Goal: Feedback & Contribution: Contribute content

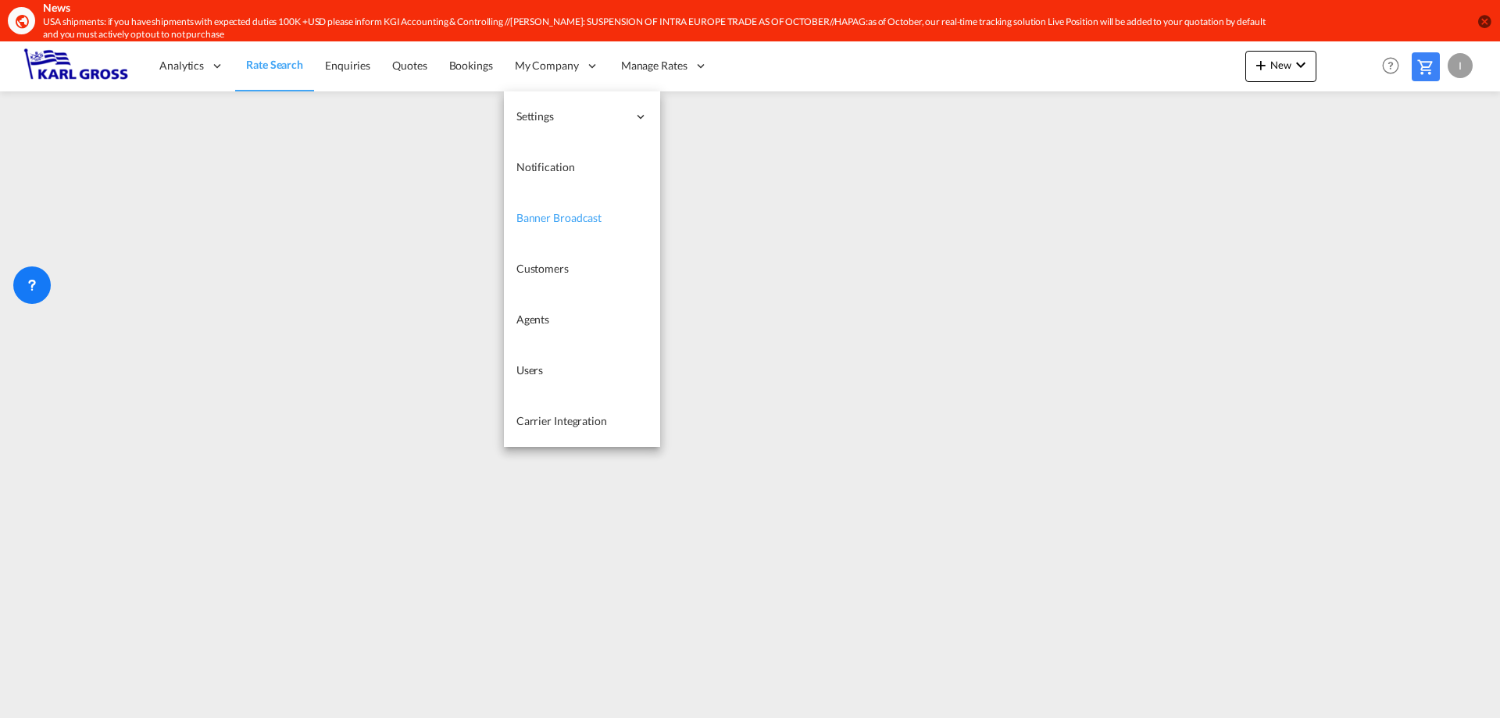
click at [593, 215] on span "Banner Broadcast" at bounding box center [559, 217] width 85 height 13
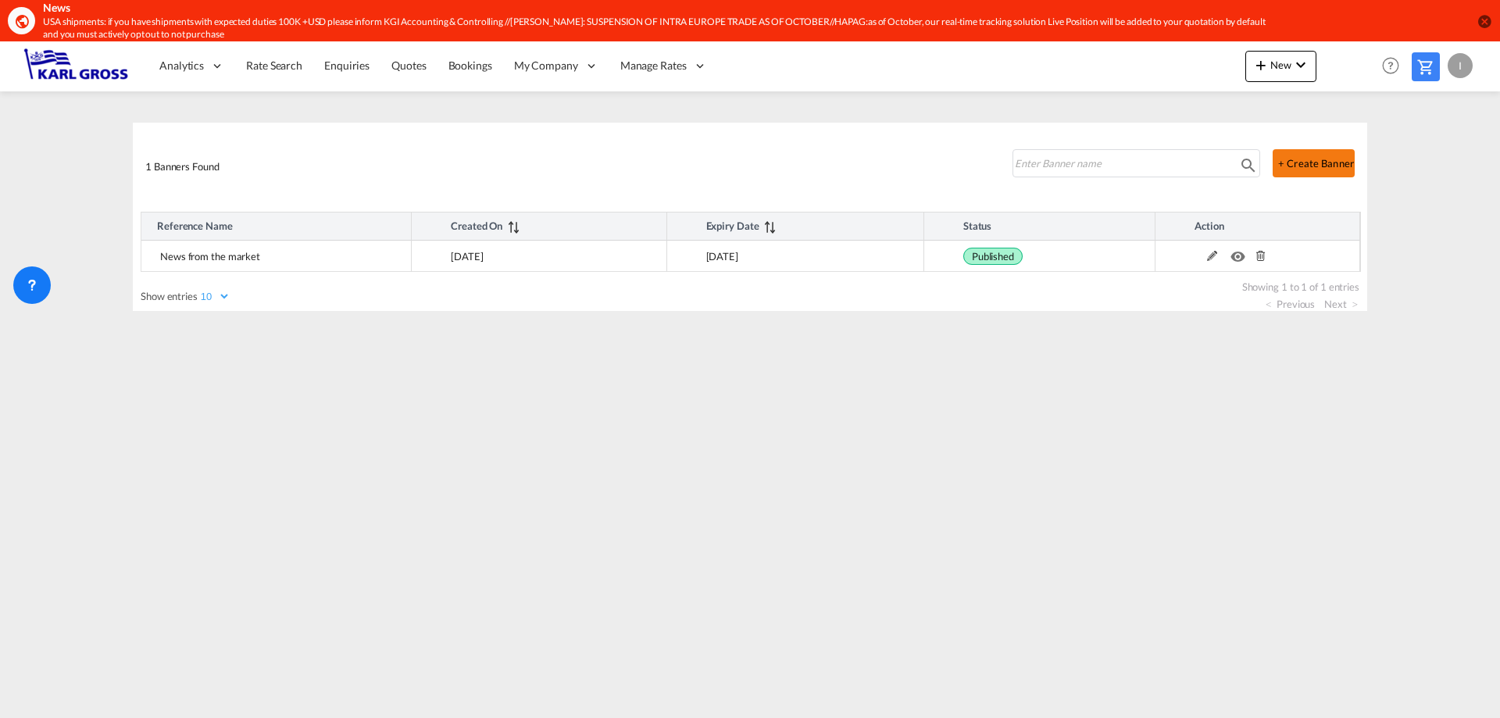
click at [1289, 159] on button "+ Create Banner" at bounding box center [1314, 163] width 82 height 28
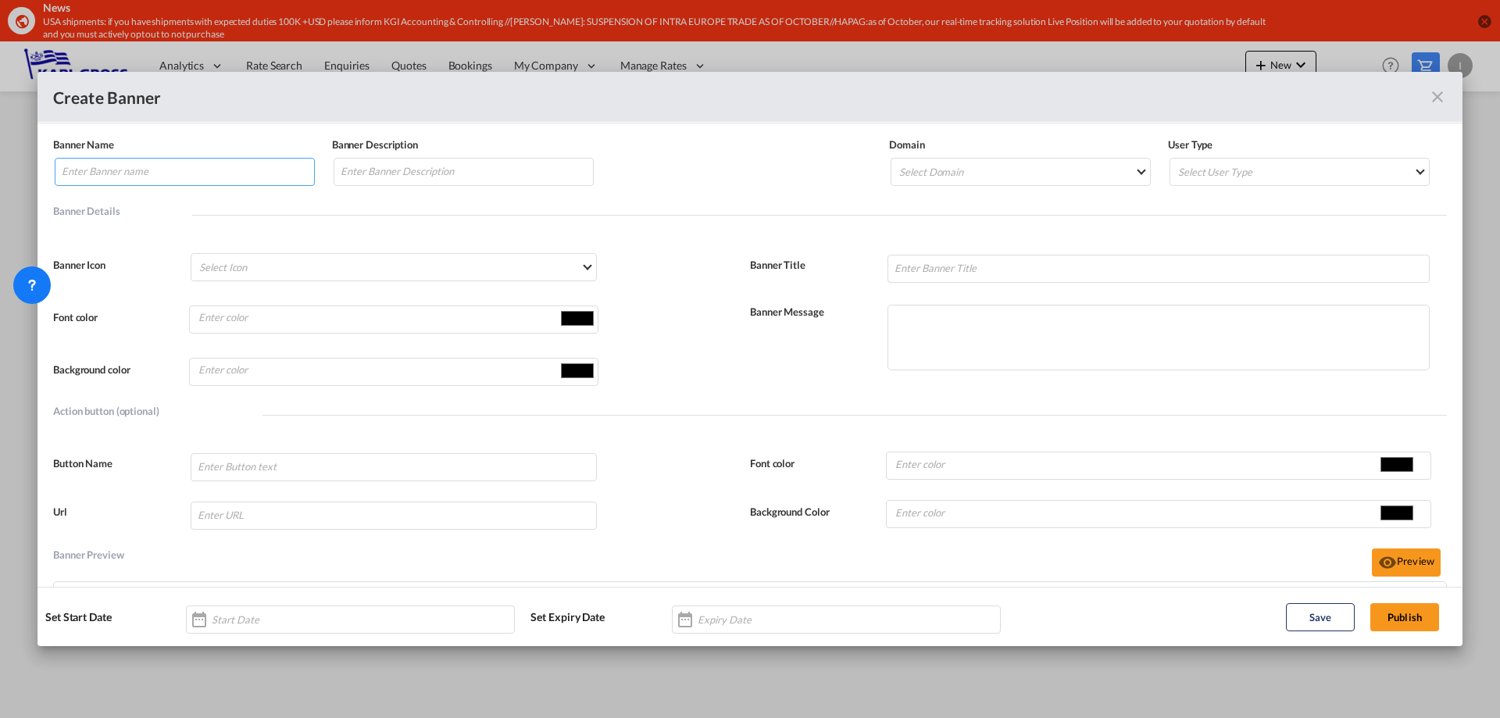
click at [188, 163] on input "Banner NameBanner Description ..." at bounding box center [185, 172] width 260 height 28
type input "TRANSHIPMENT PORTS"
click at [452, 169] on input "Banner NameBanner Description ..." at bounding box center [464, 172] width 260 height 28
click at [445, 160] on input "TRANSHIPMENT" at bounding box center [464, 172] width 260 height 28
type input "TRANSHIPMENT PORTS"
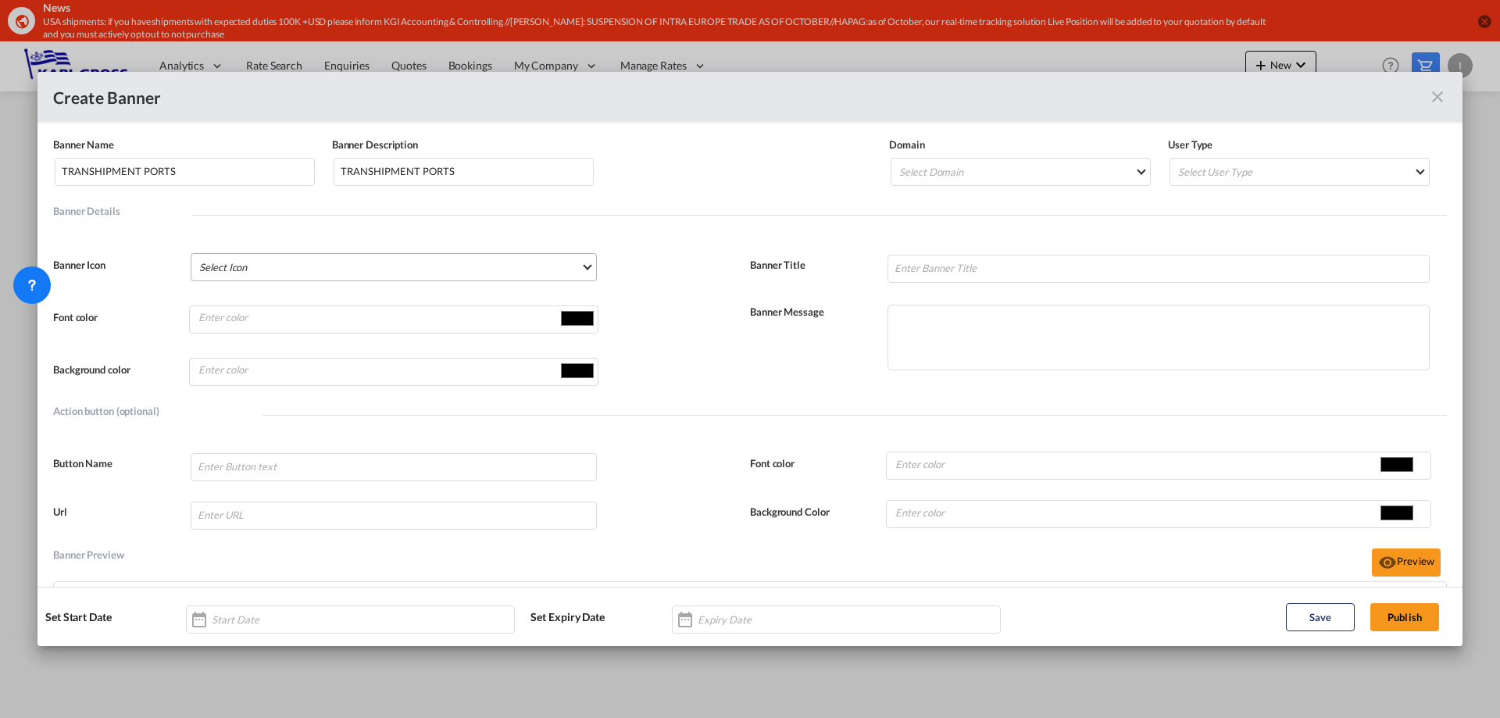
click at [337, 267] on md-select "Select Icon Account Account Switch Block Helper Chart Histogram Check Check Cir…" at bounding box center [394, 267] width 406 height 28
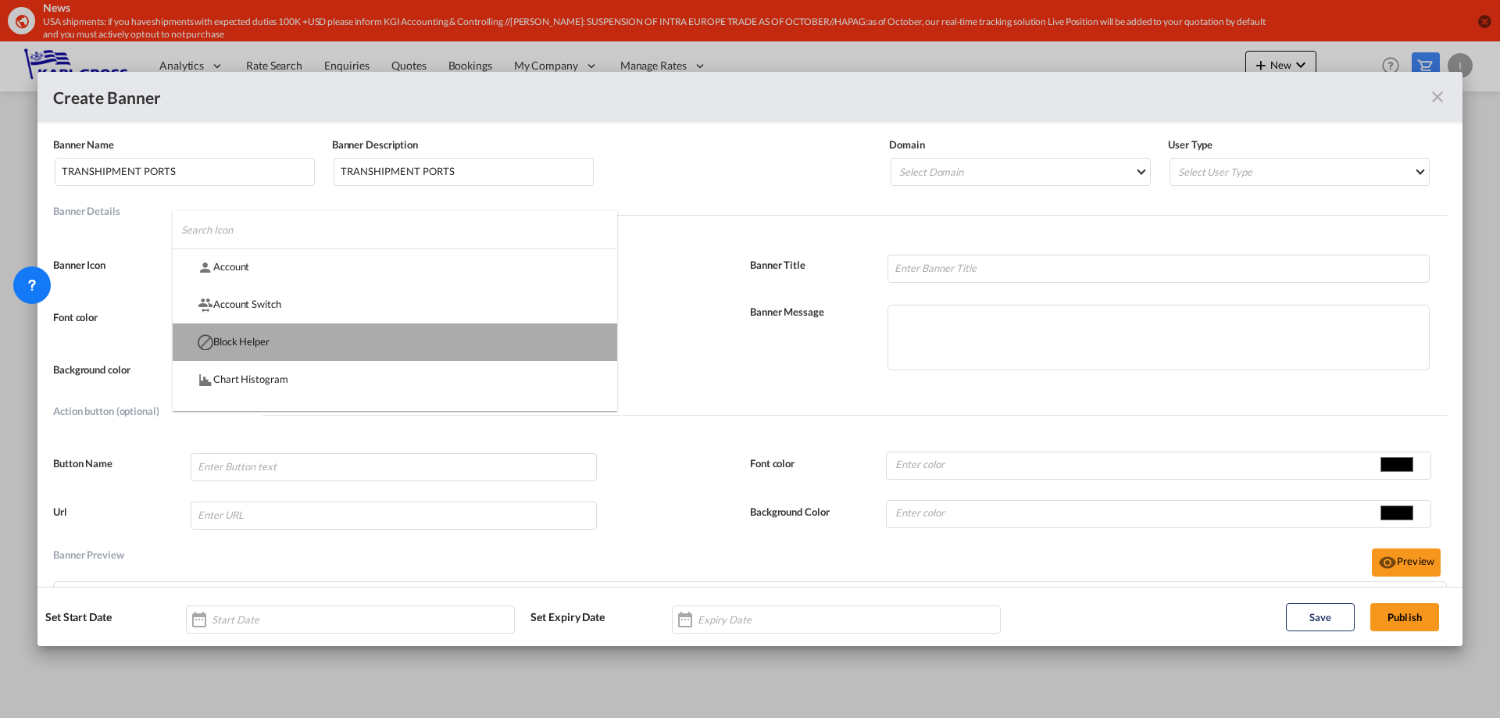
click at [417, 349] on md-option "Block Helper" at bounding box center [395, 342] width 445 height 38
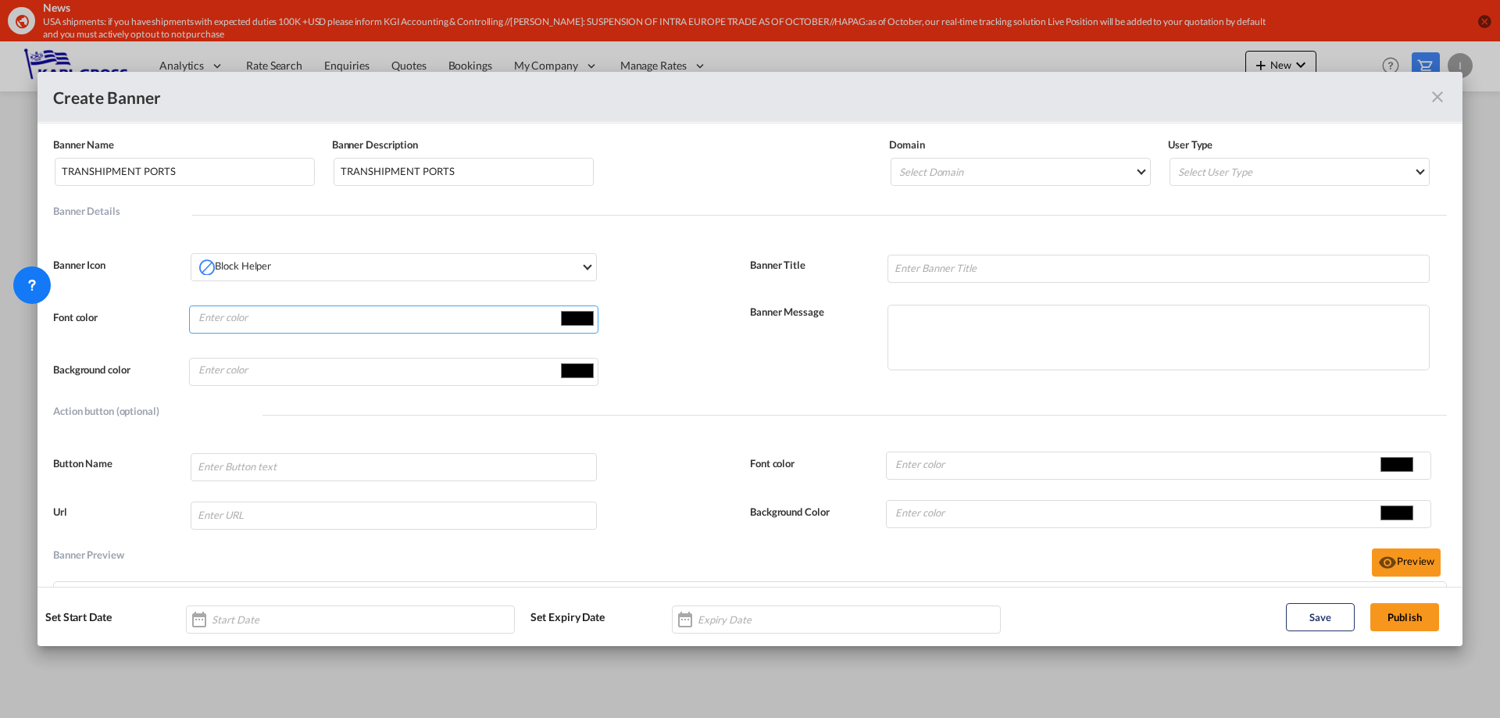
click at [582, 323] on input "#000000" at bounding box center [577, 317] width 39 height 23
click at [406, 379] on input "Banner NameBanner Description ..." at bounding box center [377, 370] width 361 height 23
click at [585, 374] on input "#000000" at bounding box center [577, 370] width 39 height 23
type input "#fa0505"
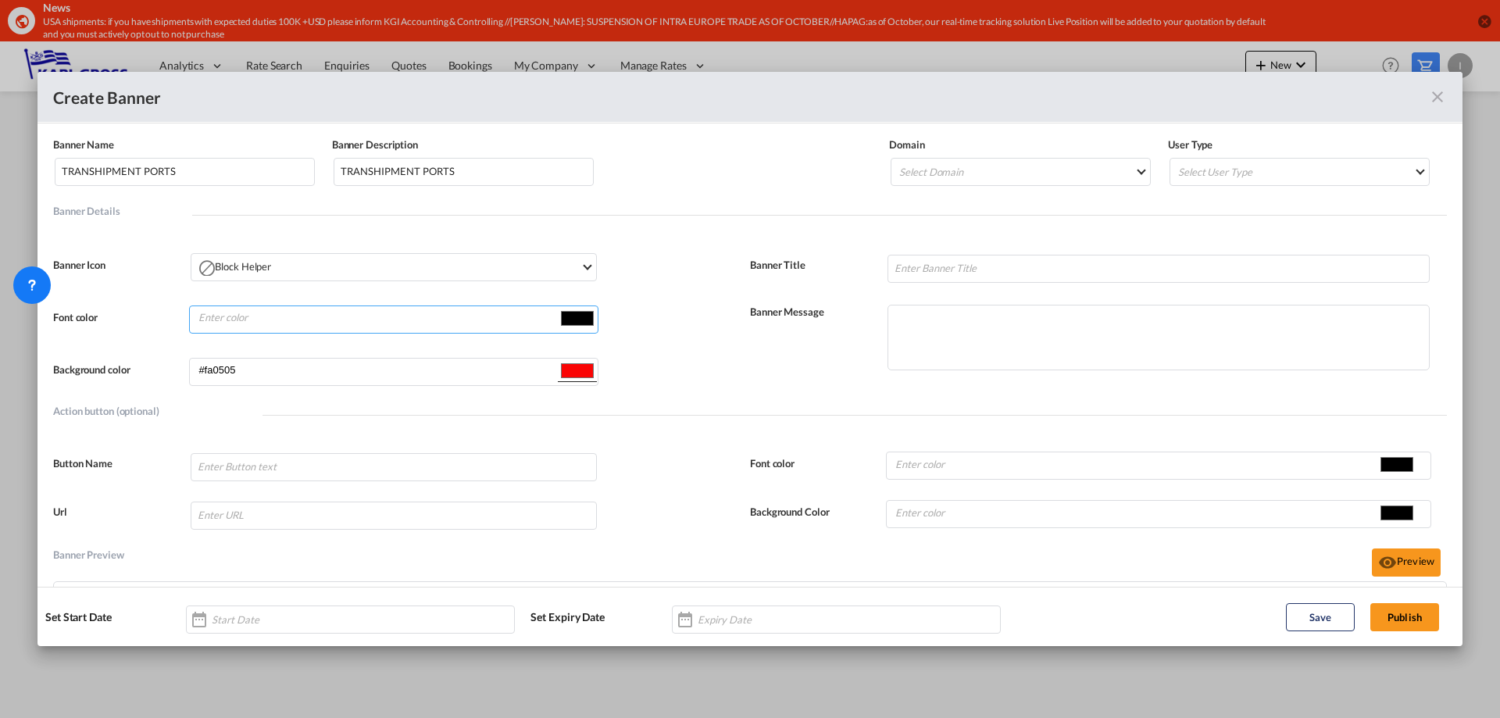
type input "#fa0505"
click at [584, 323] on input "#000000" at bounding box center [577, 317] width 39 height 23
type input "#fbf4f4"
type input "#fdf7f7"
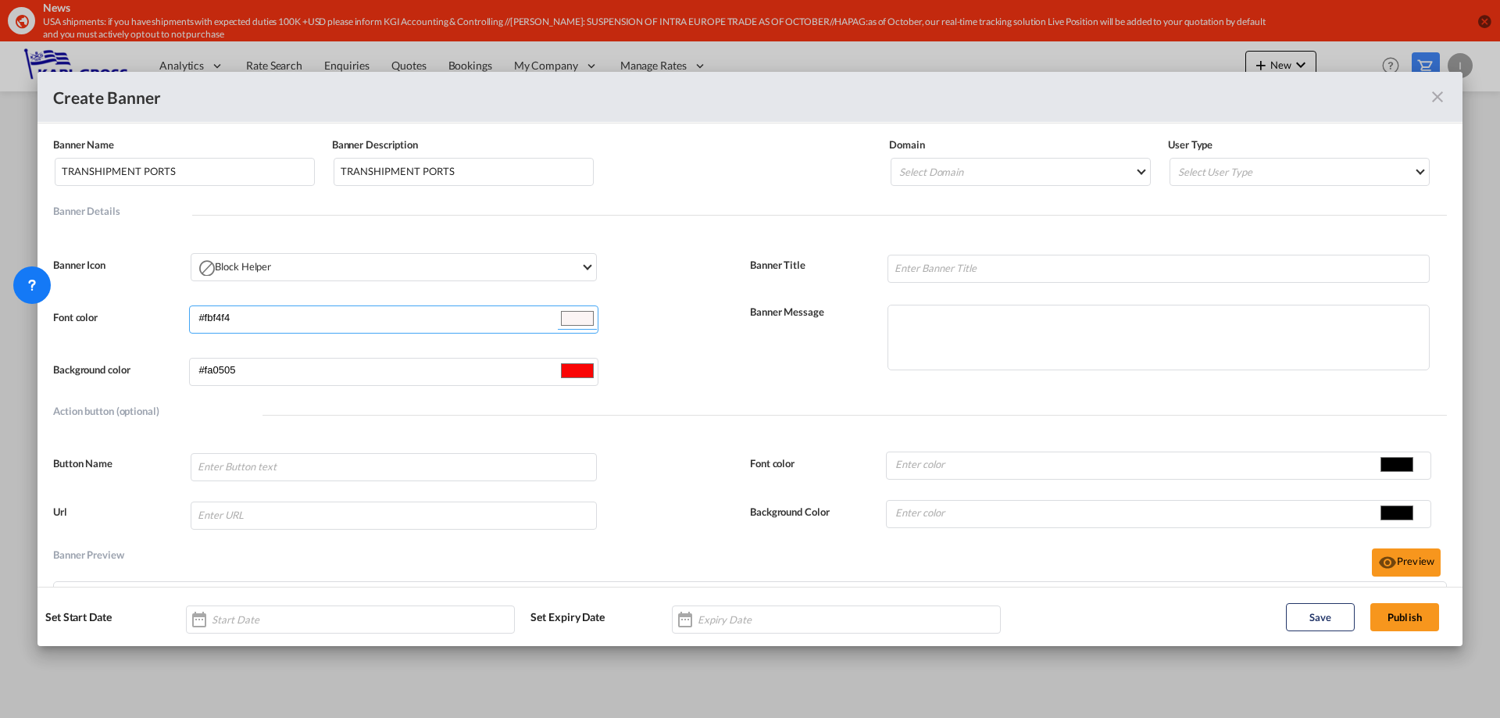
type input "#fdf7f7"
type input "#fcf8f8"
type input "#f9f5f5"
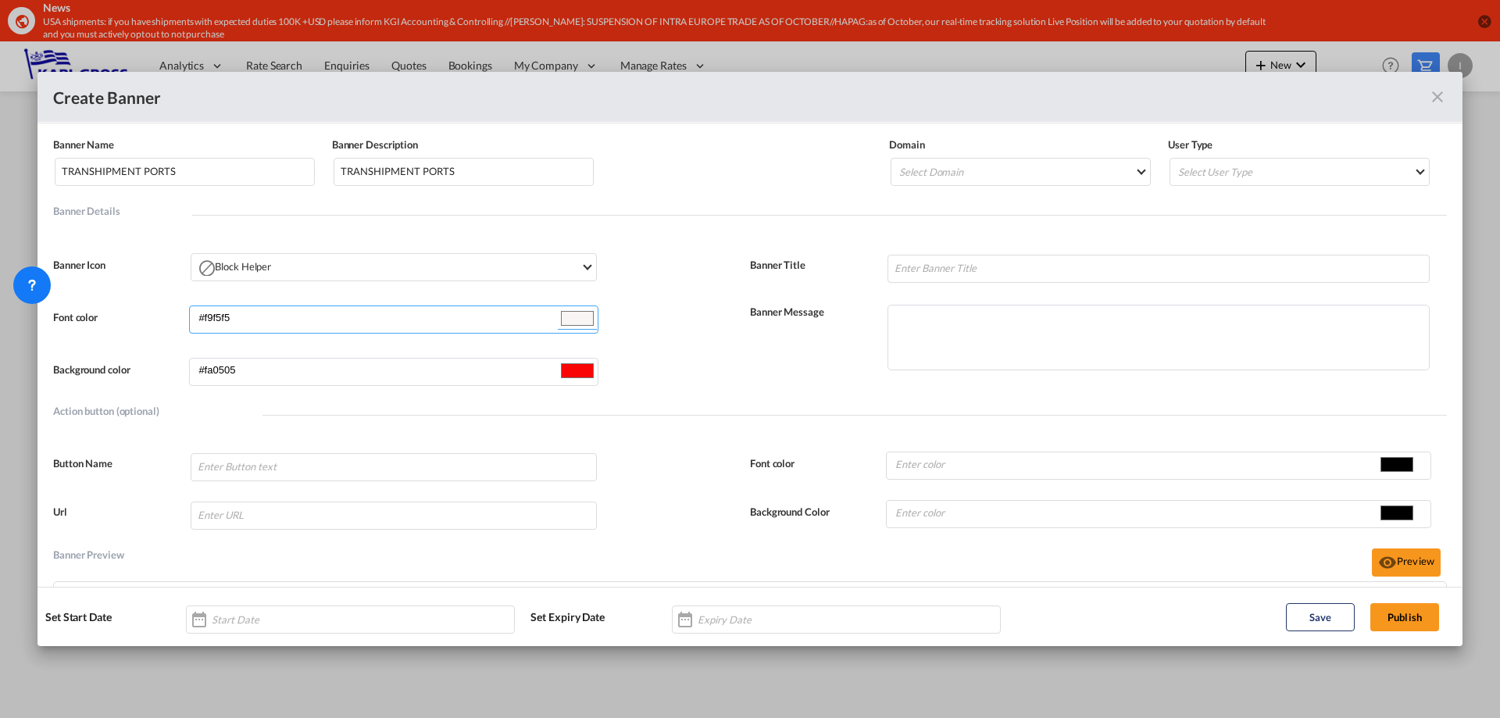
type input "#f9f6f6"
type input "#f6f4f4"
type input "#f8f7f7"
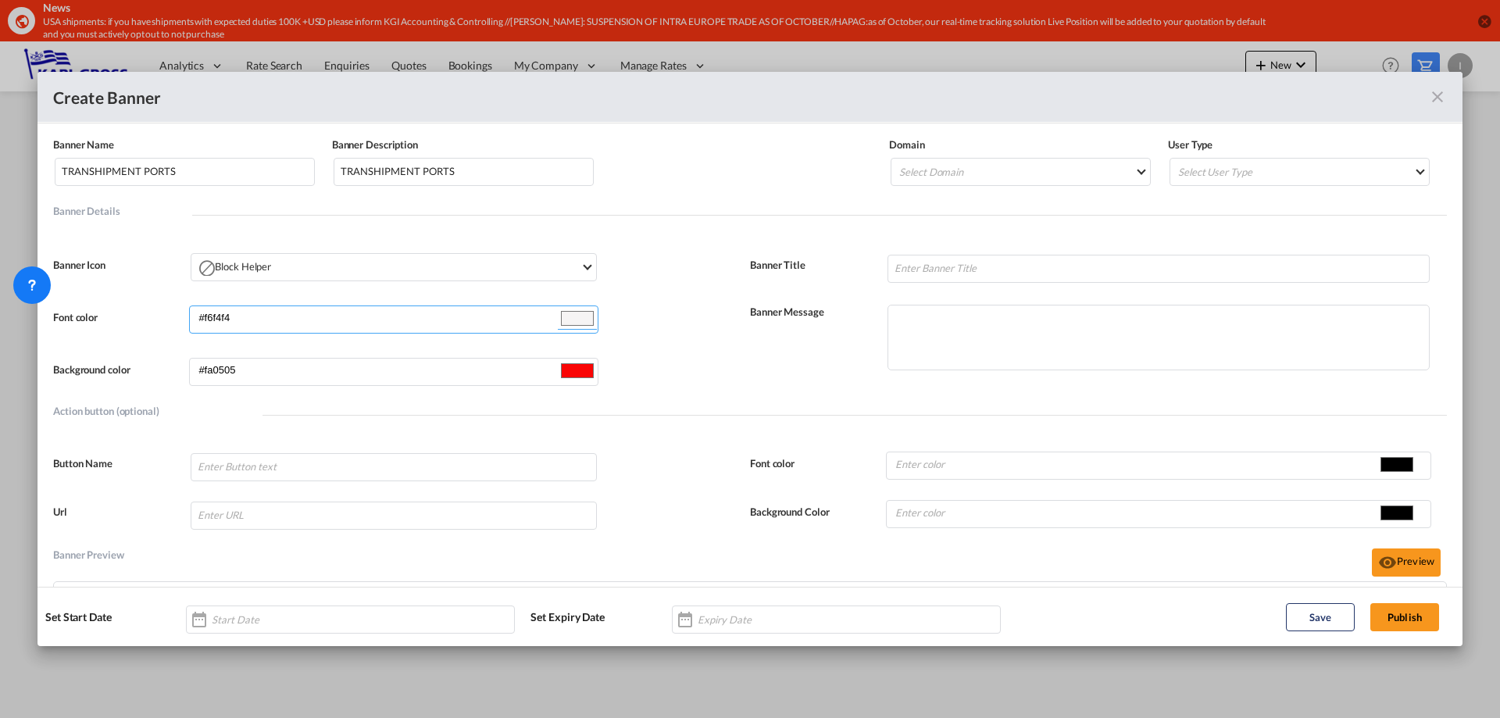
type input "#f8f7f7"
type input "#f7f7f7"
type input "#f5f4f4"
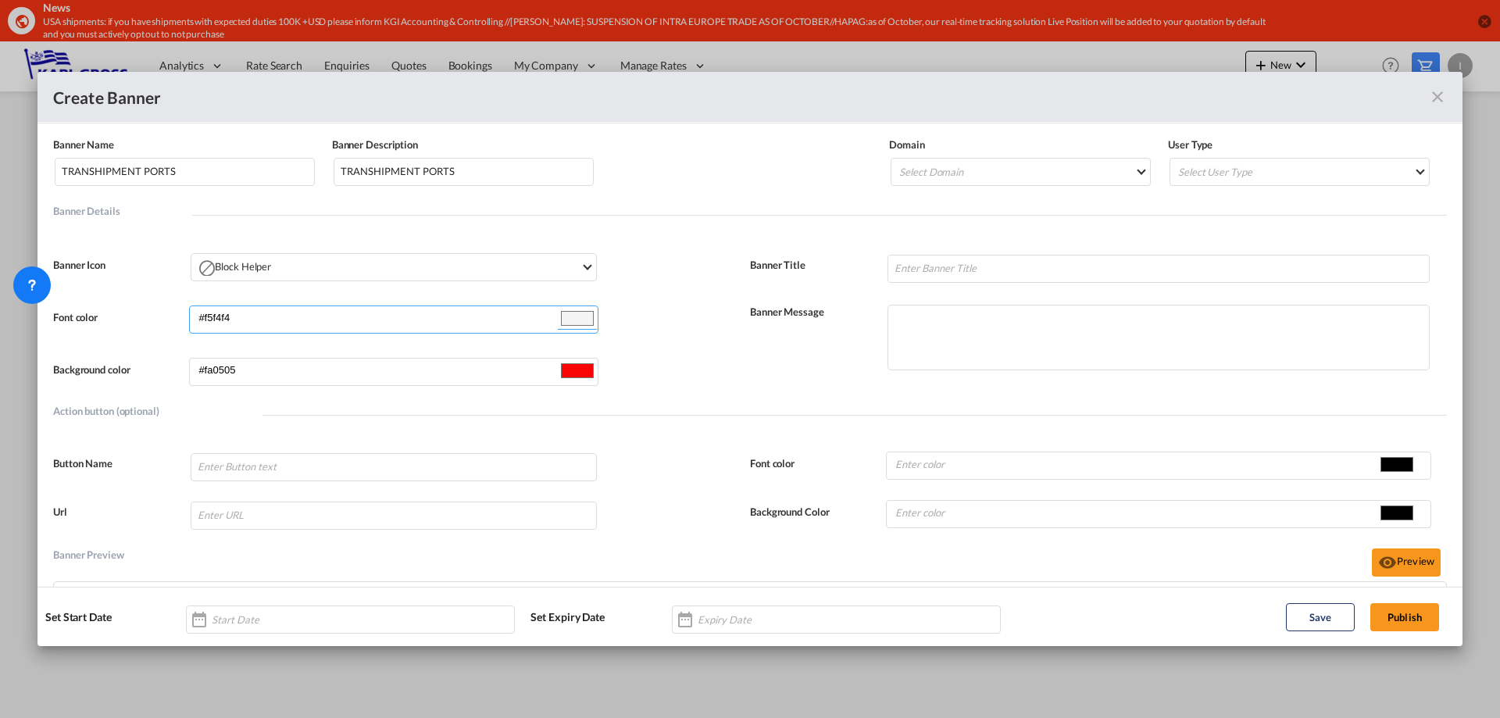
type input "#f5f5f5"
click at [215, 424] on div "Action button (optional)" at bounding box center [750, 418] width 1394 height 25
click at [966, 262] on input "Banner NameBanner Description ..." at bounding box center [1159, 269] width 542 height 28
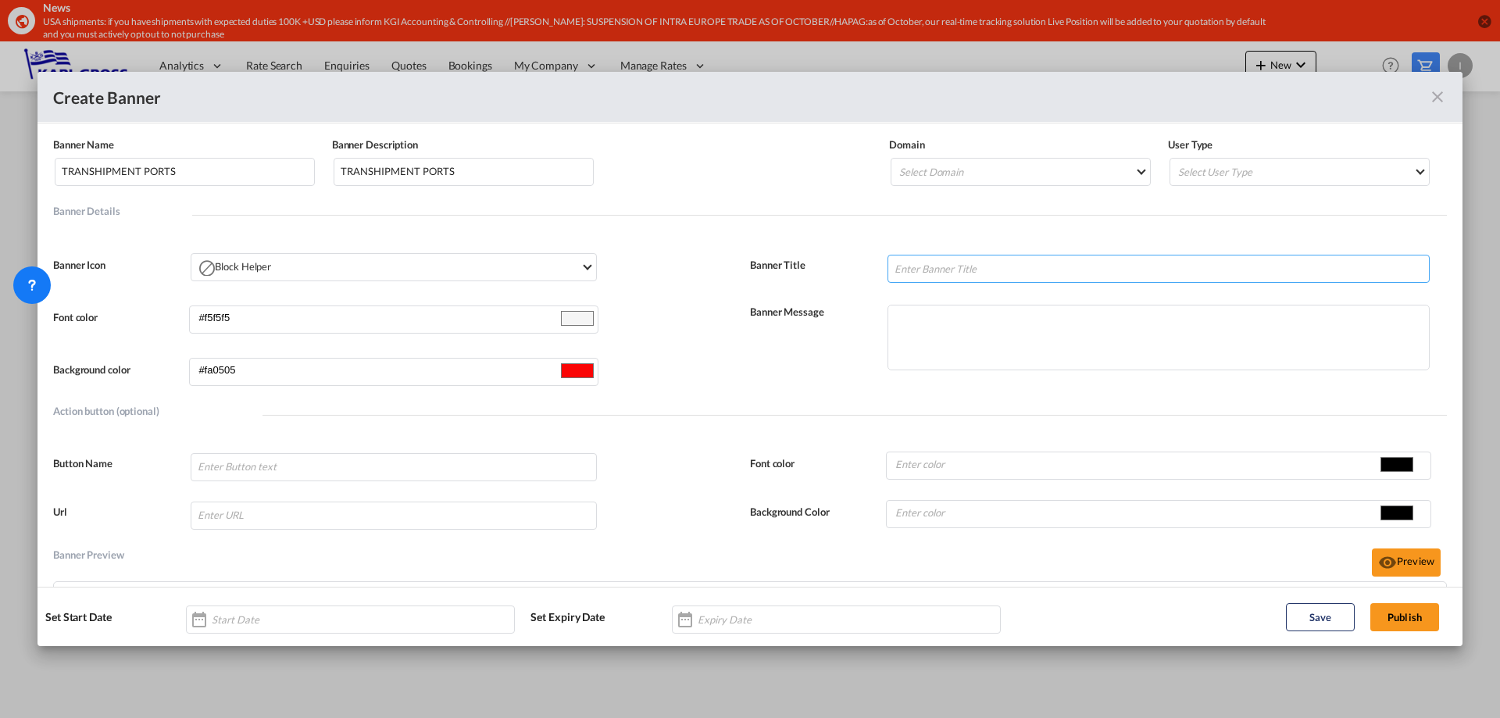
click at [957, 266] on input "Banner NameBanner Description ..." at bounding box center [1159, 269] width 542 height 28
type input "Z"
click at [1271, 270] on input "Transshipment ports for CMA, Maersk and Evergreen online rates not displayed in…" at bounding box center [1159, 269] width 542 height 28
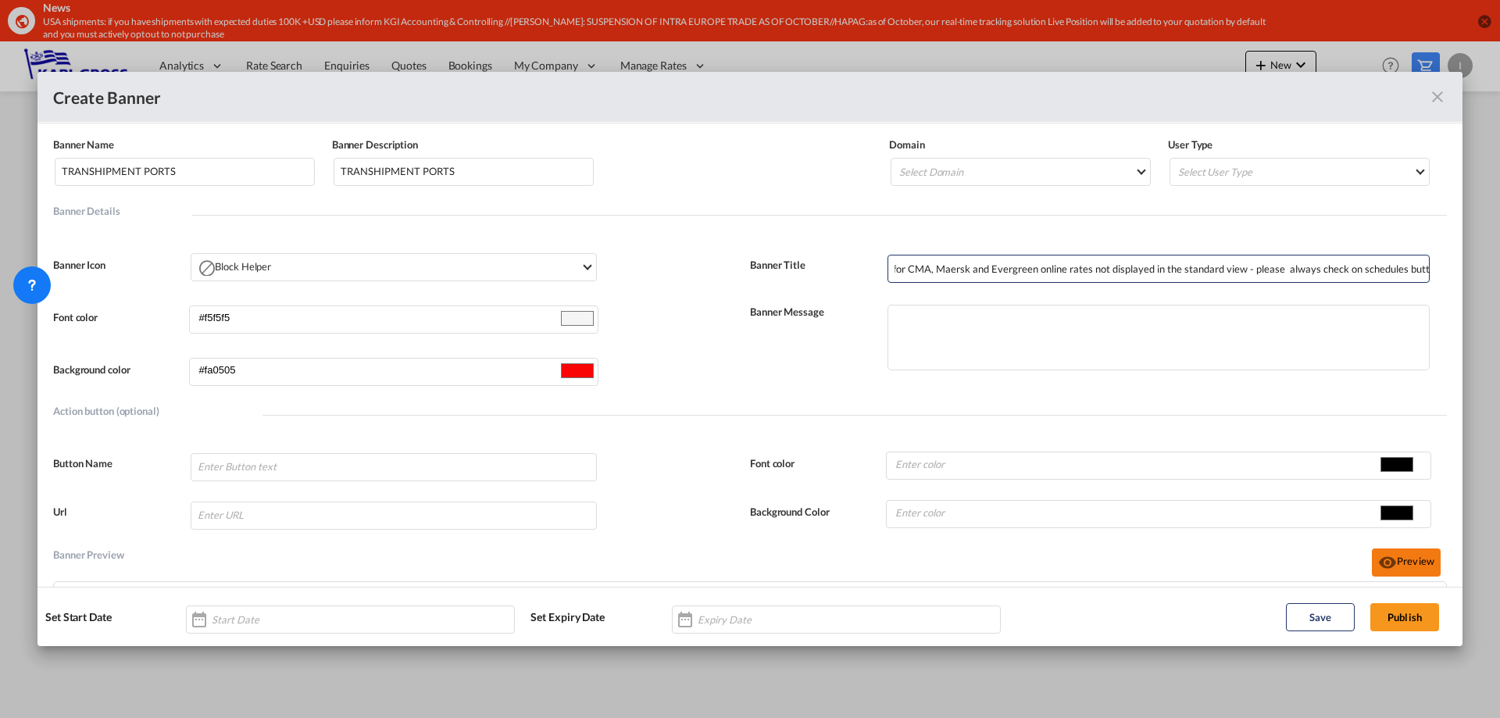
click at [1411, 567] on button "Preview" at bounding box center [1406, 563] width 69 height 28
click at [1392, 563] on button "Preview" at bounding box center [1406, 563] width 69 height 28
click at [947, 189] on div "Domain Select Domain Karl Gross Internationale Spedition GmbH" at bounding box center [1028, 172] width 279 height 69
click at [944, 173] on md-select "Select Domain Karl Gross Internationale Spedition GmbH" at bounding box center [1021, 172] width 260 height 28
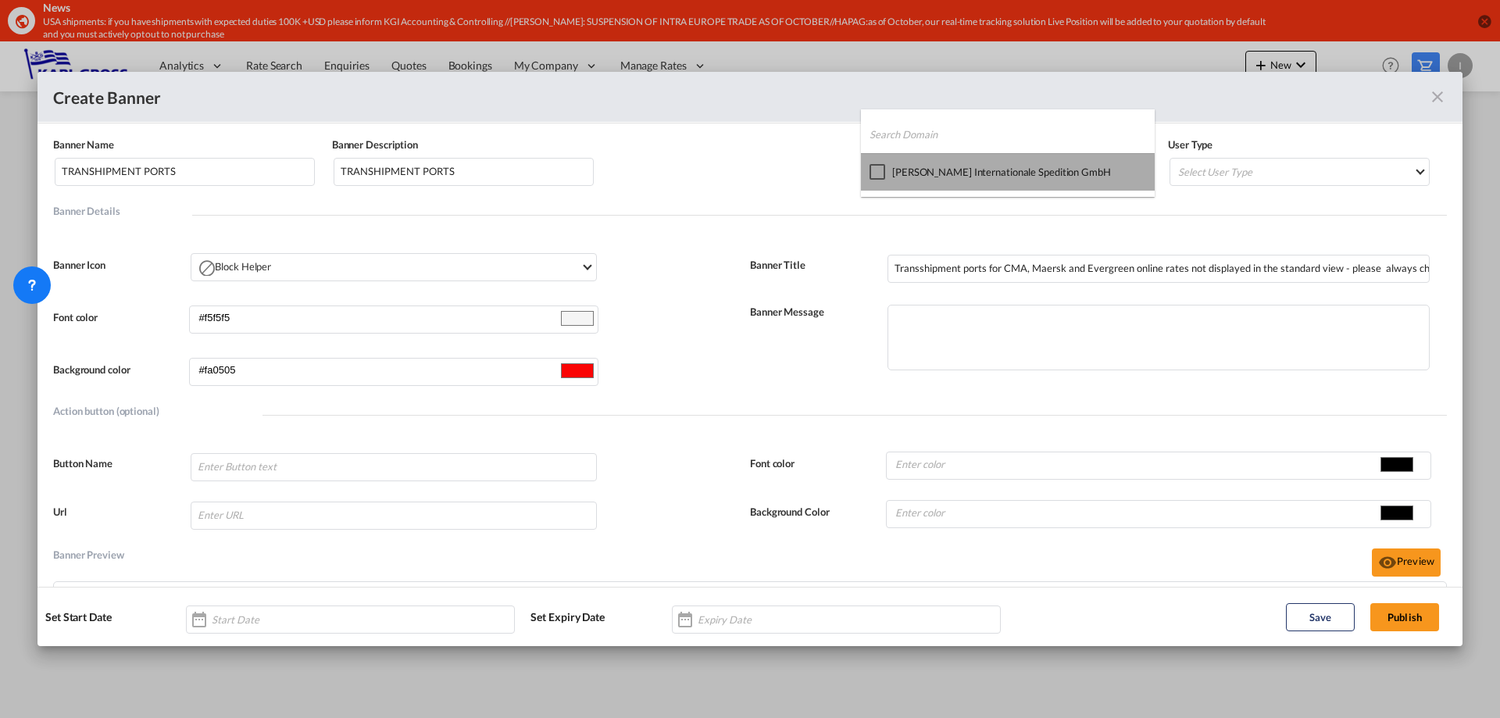
click at [960, 176] on div "Karl Gross Internationale Spedition GmbH" at bounding box center [1001, 172] width 219 height 14
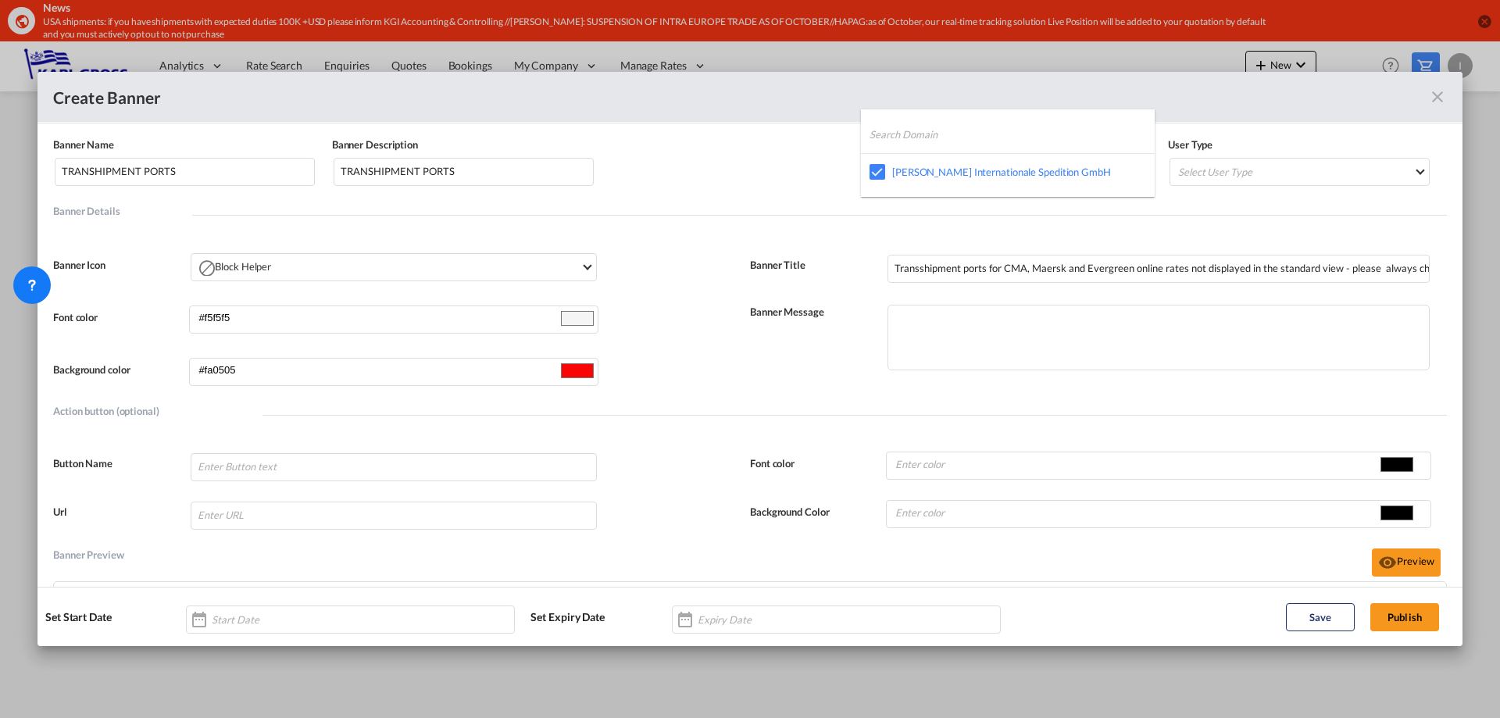
click at [1203, 172] on md-backdrop at bounding box center [750, 359] width 1500 height 718
click at [1214, 179] on md-select "Select User Type All Internal Customer" at bounding box center [1300, 172] width 260 height 28
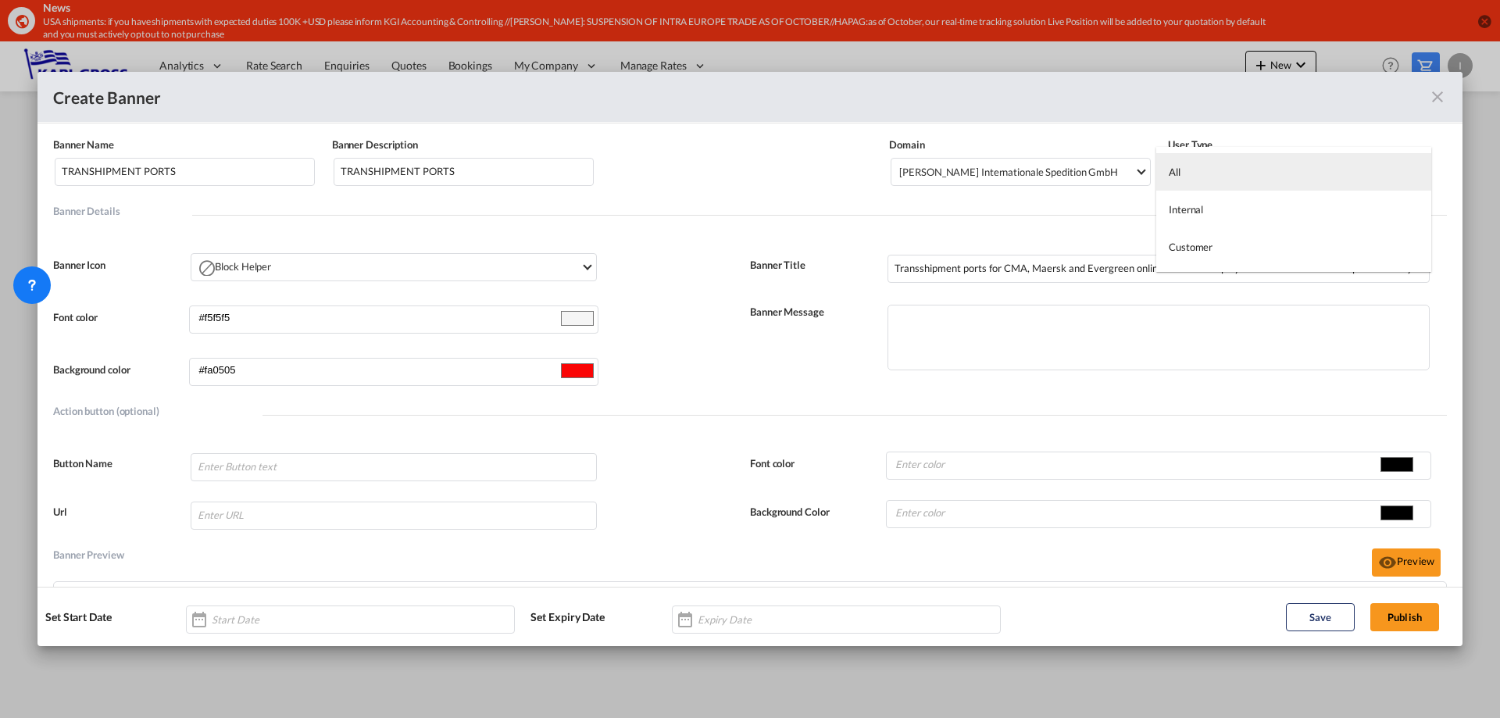
click at [1224, 178] on md-option "All" at bounding box center [1293, 172] width 275 height 38
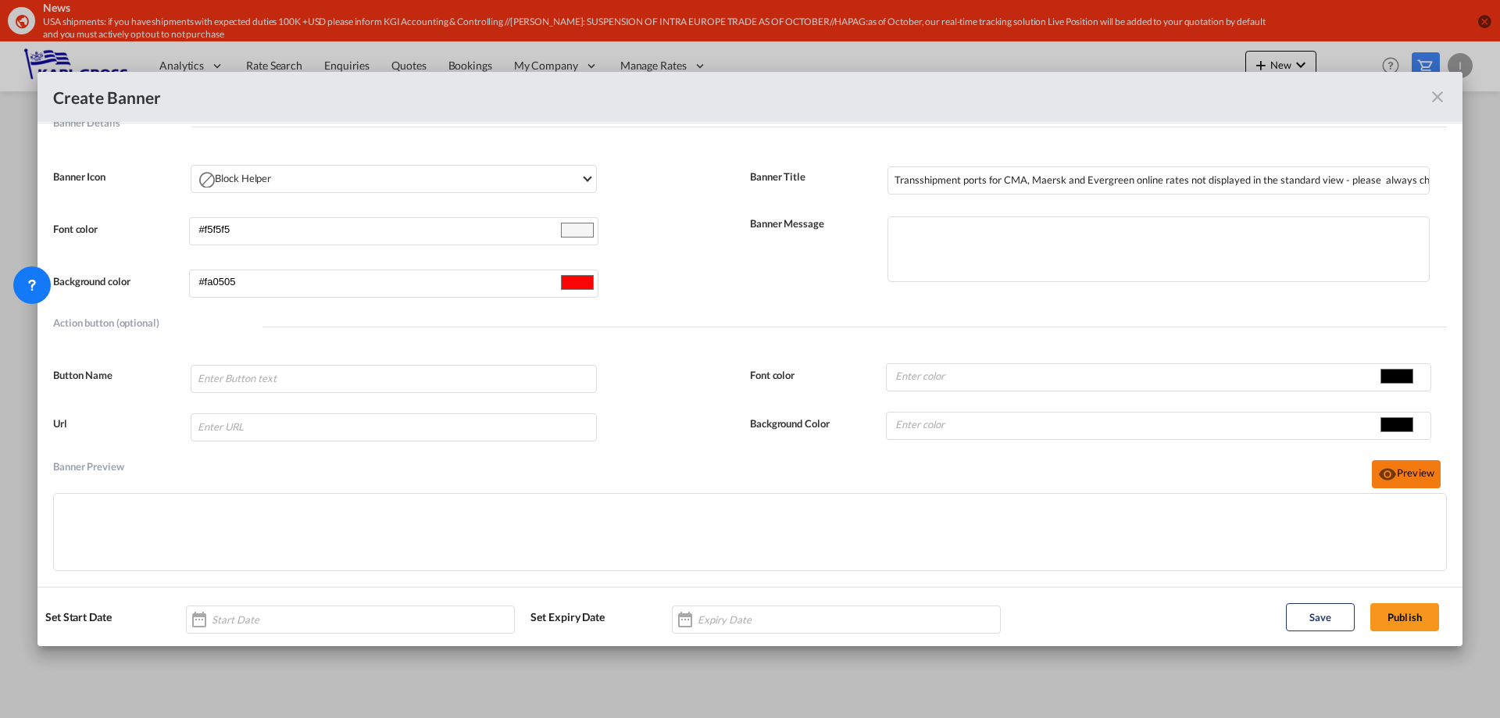
click at [1379, 465] on md-icon "icon-eye" at bounding box center [1387, 474] width 19 height 19
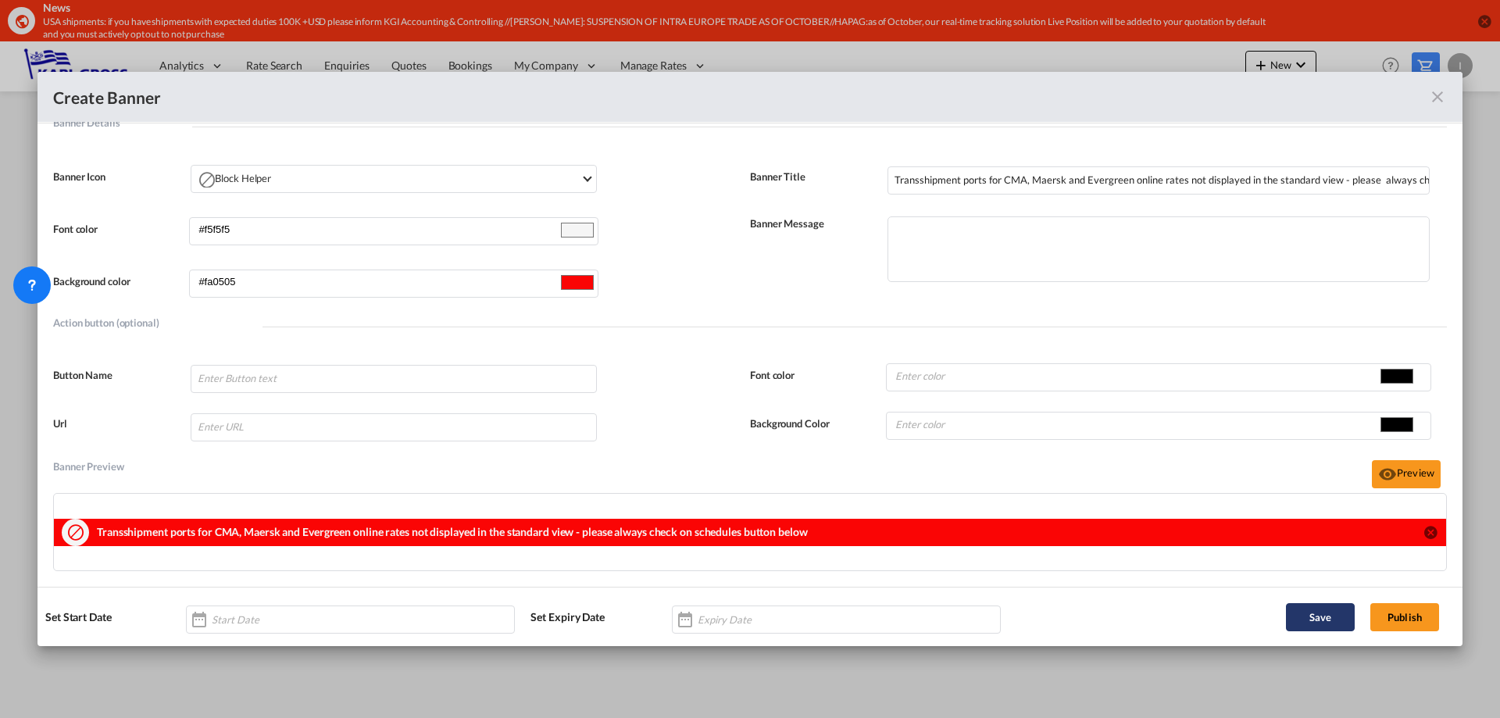
click at [1338, 614] on button "Save" at bounding box center [1320, 617] width 69 height 28
drag, startPoint x: 1335, startPoint y: 179, endPoint x: 1470, endPoint y: 184, distance: 135.3
click at [1470, 184] on div "Create Banner Banner Name TRANSHIPMENT PORTS Banner Description TRANSHIPMENT PO…" at bounding box center [750, 359] width 1500 height 718
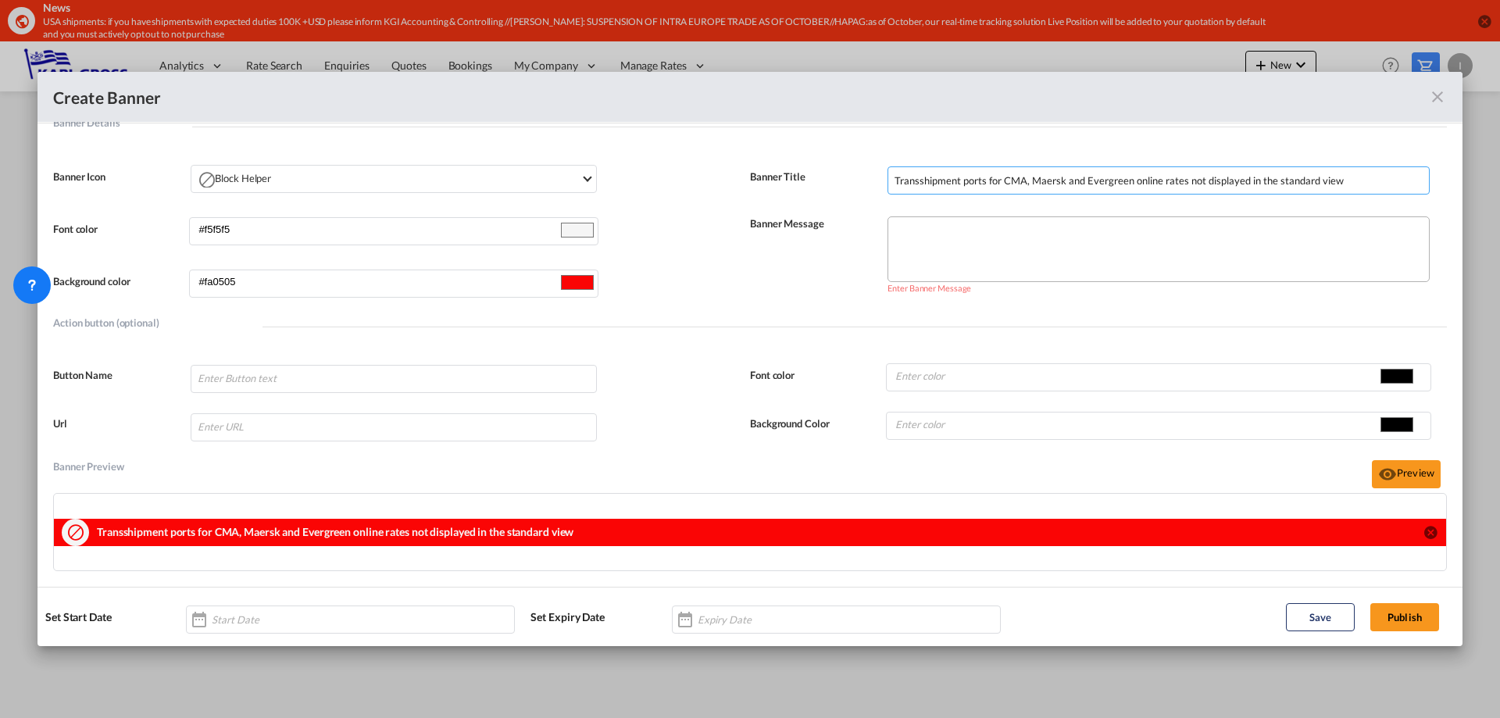
type input "Transshipment ports for CMA, Maersk and Evergreen online rates not displayed in…"
click at [960, 232] on textarea "Banner NameBanner Description ..." at bounding box center [1159, 249] width 542 height 66
paste textarea "please always check on schedules button below"
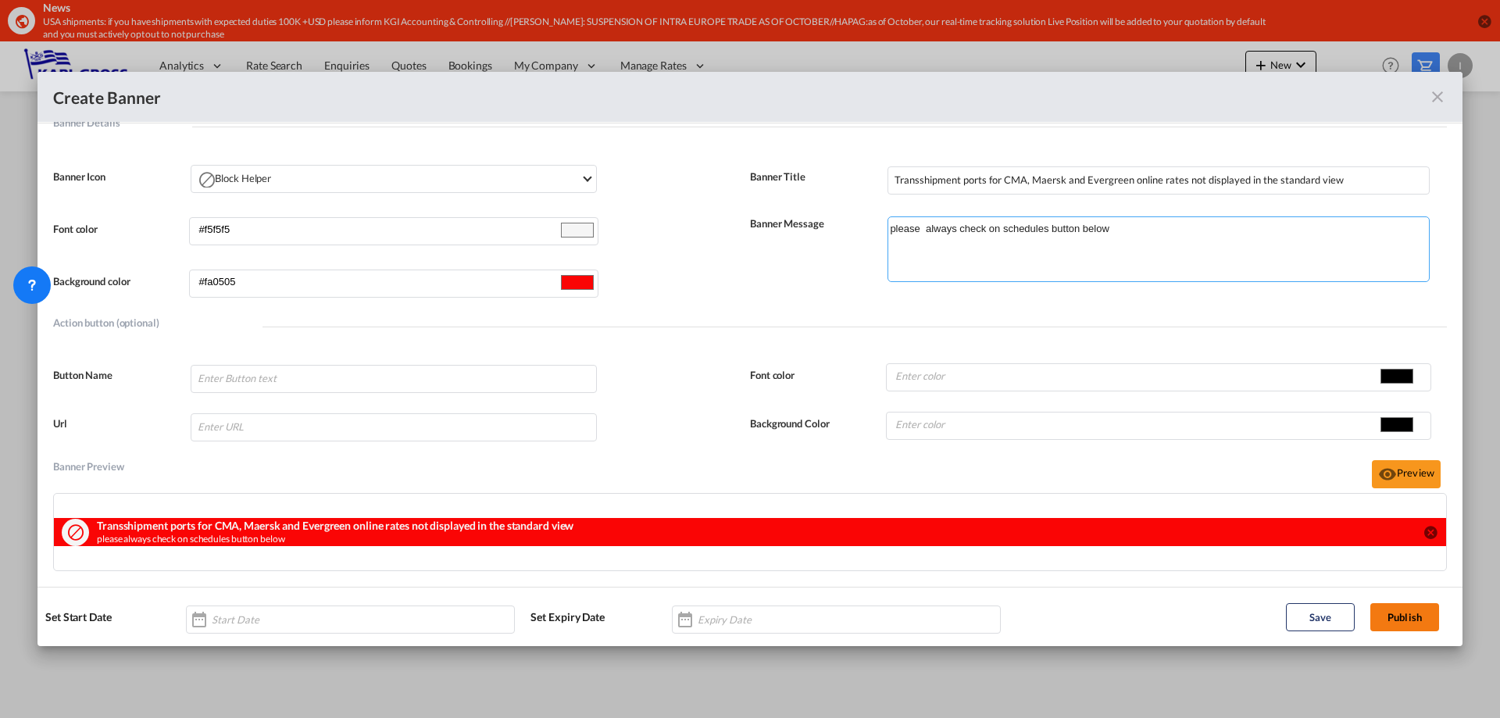
type textarea "please always check on schedules button below"
click at [1419, 613] on button "Publish" at bounding box center [1405, 617] width 69 height 28
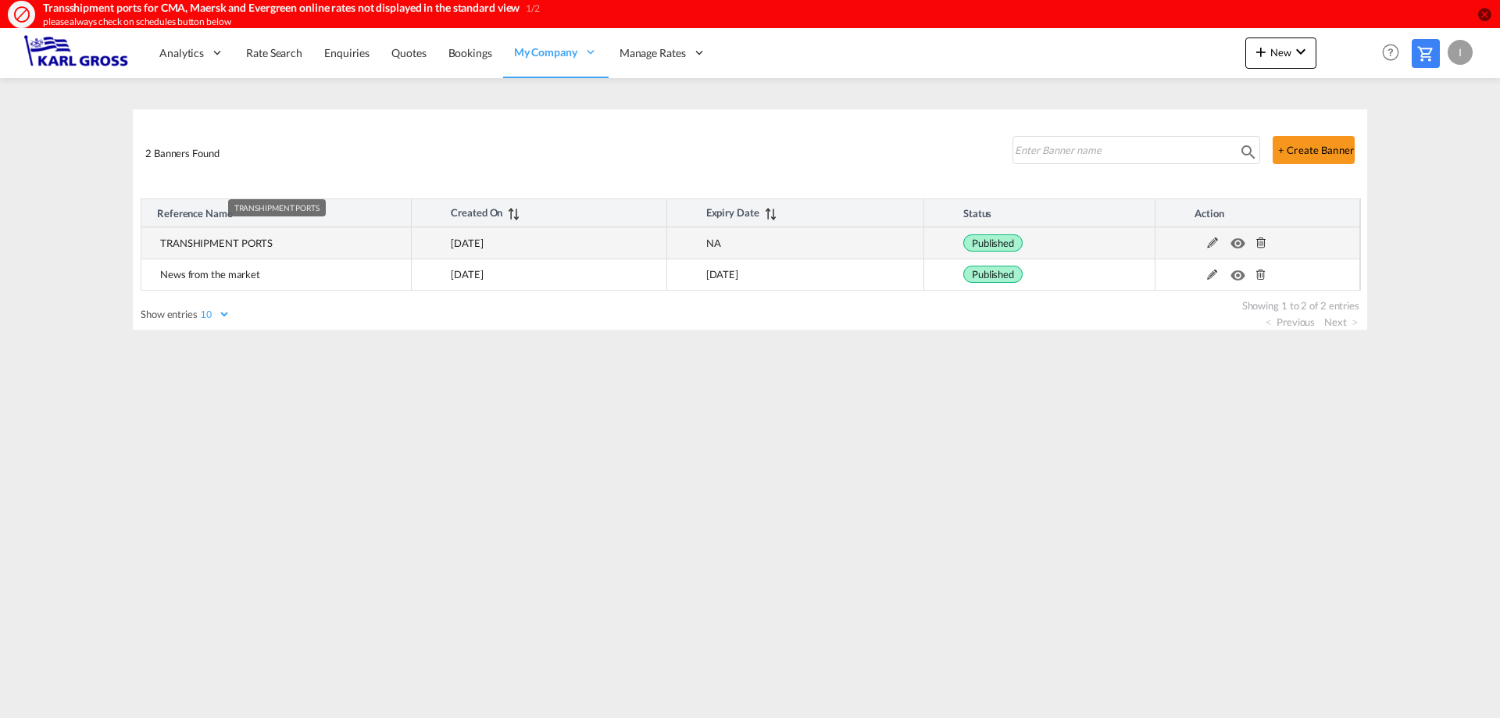
click at [305, 245] on td "TRANSHIPMENT PORTS" at bounding box center [276, 242] width 270 height 31
click at [234, 239] on span "TRANSHIPMENT PORTS" at bounding box center [216, 243] width 113 height 13
click at [1212, 242] on md-icon at bounding box center [1213, 243] width 20 height 11
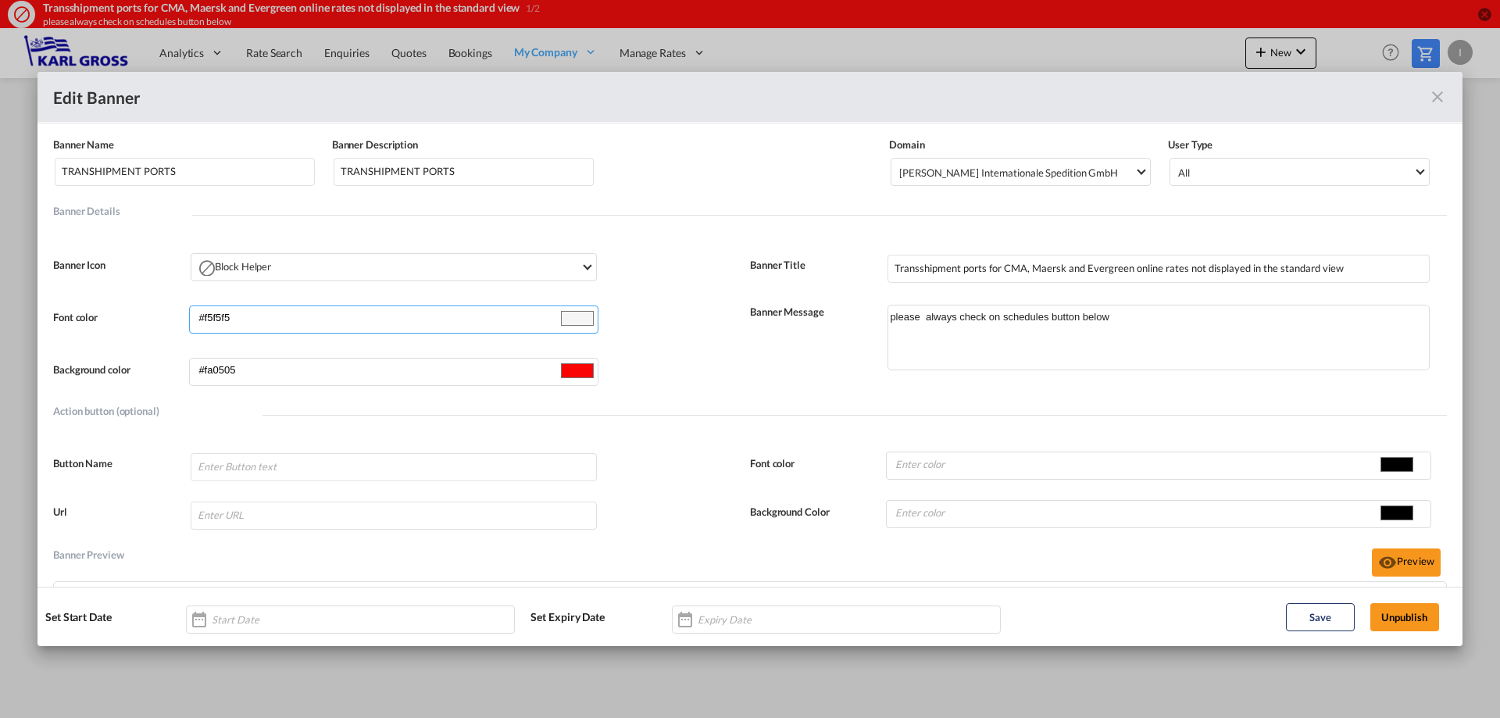
click at [579, 318] on input "#f5f5f5" at bounding box center [577, 317] width 39 height 23
type input "#fdfcfc"
type input "#fafafa"
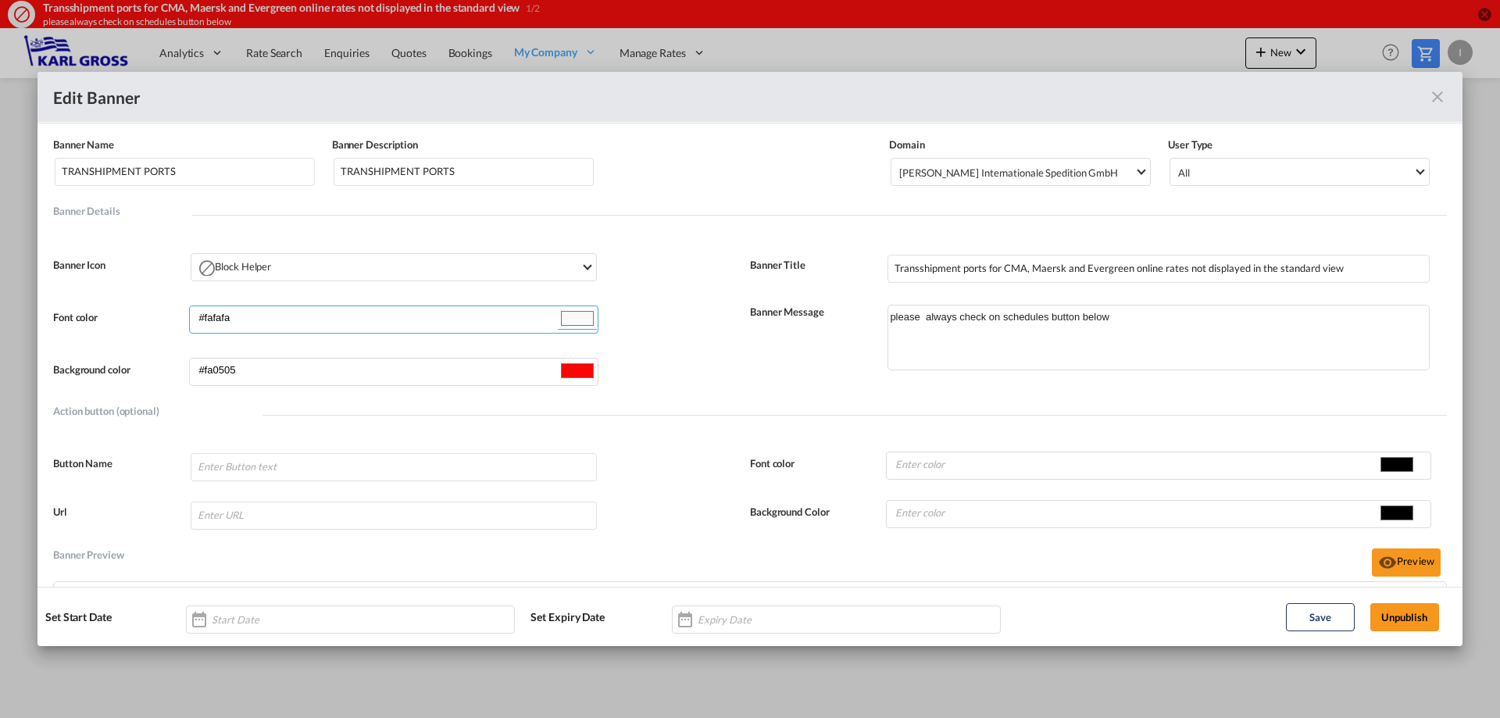
type input "#faf9f9"
type input "#f8f7f7"
type input "#f5f4f4"
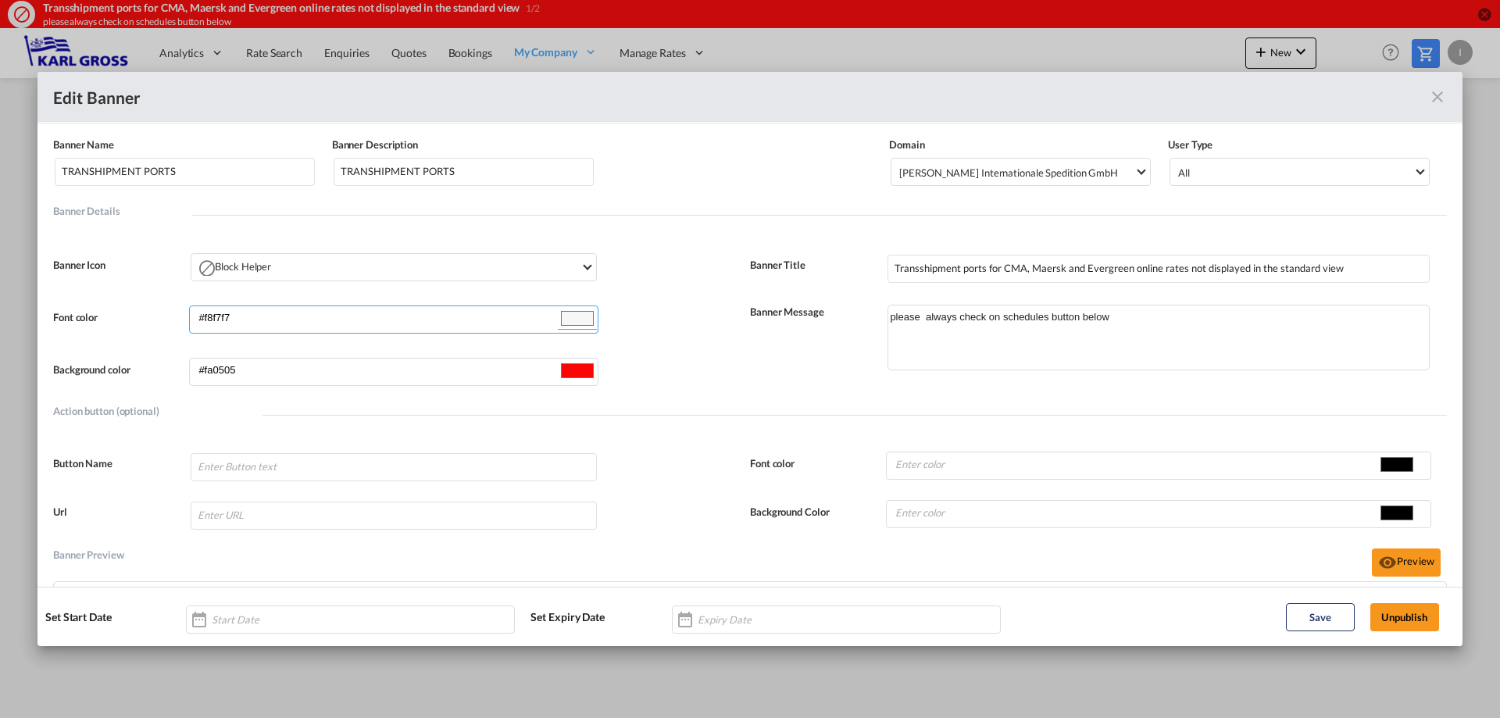
type input "#f5f4f4"
type input "#f4f1f1"
type input "#f5f0f0"
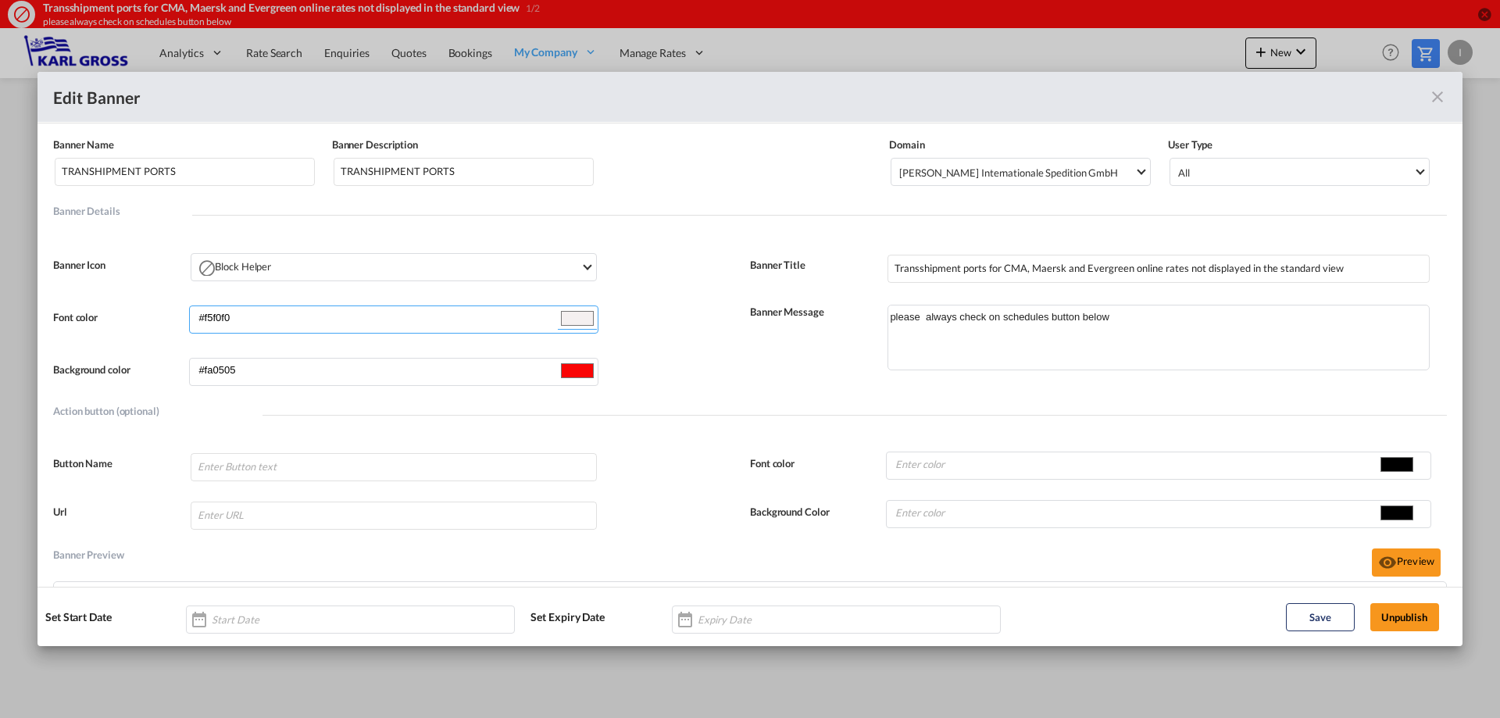
type input "#f2eded"
type input "#f3eded"
type input "#f0eaea"
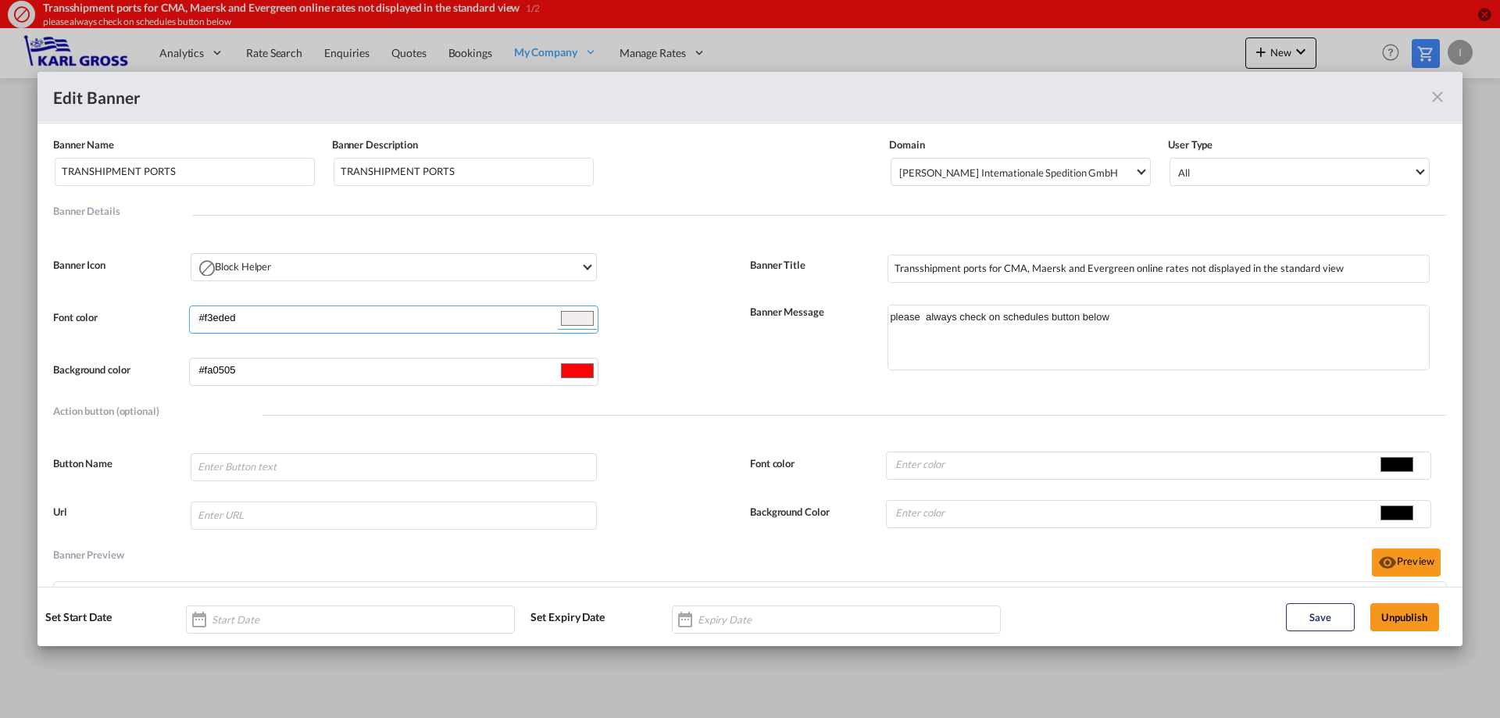
type input "#f0eaea"
type input "#ede8e8"
type input "#ebe5e5"
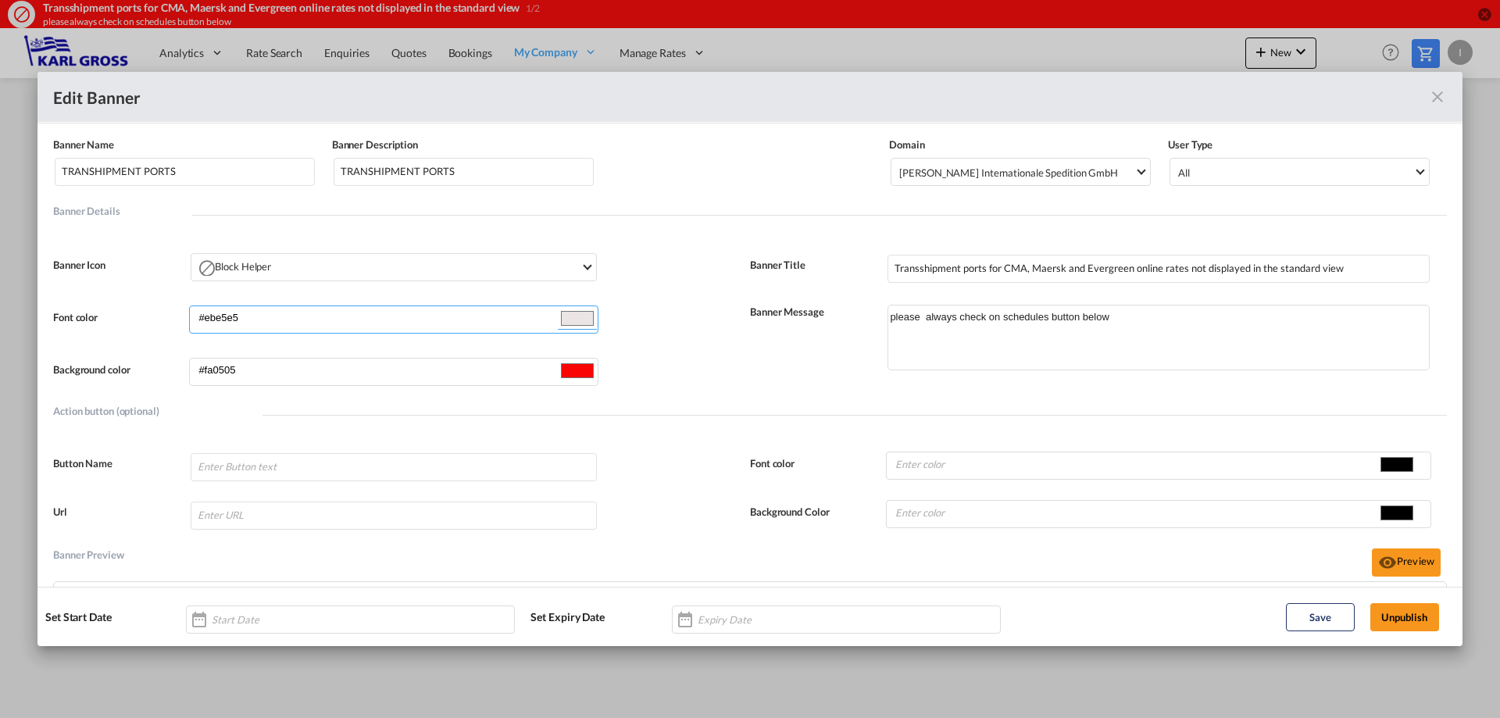
type input "#ebe6e6"
type input "#e8e3e3"
type input "#e6e0e0"
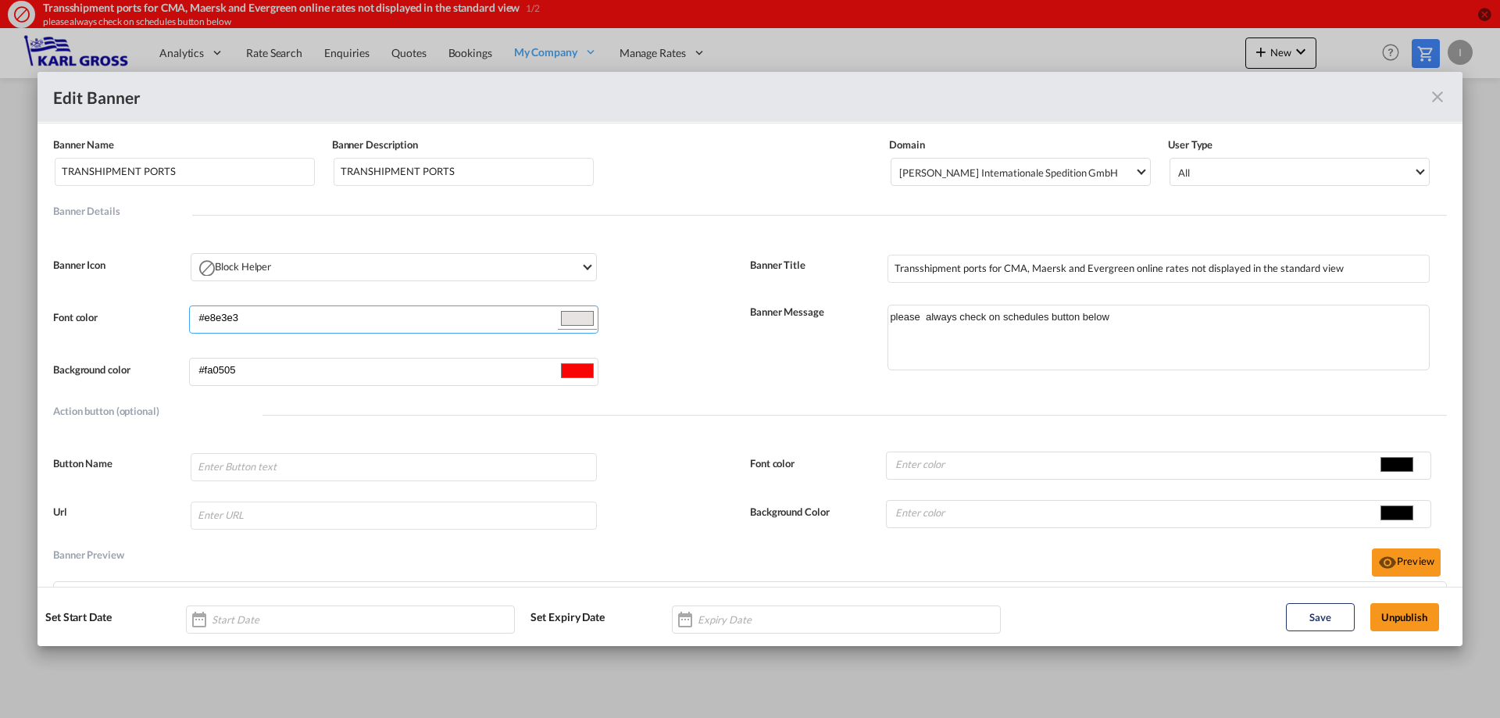
type input "#e6e0e0"
type input "#e3dede"
type input "#e2dfdf"
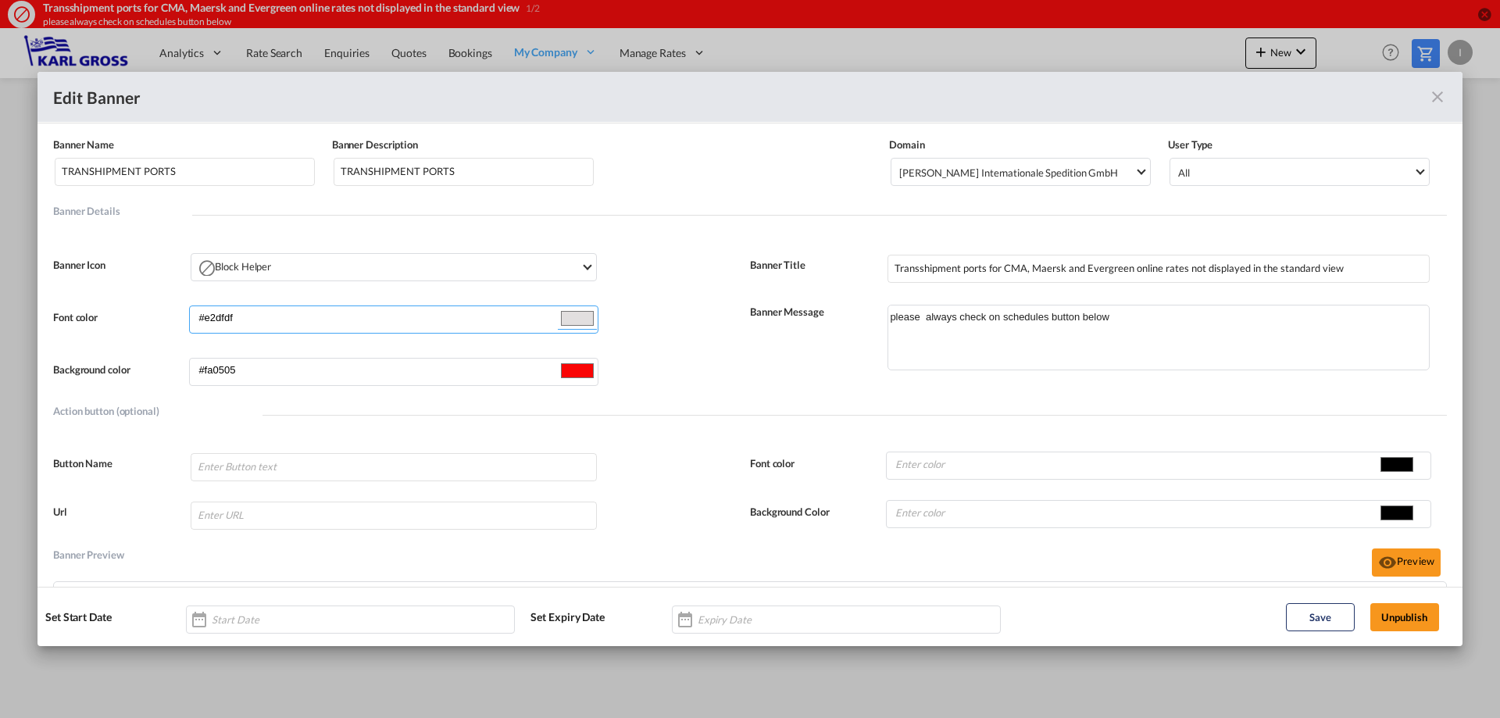
type input "#e1dbdb"
type input "#ded9d9"
type input "#dfdddd"
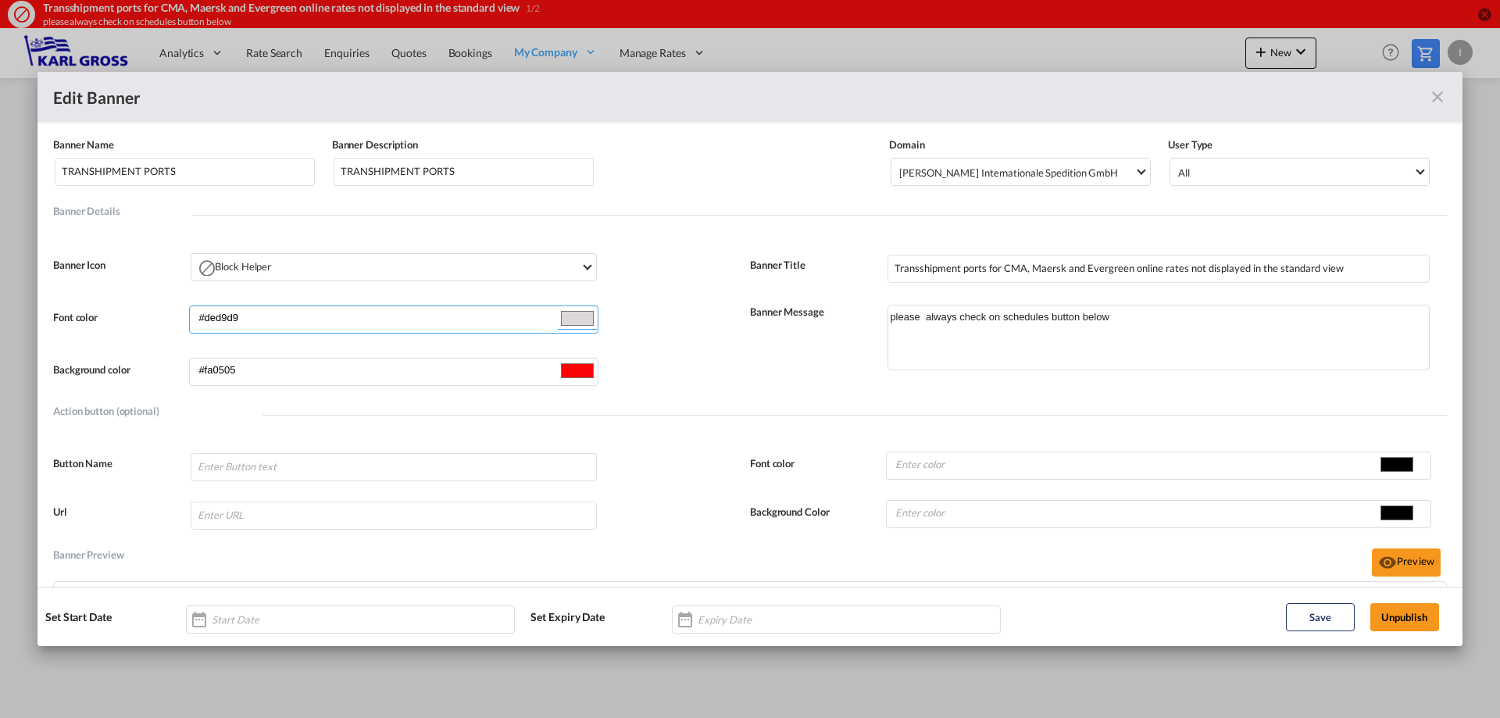
type input "#dfdddd"
type input "#ddd9d9"
type input "#dad7d7"
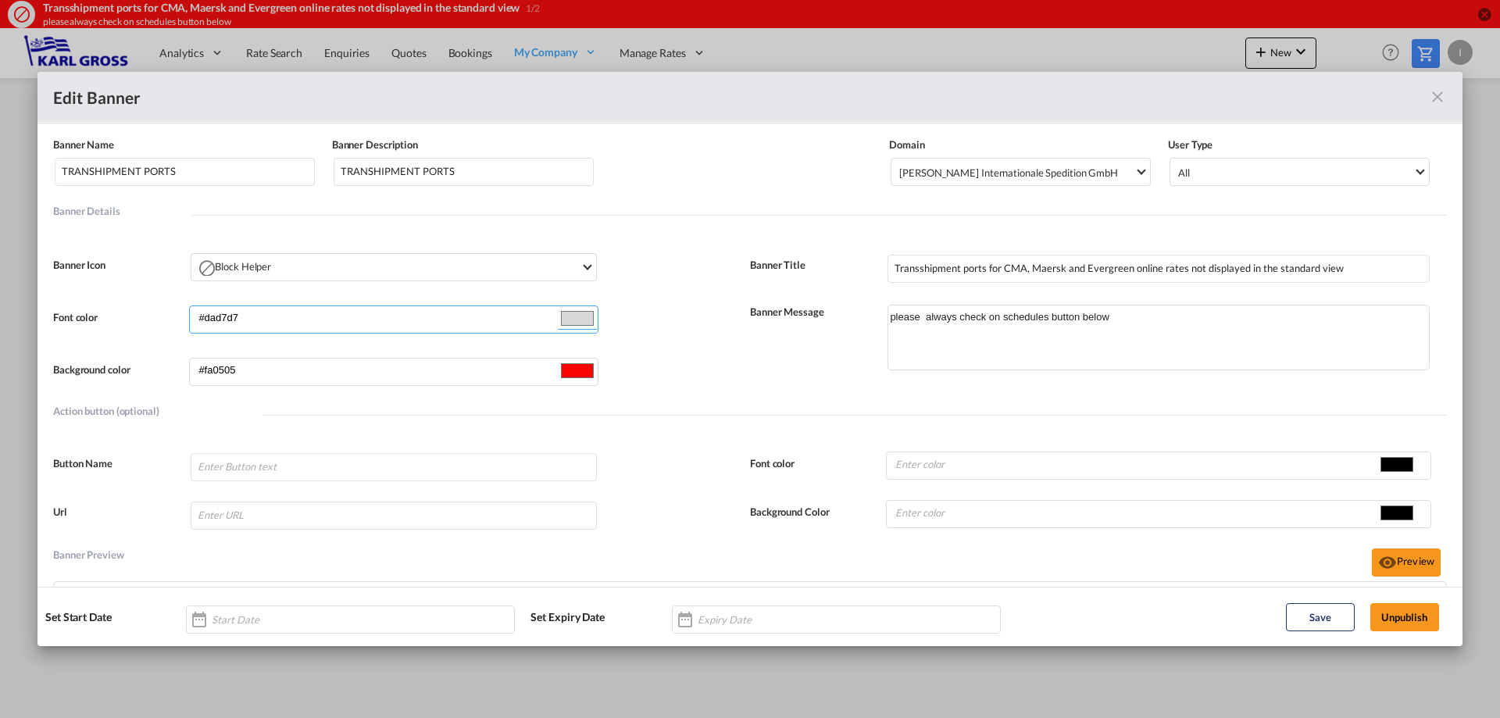
type input "#dad8d8"
type input "#d7d5d5"
type input "#d2d0d0"
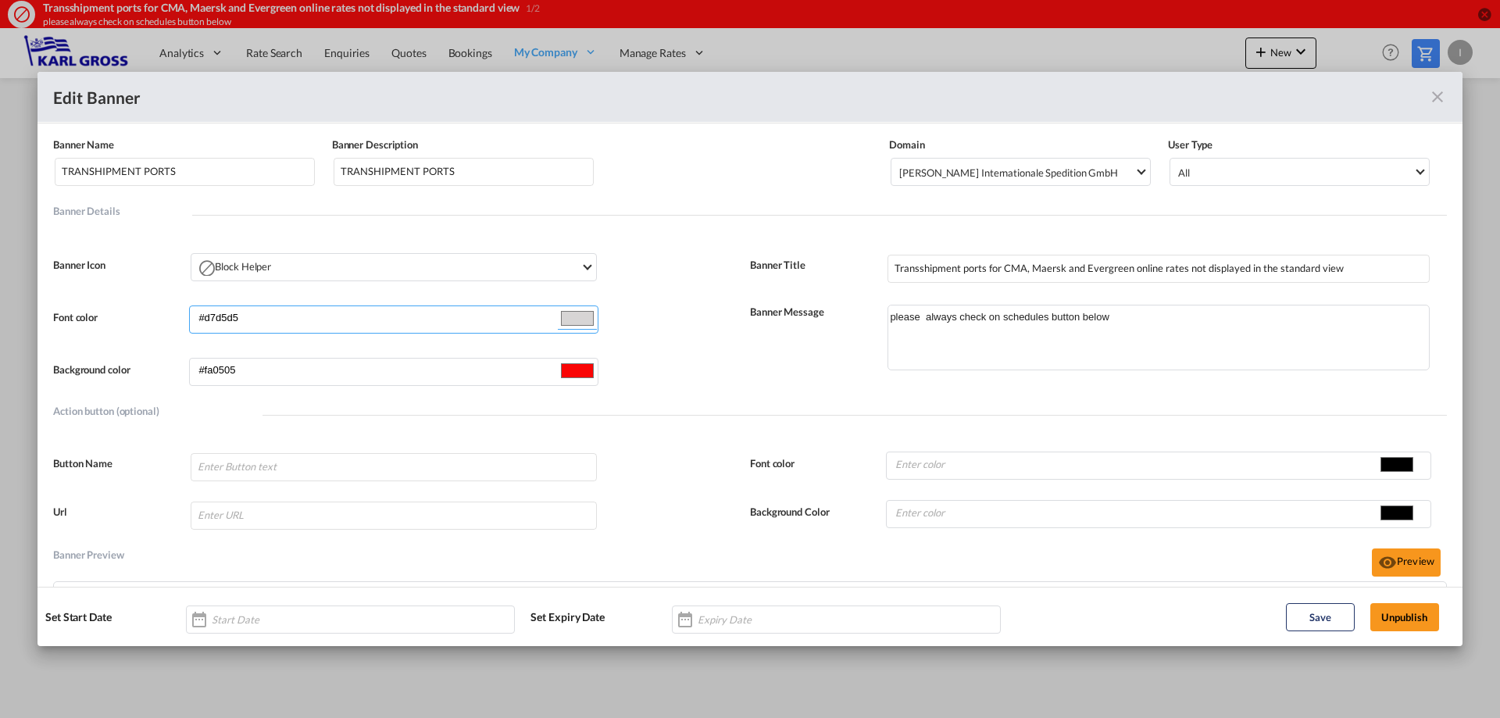
type input "#d2d0d0"
type input "#d0cdcd"
type input "#cdcbcb"
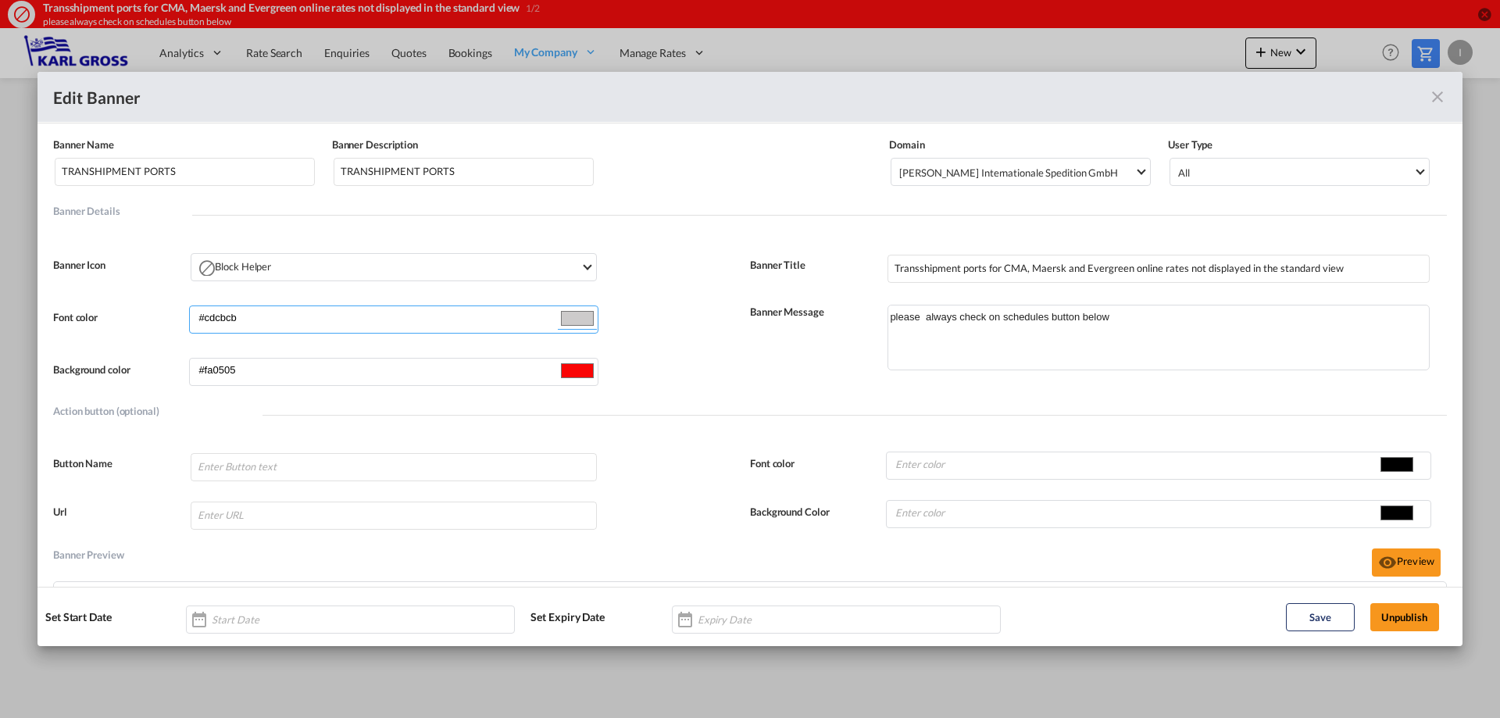
type input "#cbc8c8"
type input "#c8c6c6"
type input "#c5c4c4"
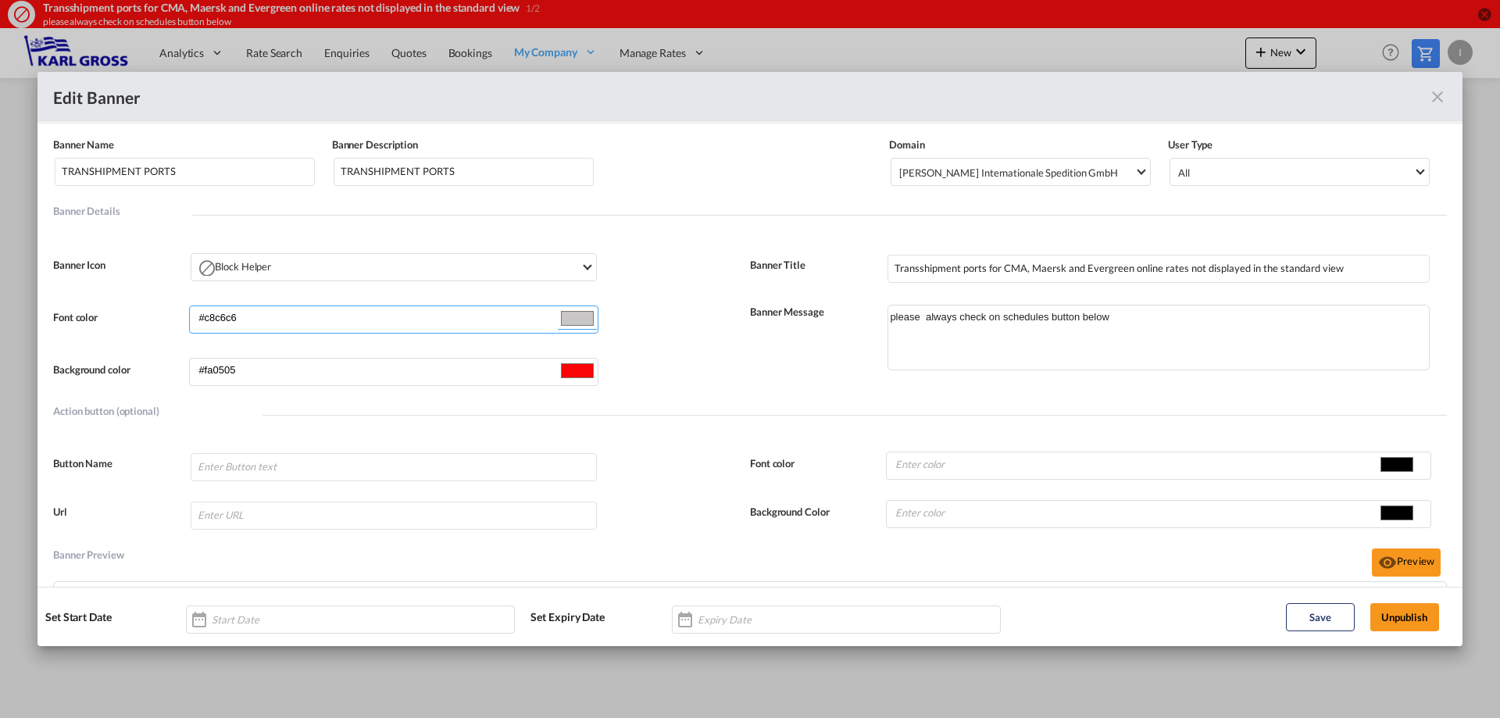
type input "#c5c4c4"
type input "#c3c1c1"
type input "#c2c1c1"
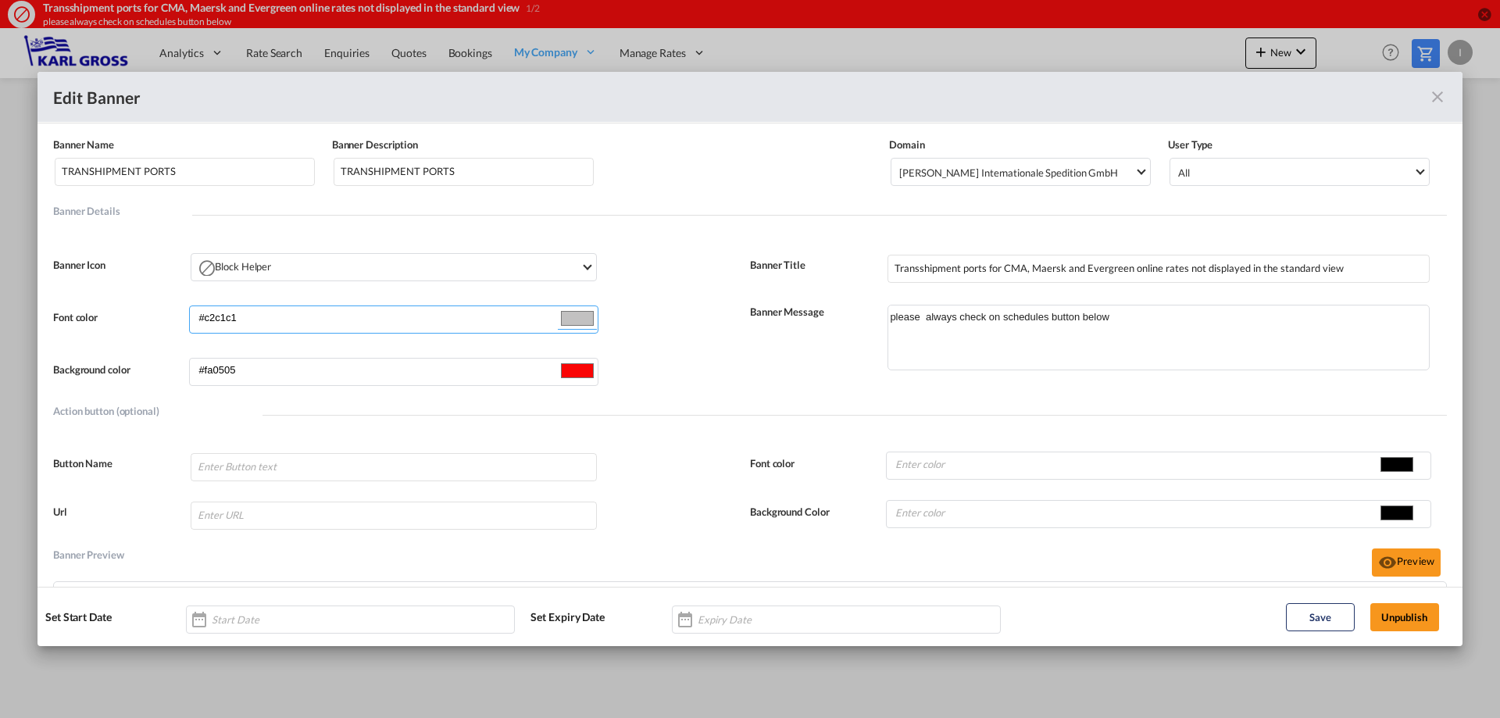
type input "#c1bebe"
type input "#bdbcbc"
type input "#b8b7b7"
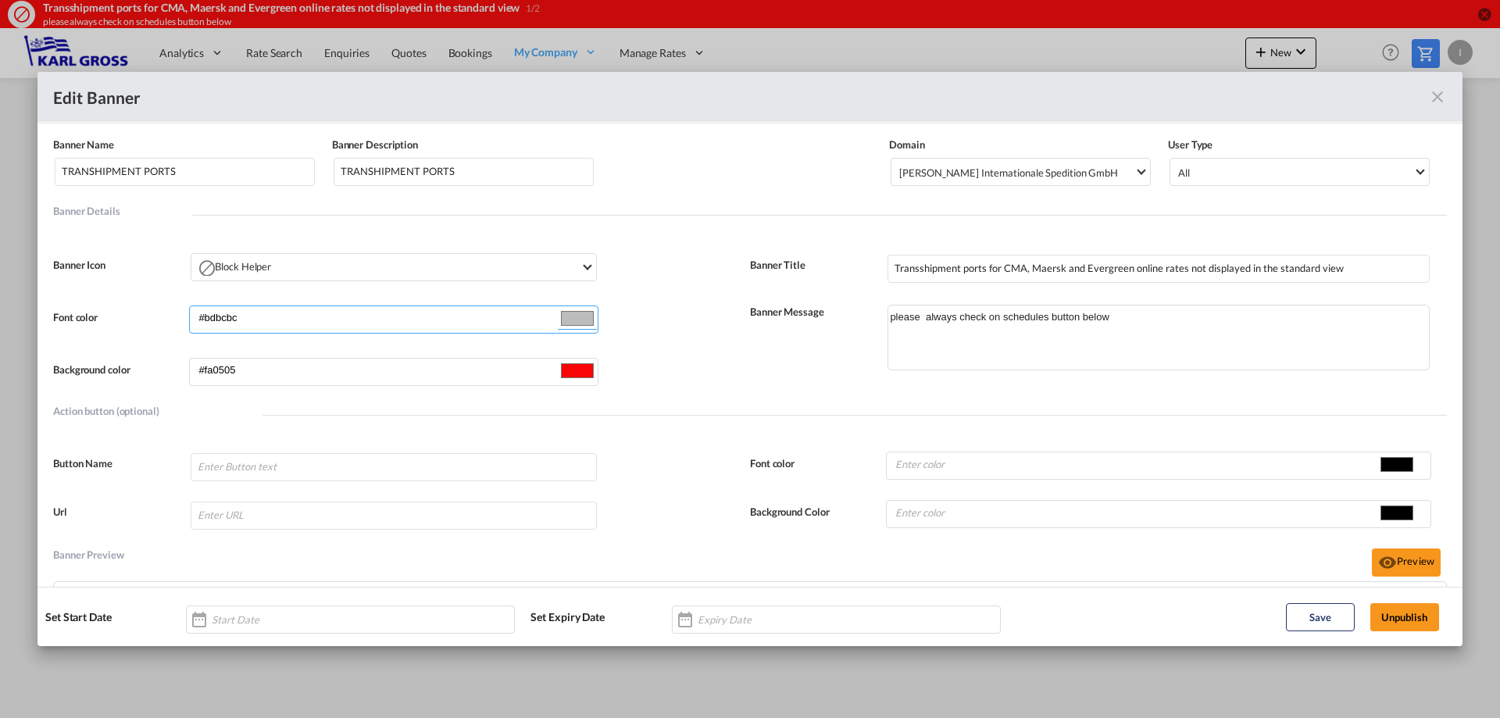
type input "#b8b7b7"
type input "#b3b2b2"
type input "#b2aeae"
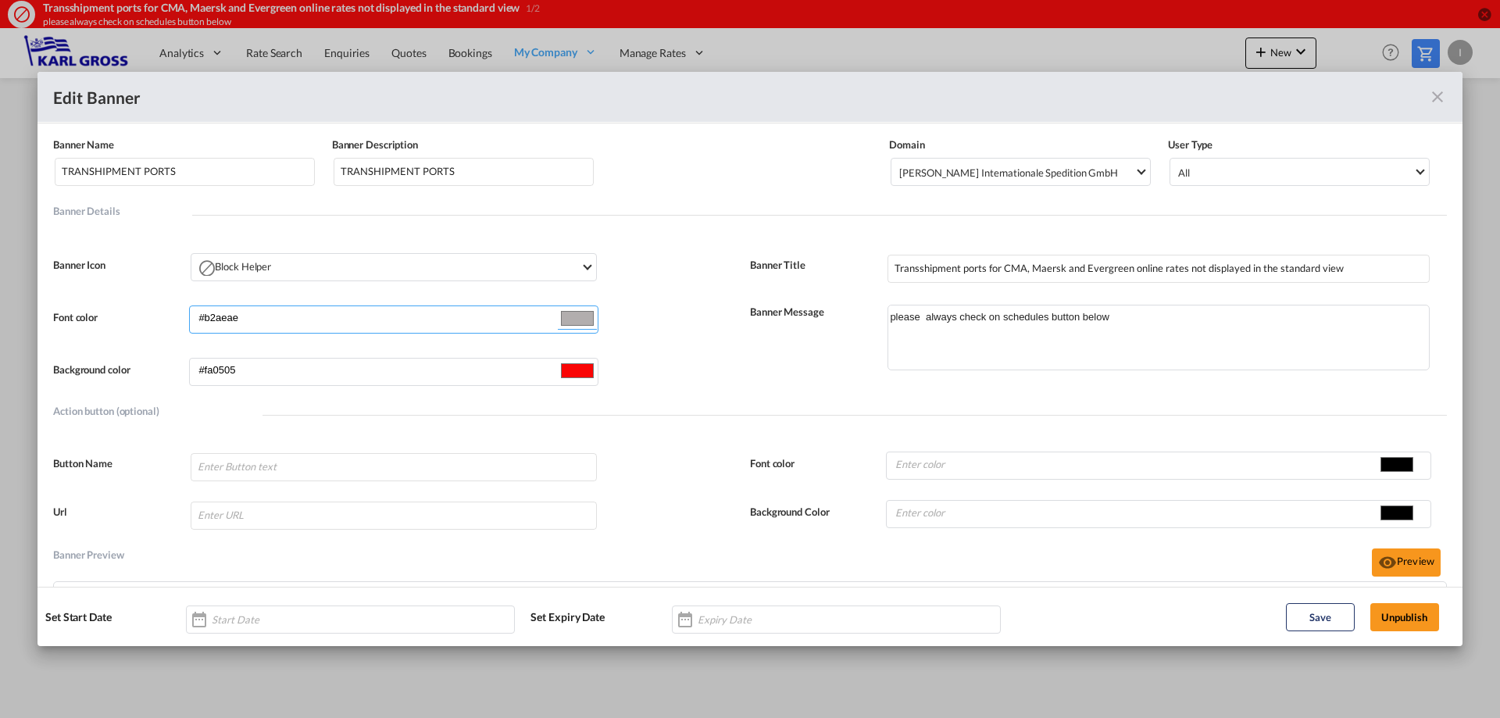
type input "#afacac"
type input "#ada9a9"
type input "#a9a7a7"
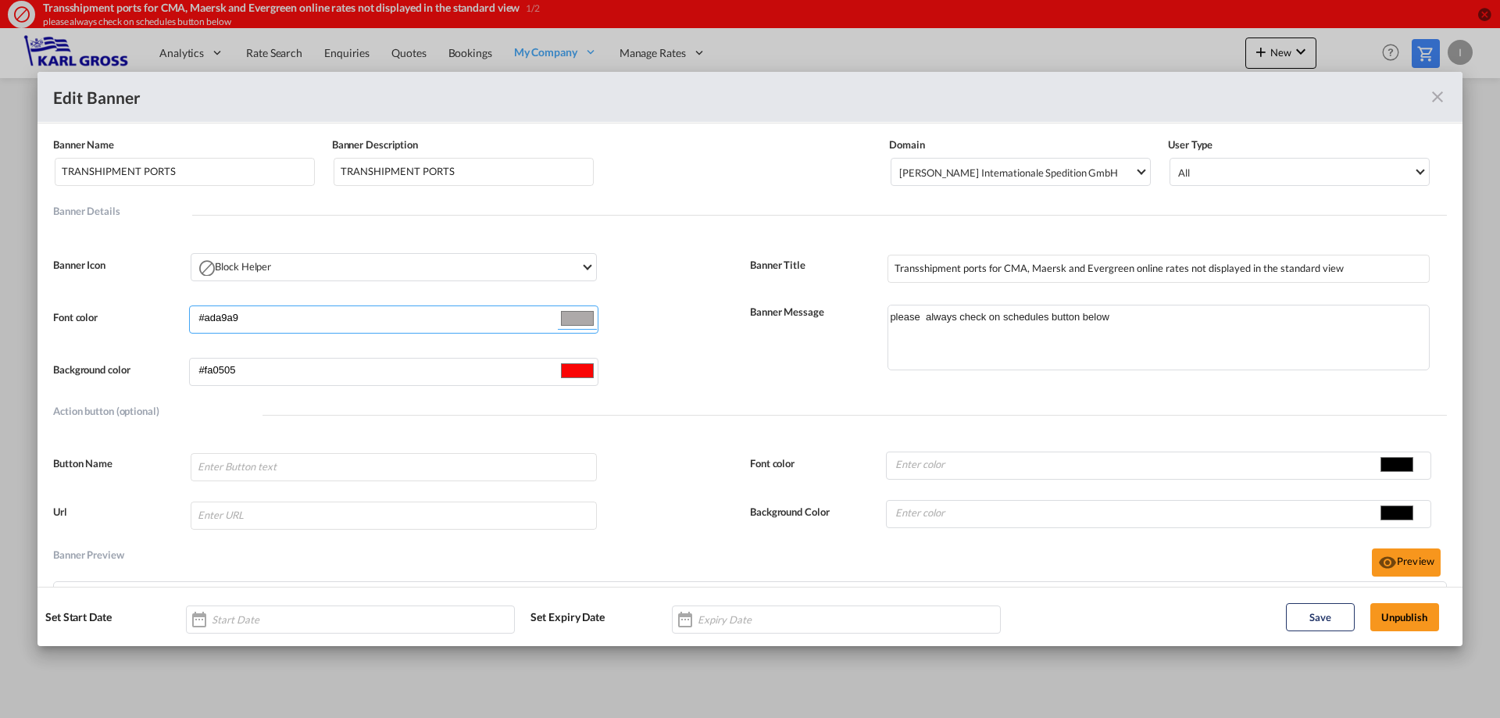
type input "#a9a7a7"
type input "#a8a4a4"
type input "#a9a7a7"
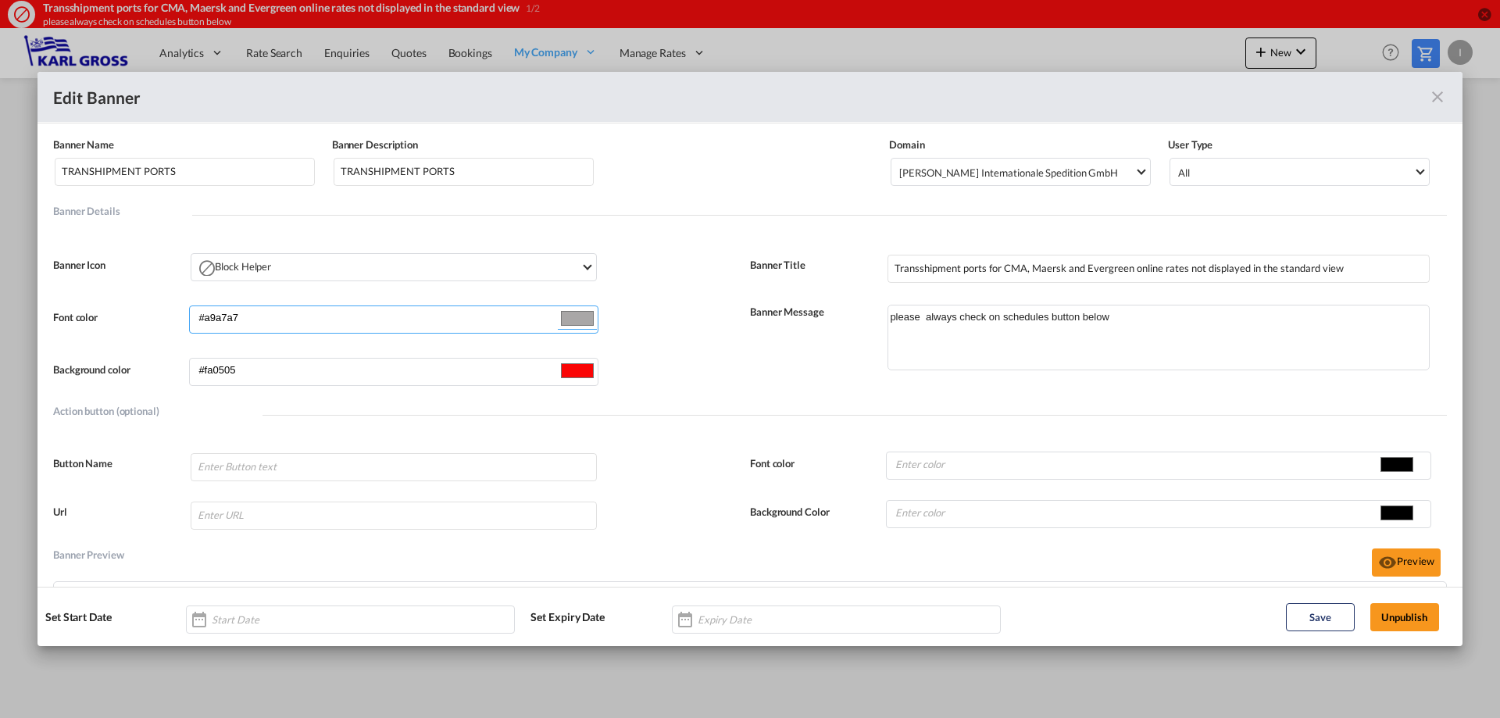
type input "#ada9a9"
type input "#aeadad"
type input "#b1afaf"
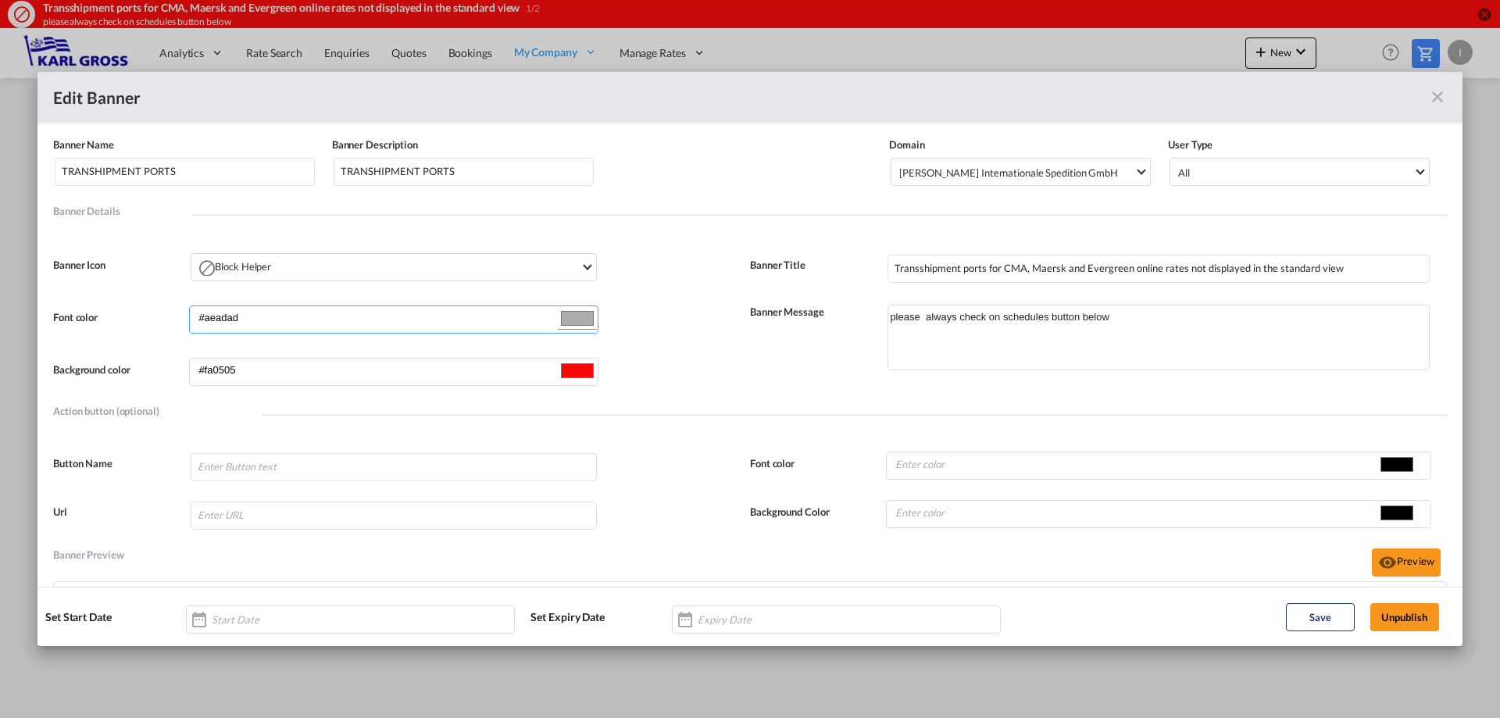
type input "#b1afaf"
type input "#afacac"
type input "#ada9a9"
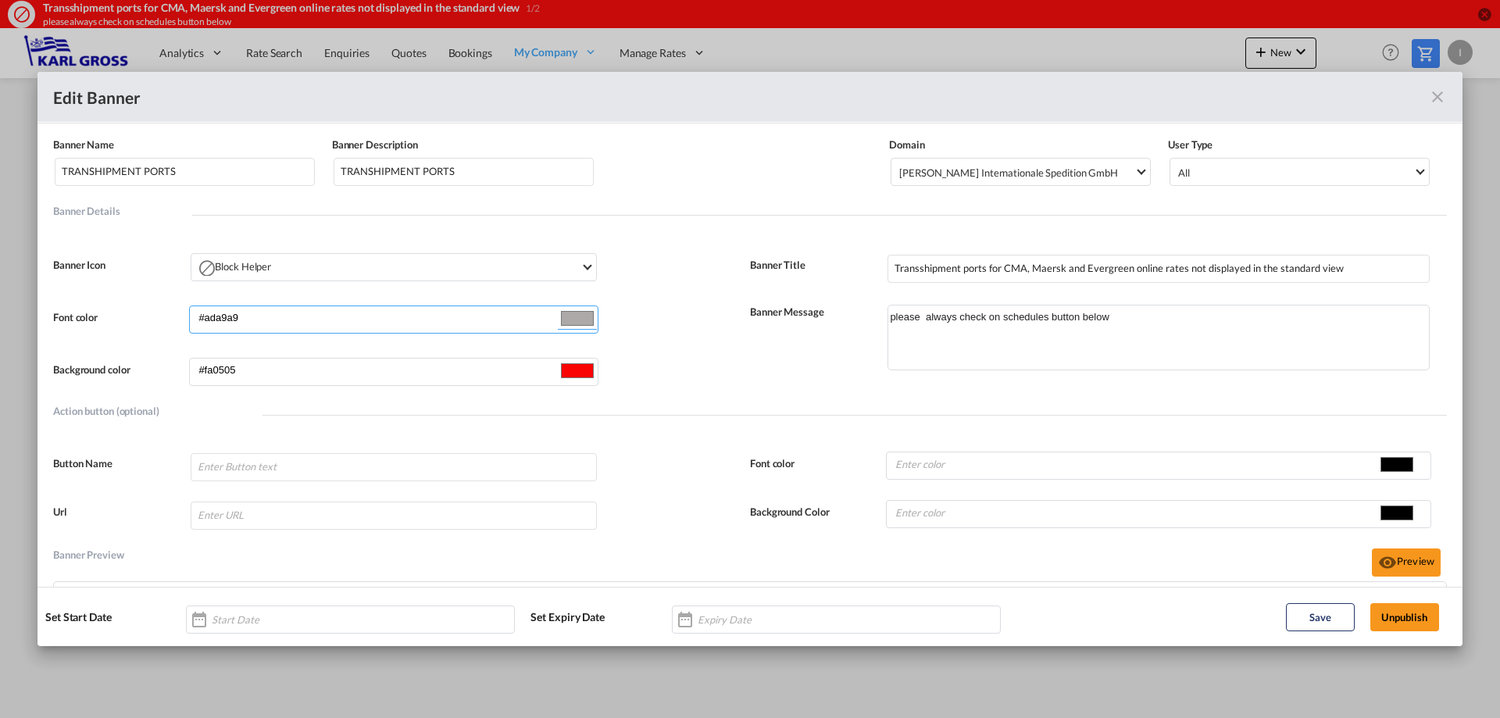
type input "#aaa7a7"
type input "#a8a4a4"
type input "#a5a1a1"
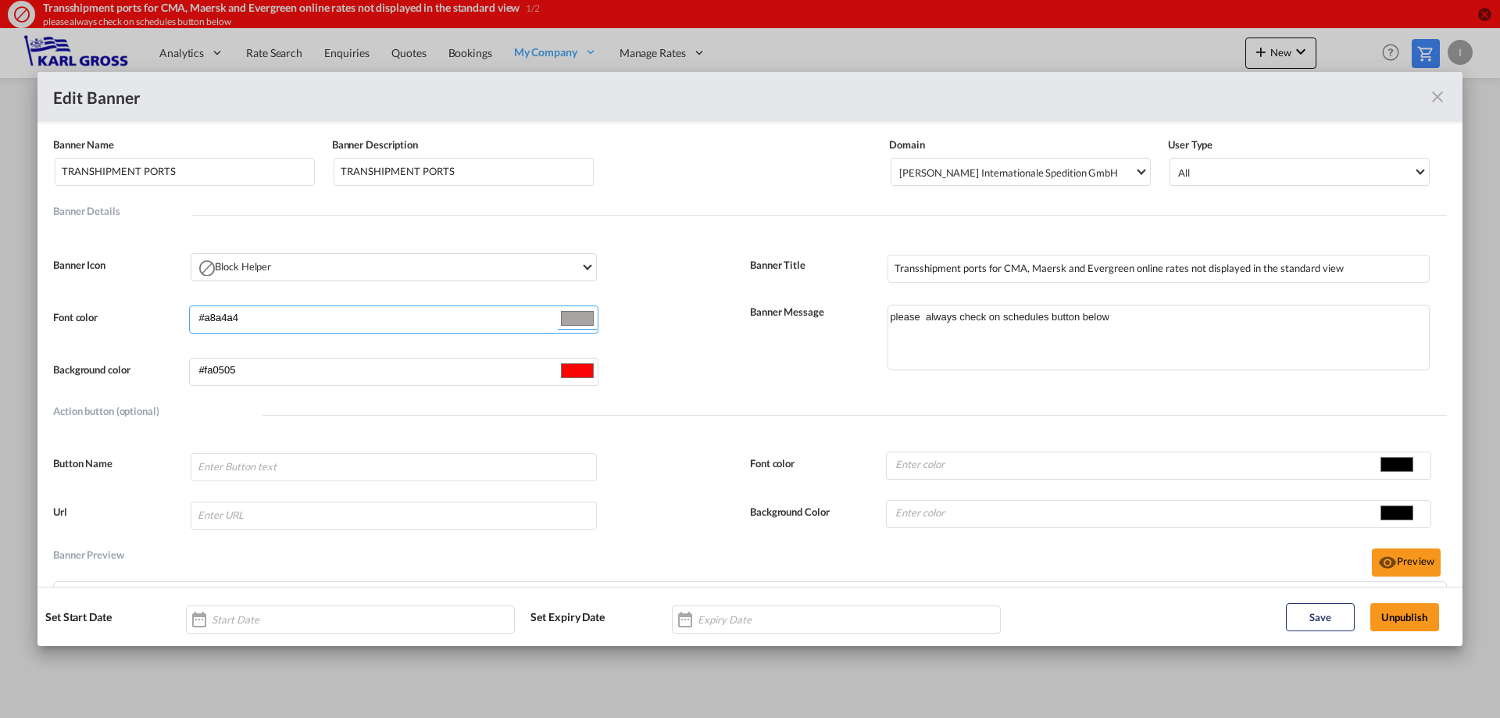
type input "#a5a1a1"
type input "#a39e9e"
type input "#a19b9b"
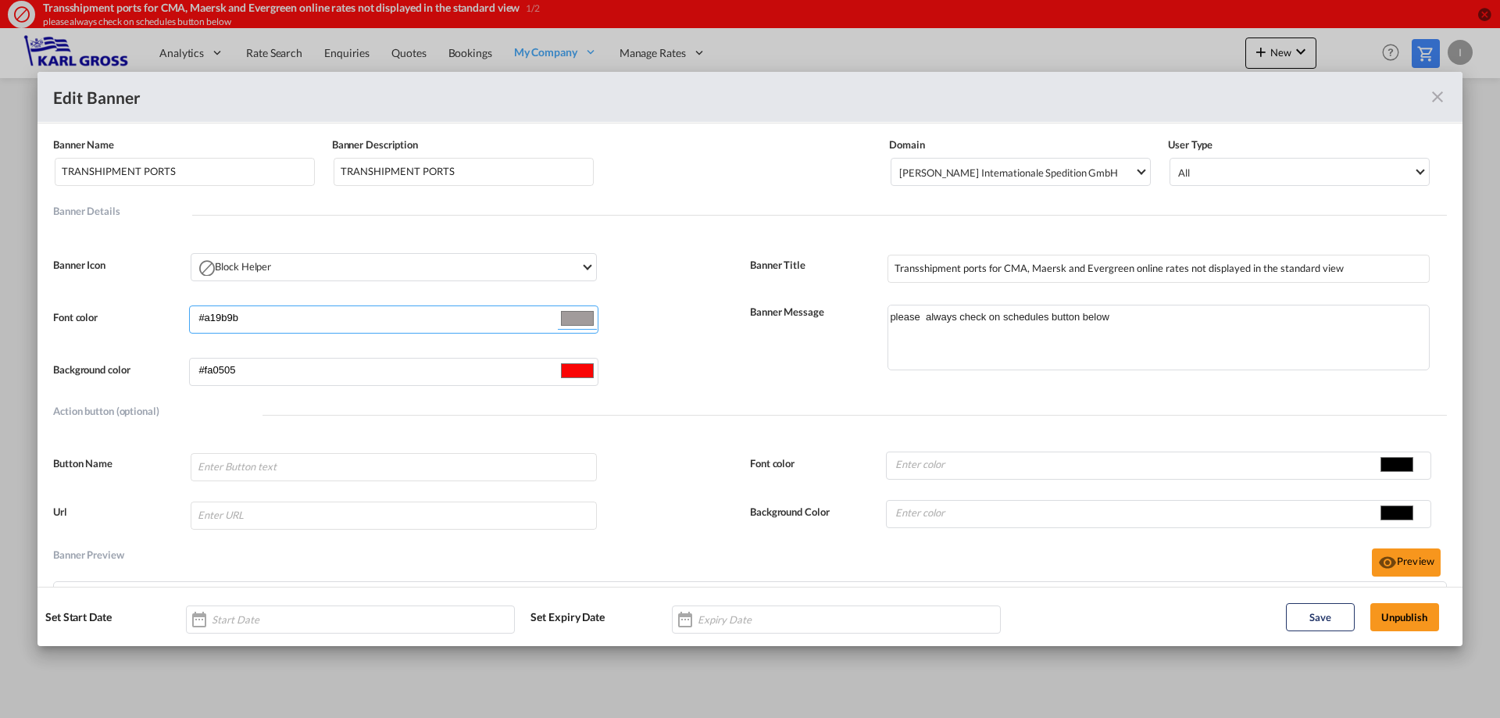
type input "#9f9999"
type input "#9c9696"
type input "#9a9393"
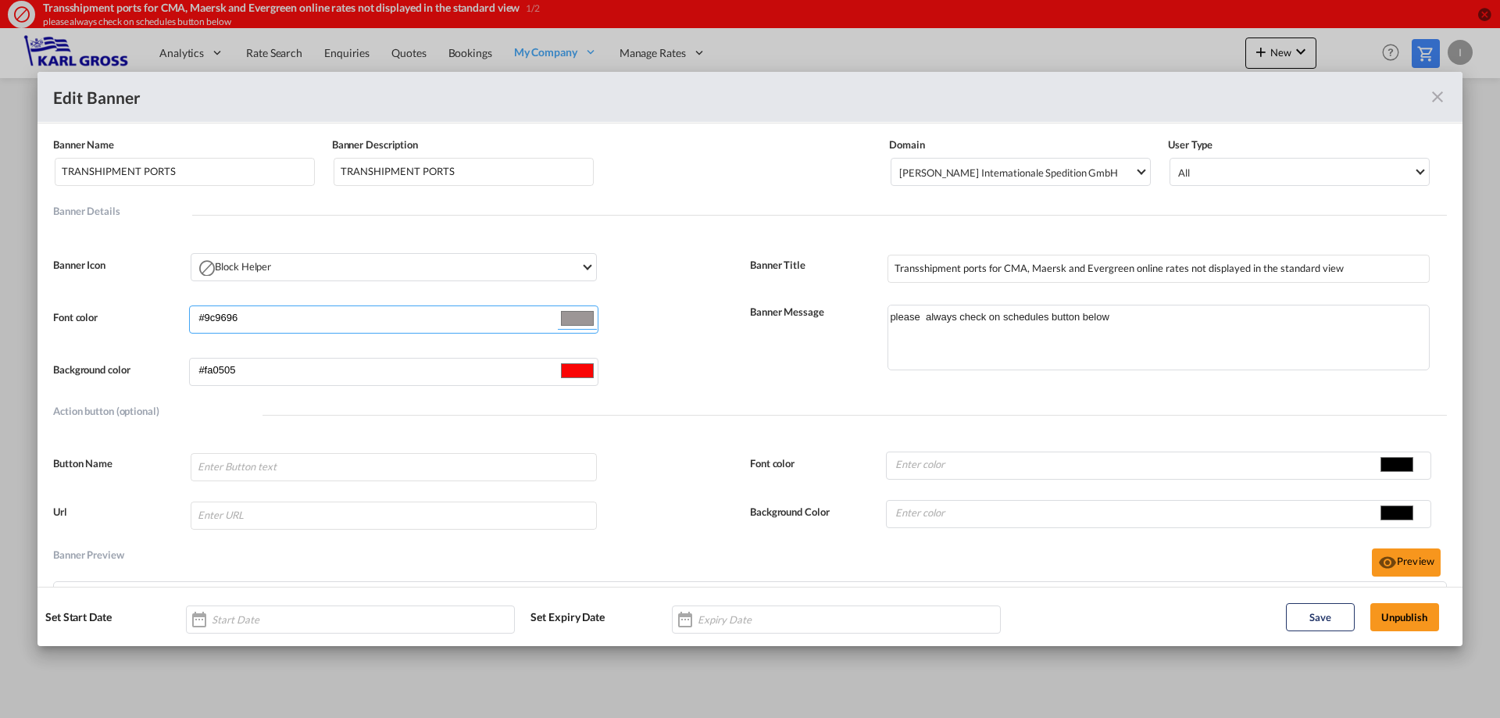
type input "#9a9393"
type input "#989090"
type input "#979191"
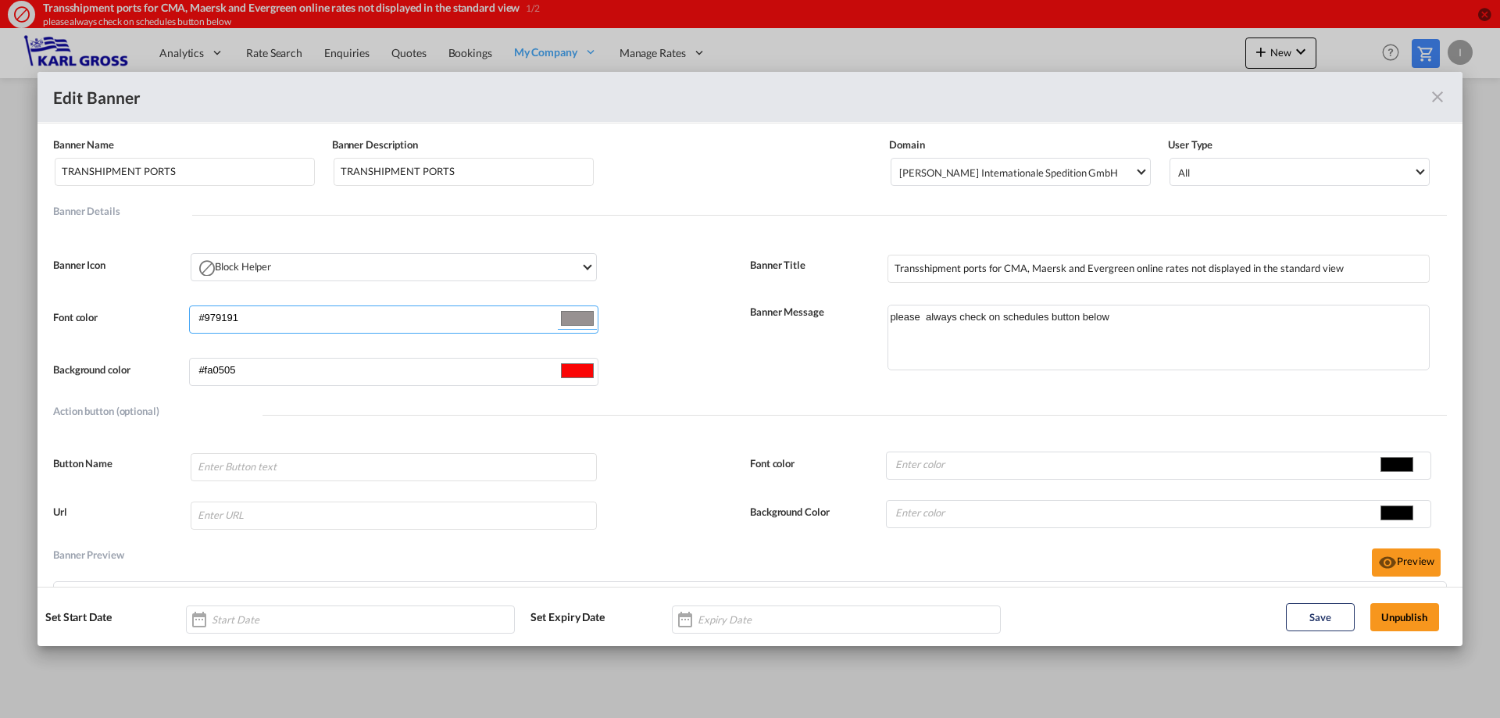
type input "#968d8d"
type input "#938a8a"
type input "#8e8585"
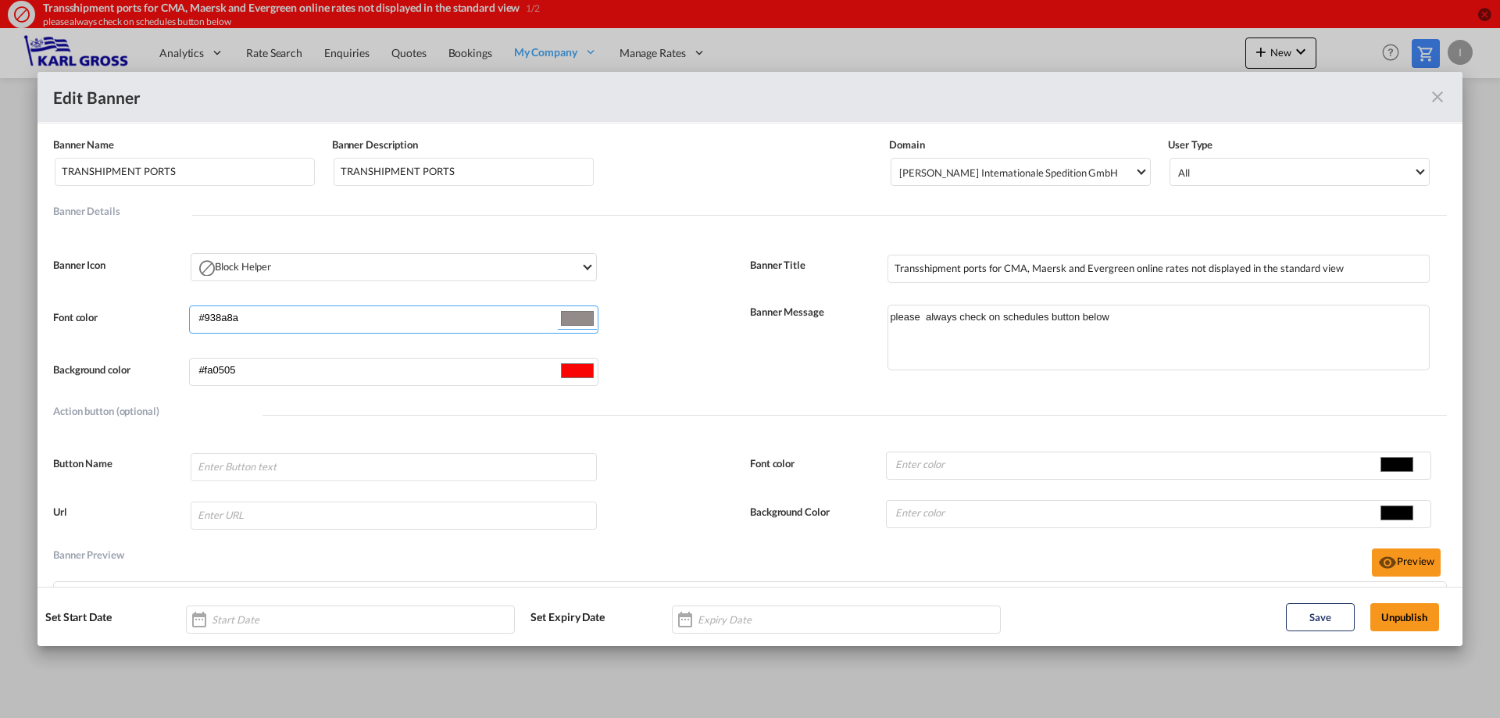
type input "#8e8585"
type input "#918888"
type input "#908989"
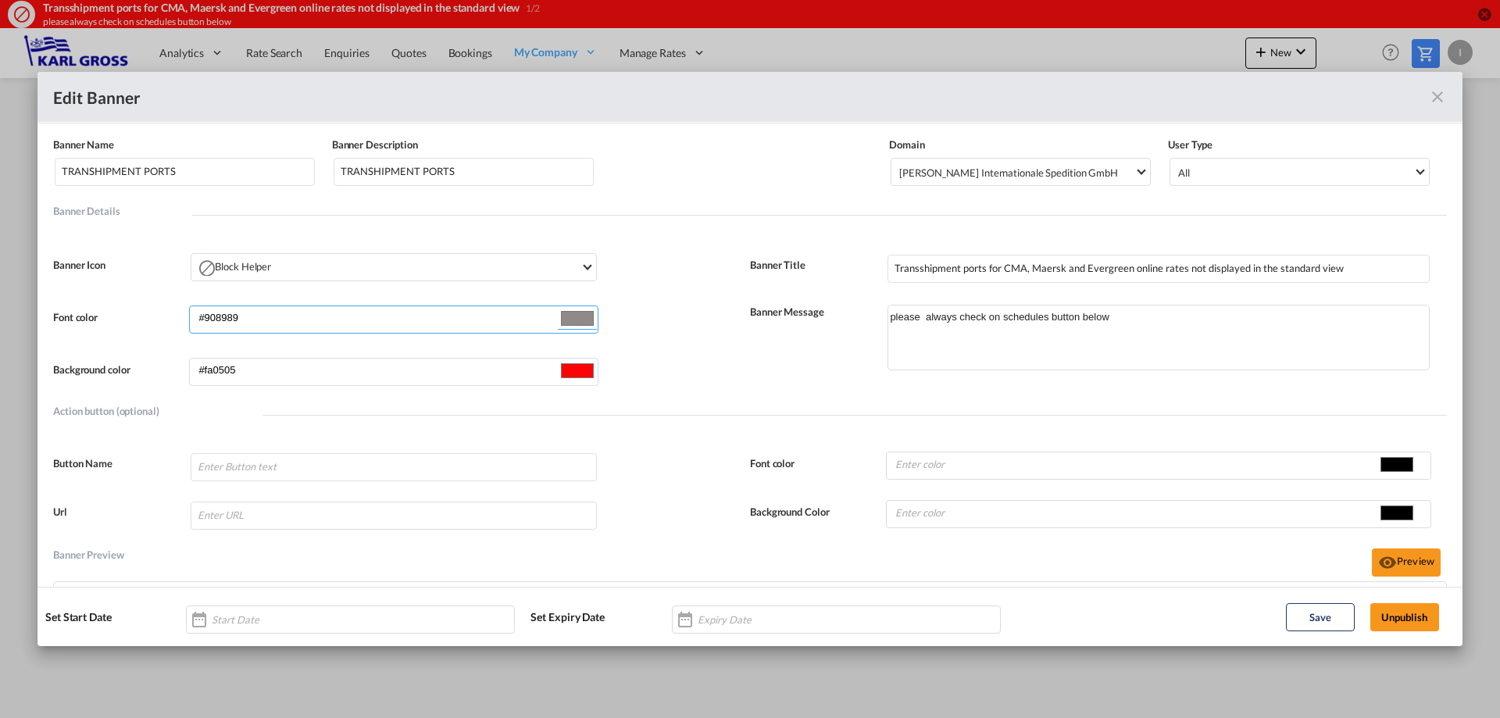
type input "#918888"
type input "#938a8a"
type input "#948989"
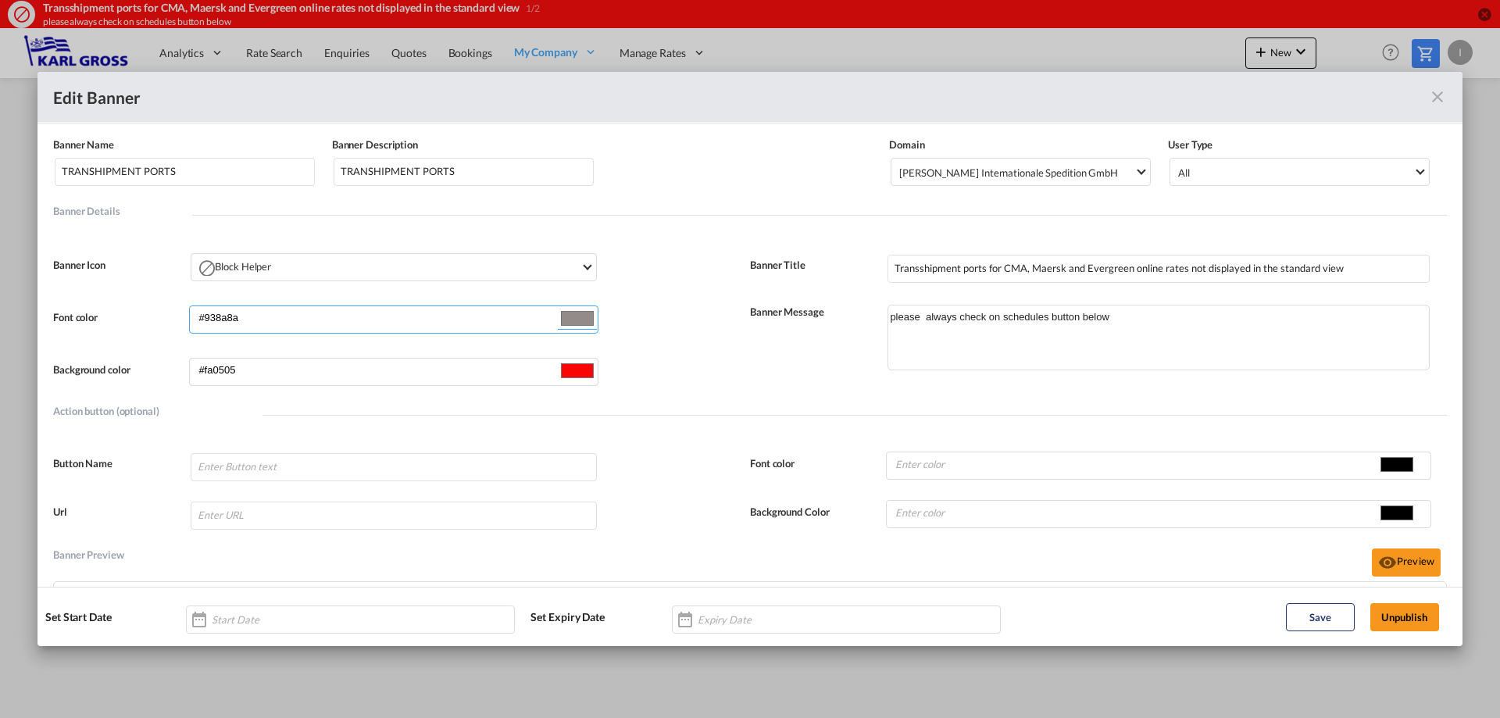
type input "#948989"
type input "#978c8c"
type input "#988b8b"
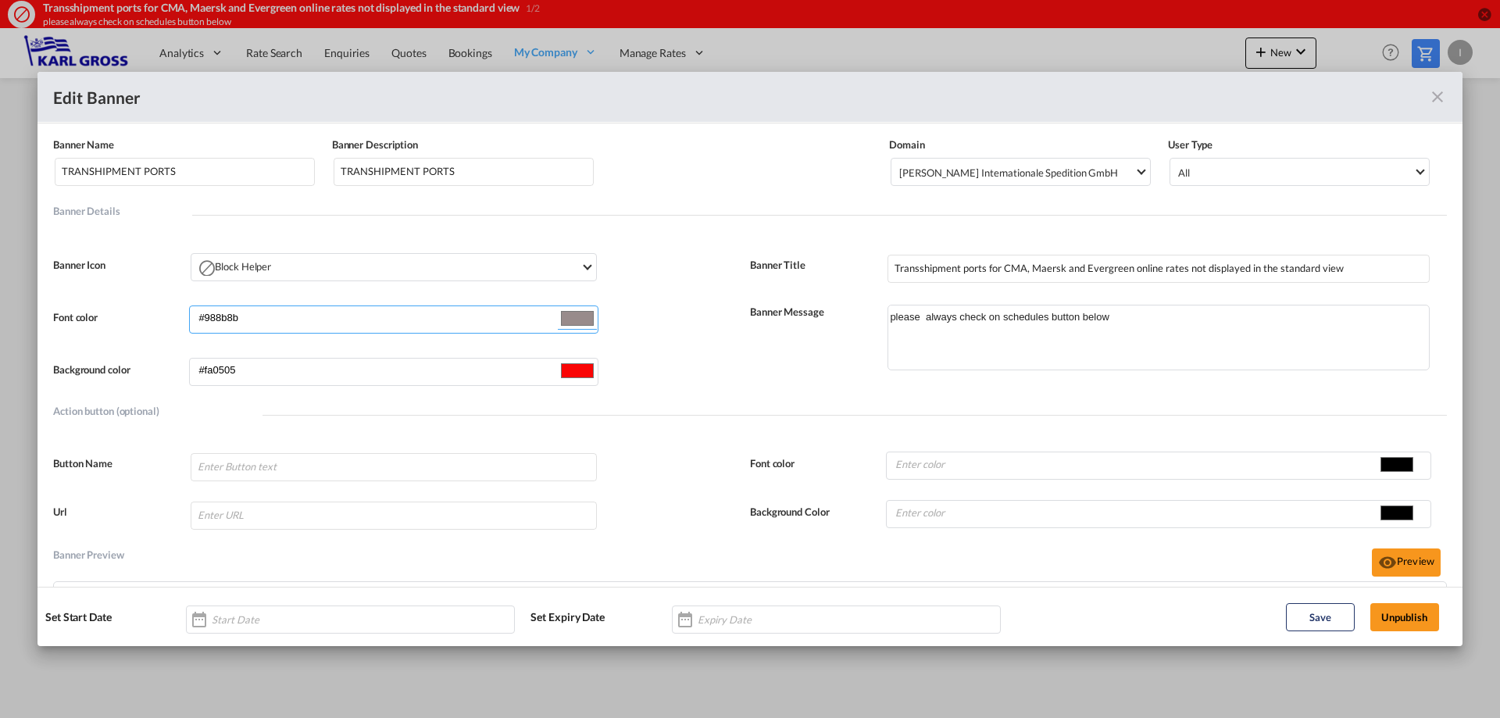
type input "#9b8c8c"
type input "#9e8f8f"
type input "#9c8b8b"
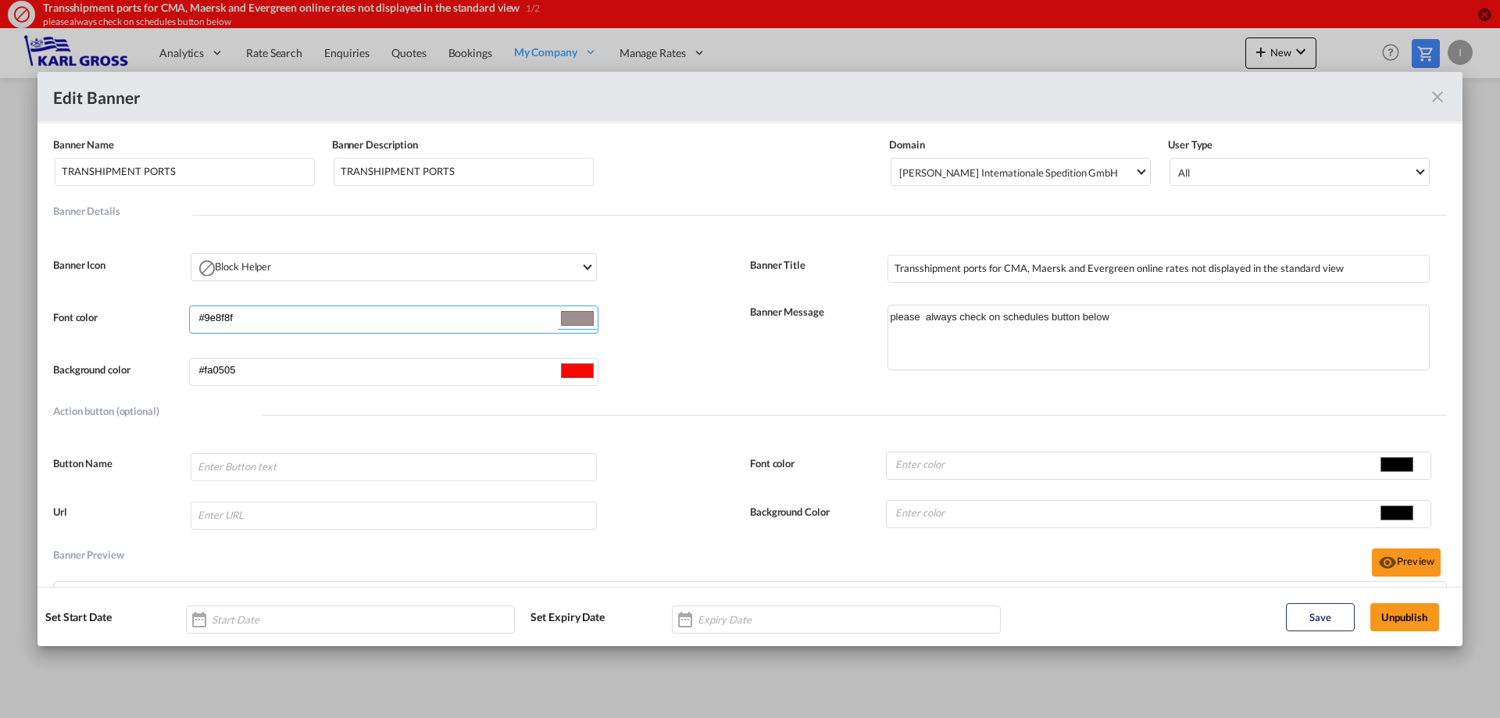
type input "#9c8b8b"
type input "#9c8686"
type input "#9d8585"
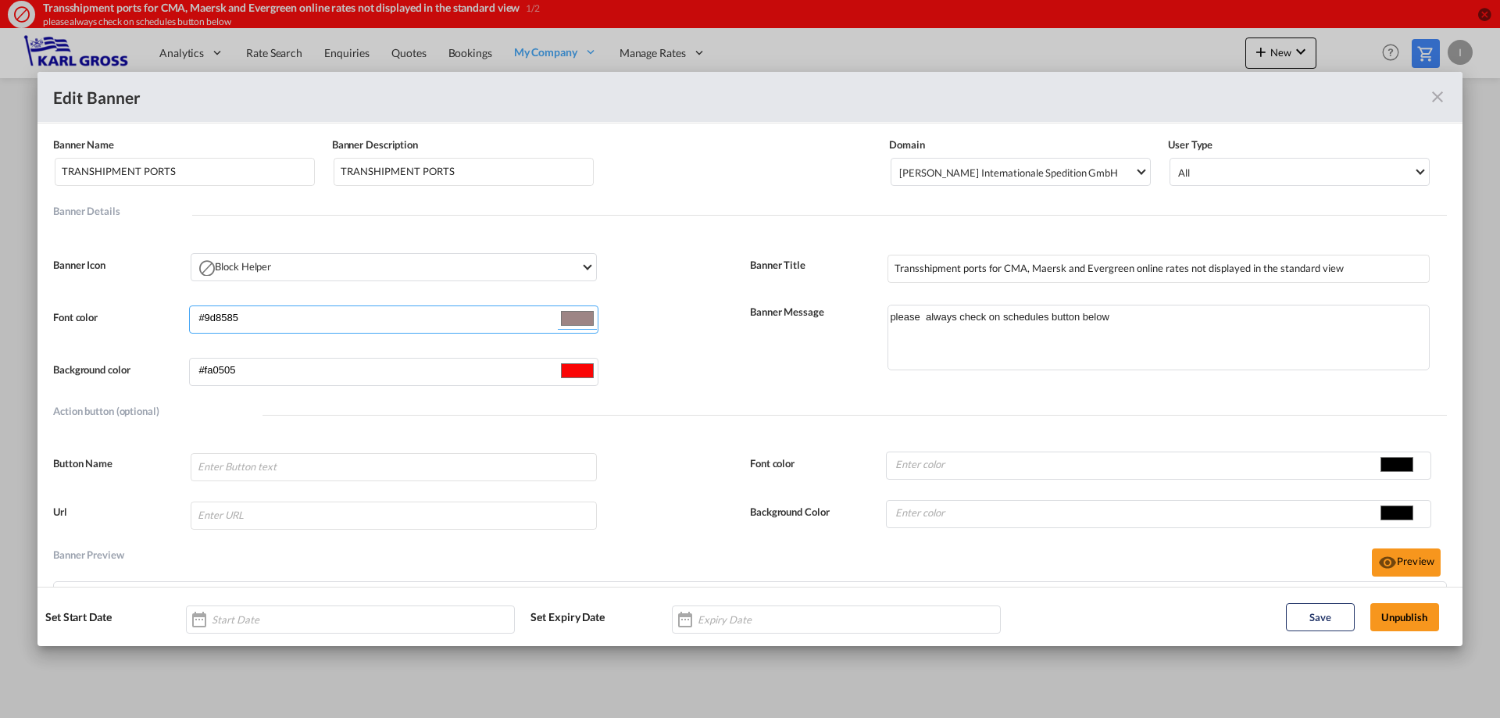
type input "#a08888"
type input "#9f8484"
type input "#9d8585"
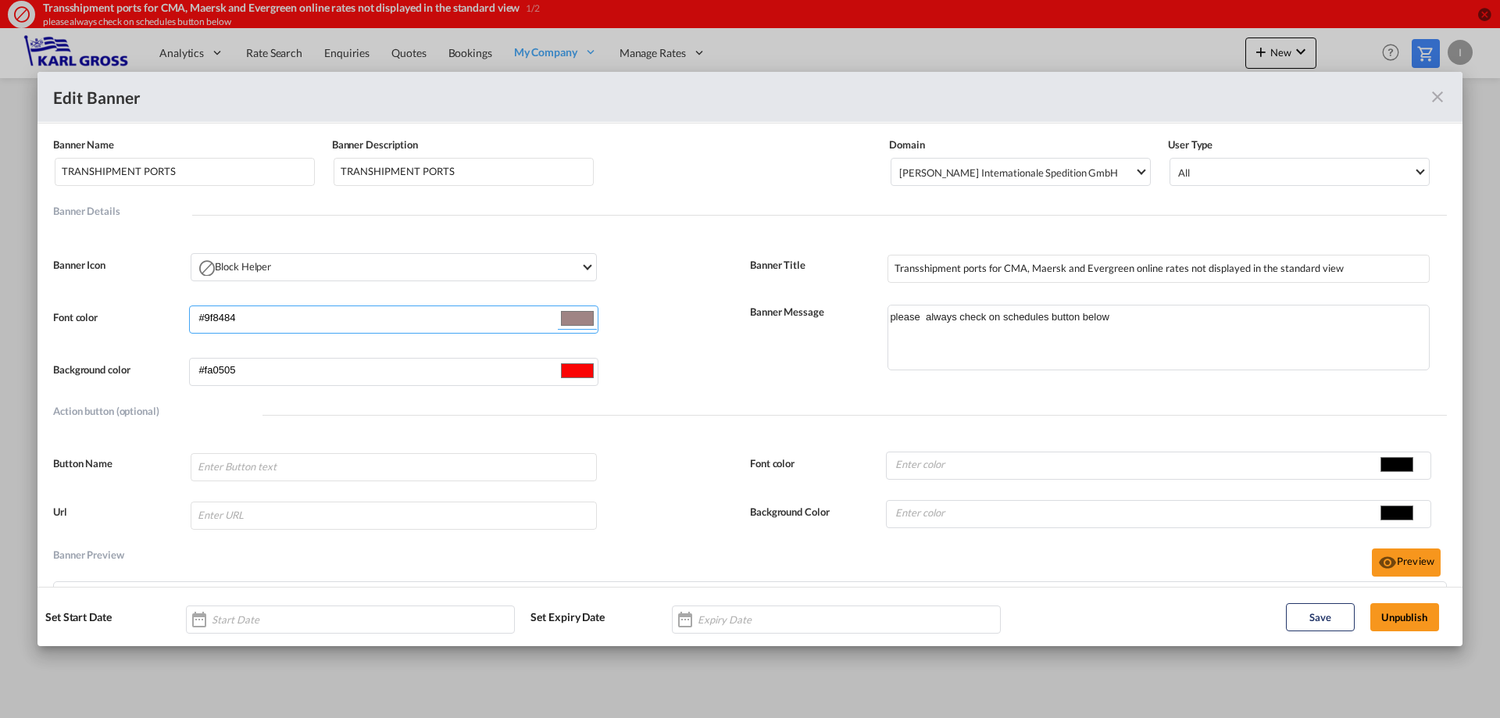
type input "#9d8585"
type input "#9b8282"
type input "#9a8484"
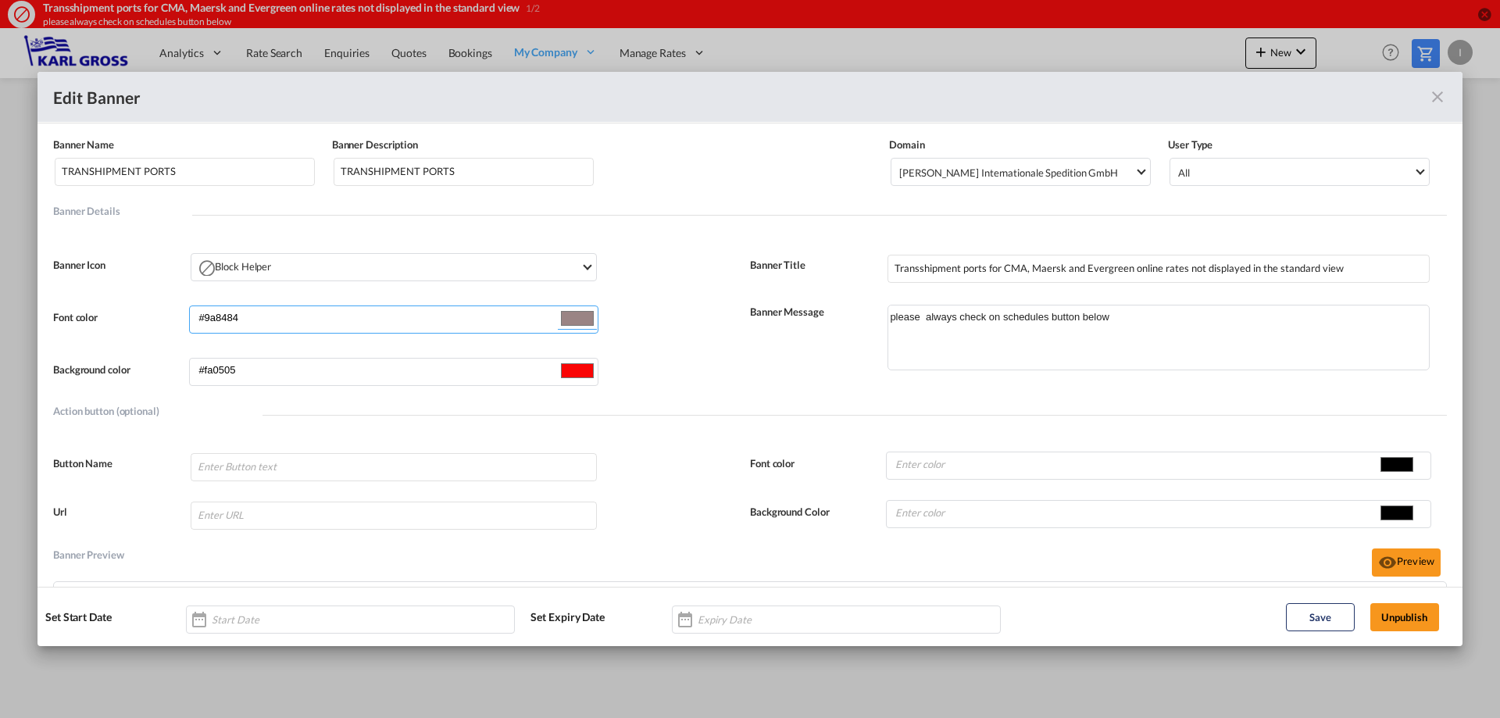
type input "#988181"
type input "#957e7e"
type input "#988181"
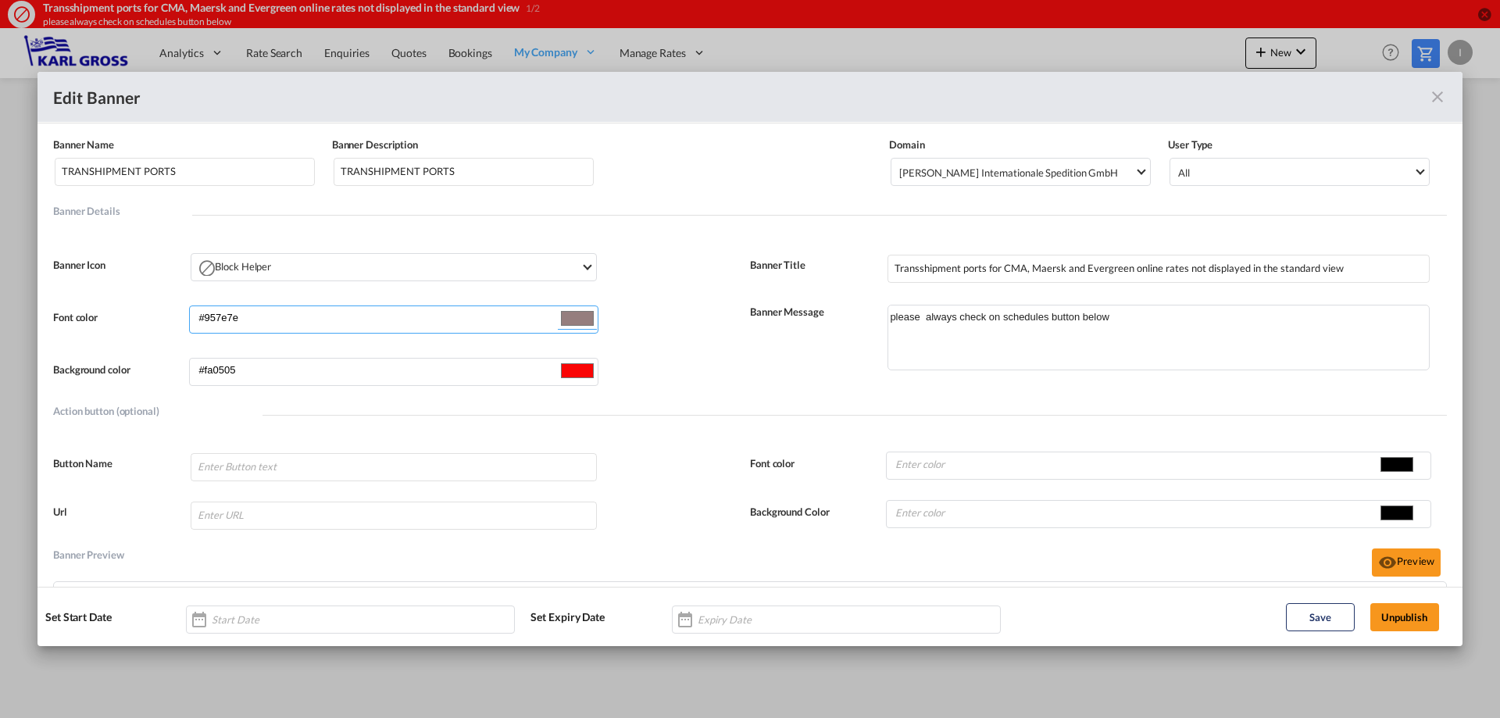
type input "#988181"
type input "#9d8585"
type input "#b3a2a2"
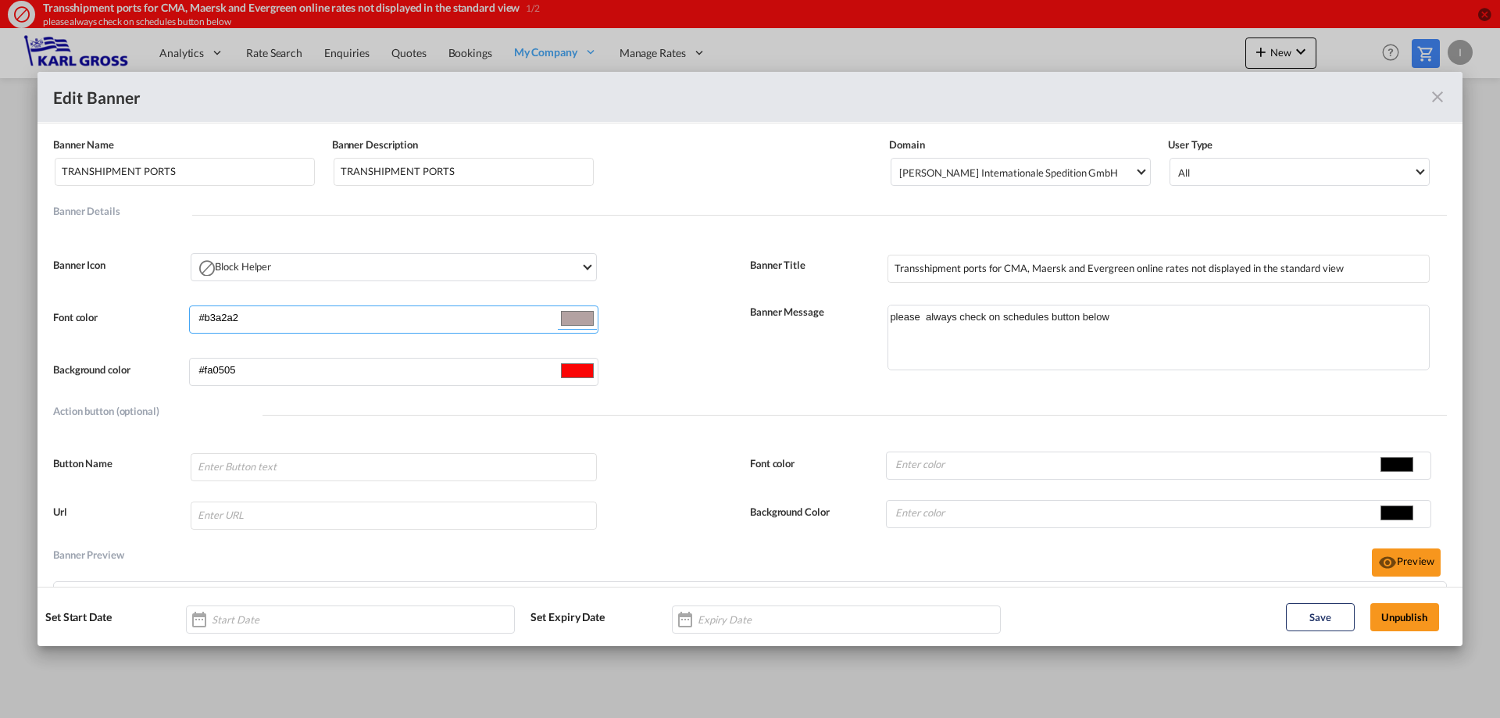
type input "#b8a8a8"
type input "#bfb0b0"
type input "#c9baba"
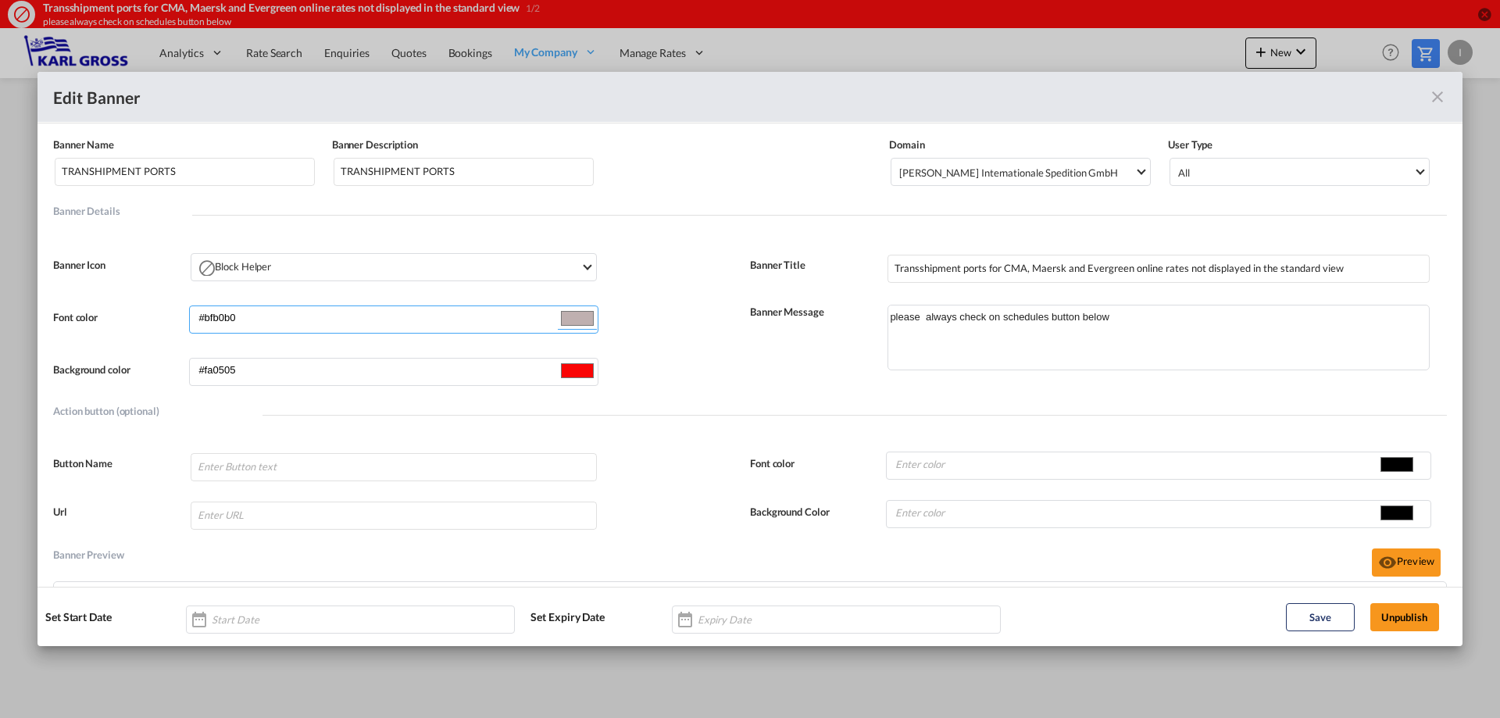
type input "#c9baba"
type input "#d4c4c4"
type input "#dbcccc"
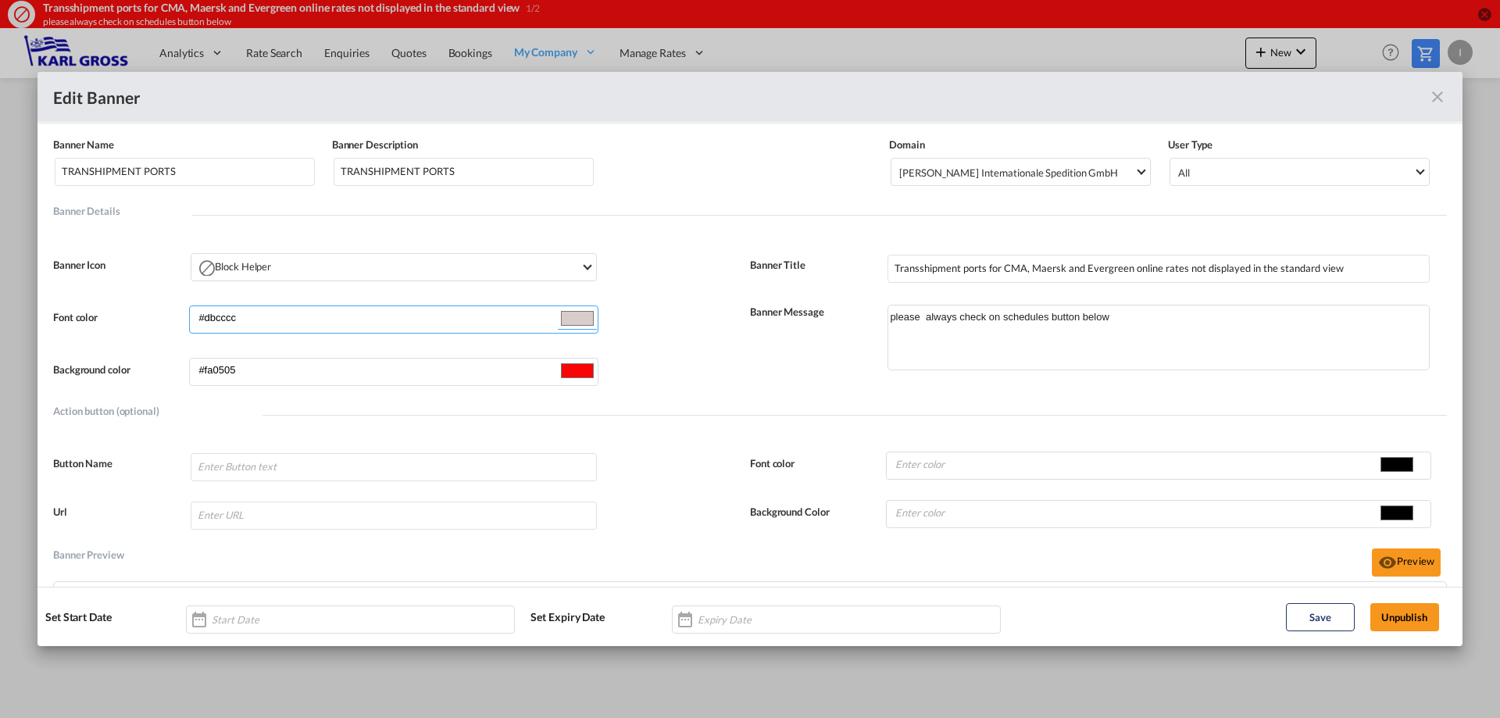
type input "#e1d0d0"
type input "#e4d3d3"
type input "#e7d5d5"
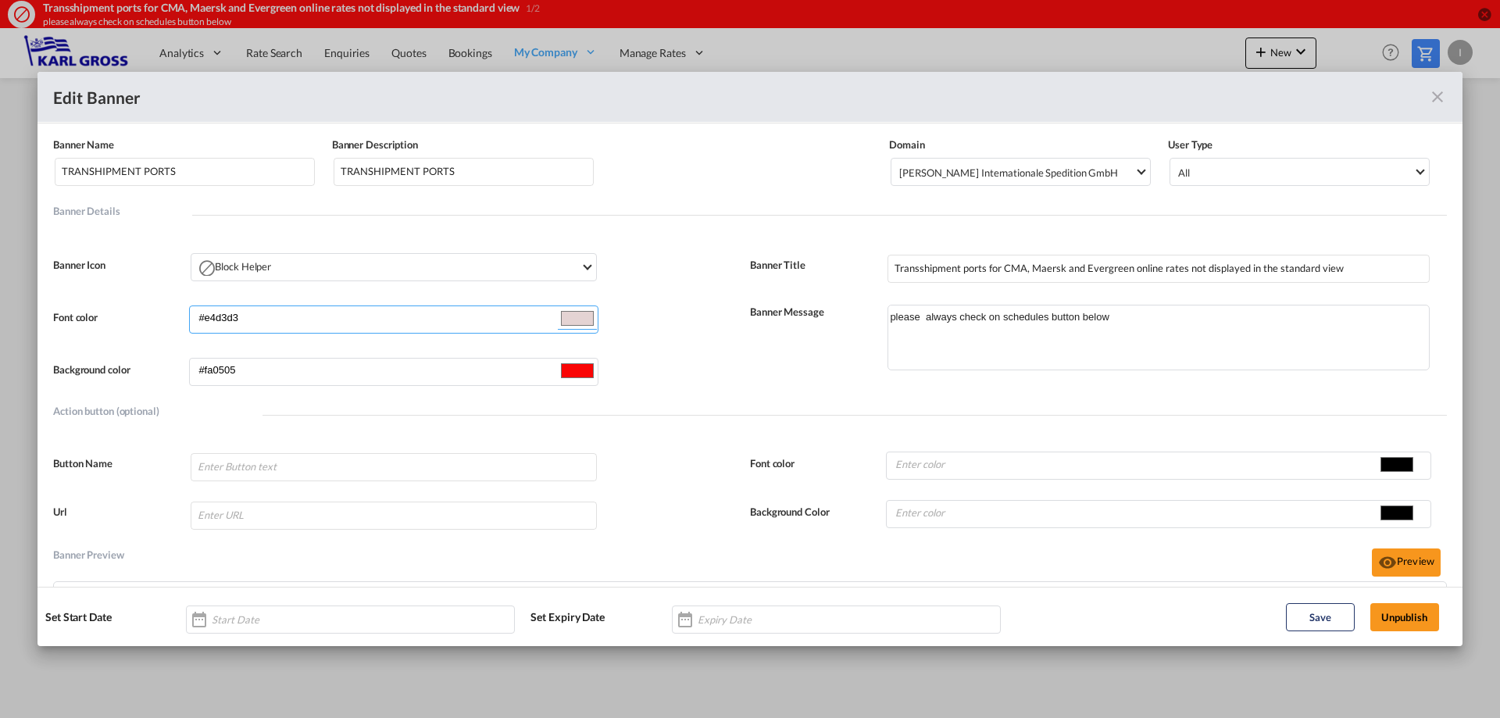
type input "#e7d5d5"
type input "#e9d8d8"
type input "#ecdada"
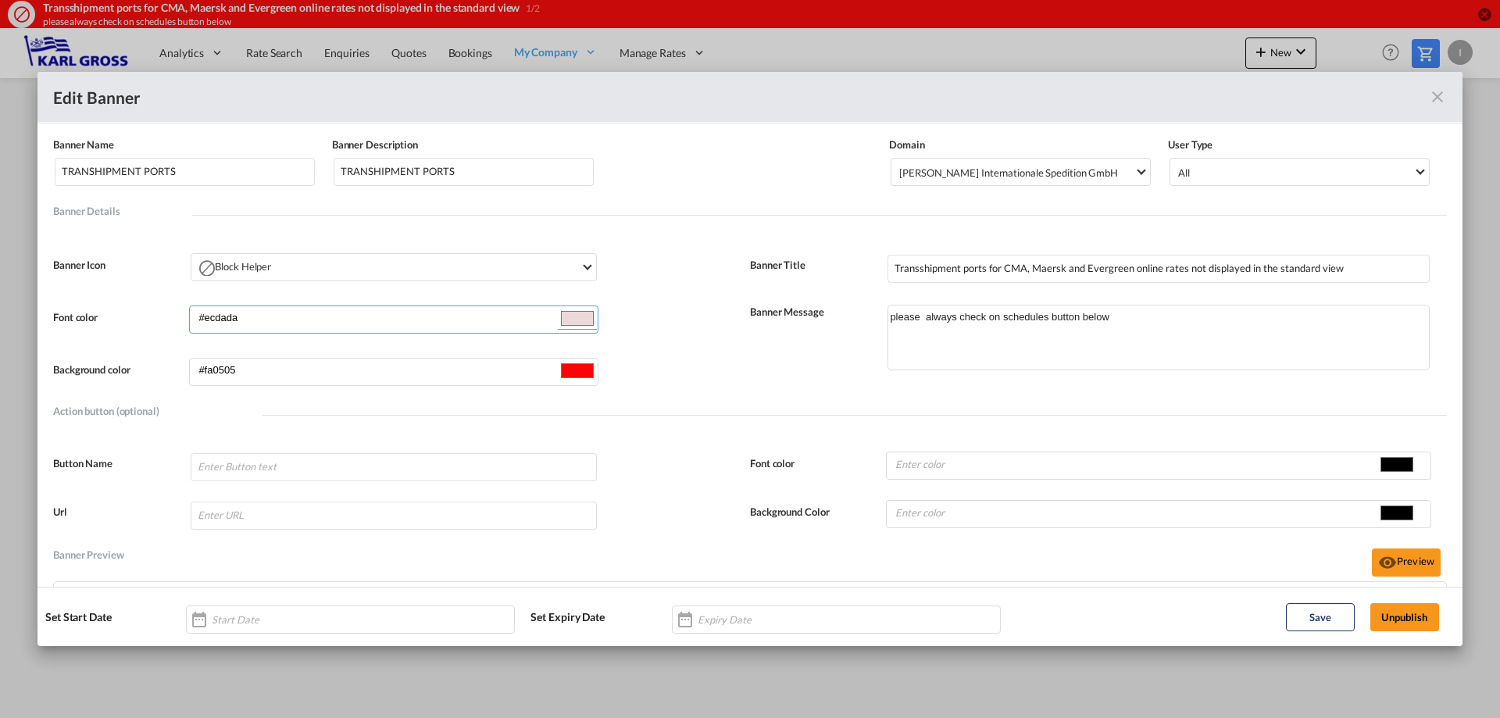
type input "#f6eaea"
type input "#f6e9e9"
type input "#f5eaea"
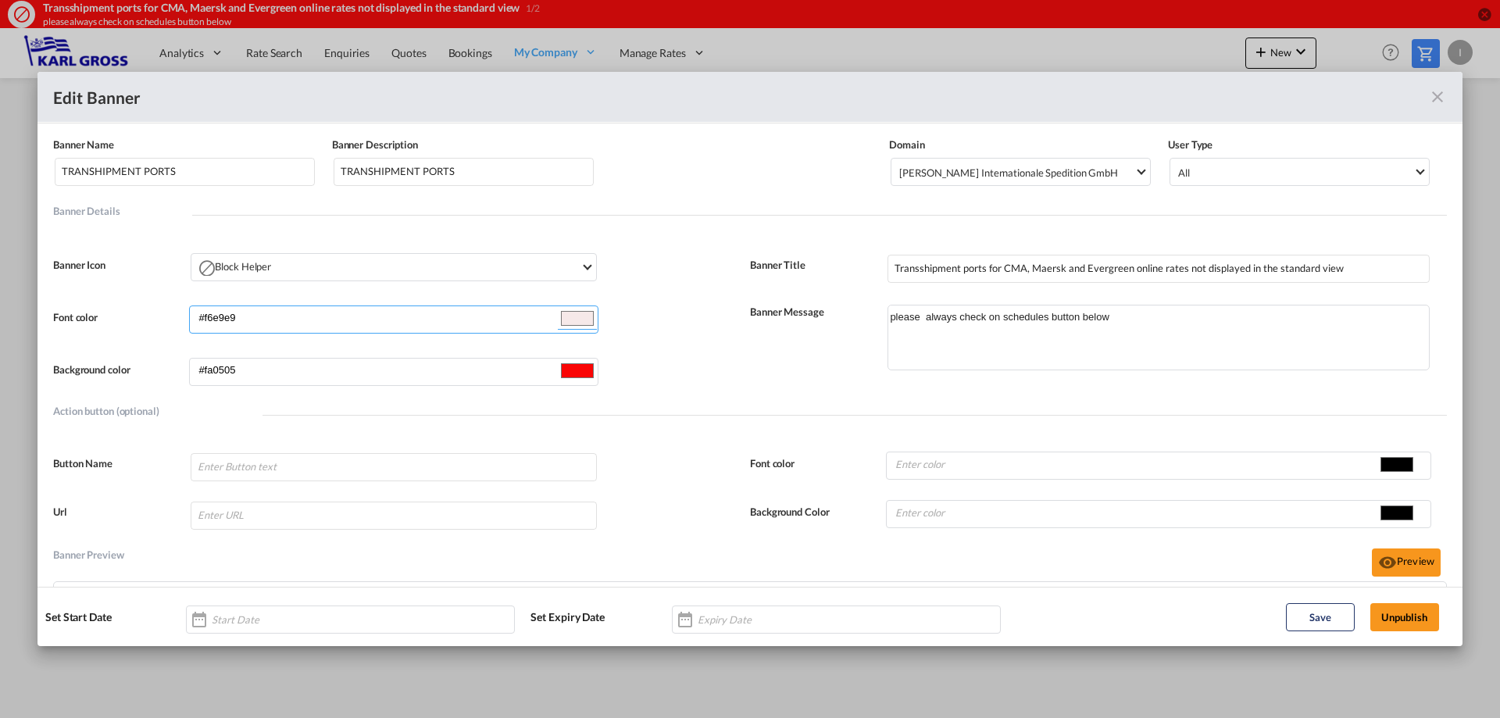
type input "#f5eaea"
type input "#f7eded"
type input "#f7eeee"
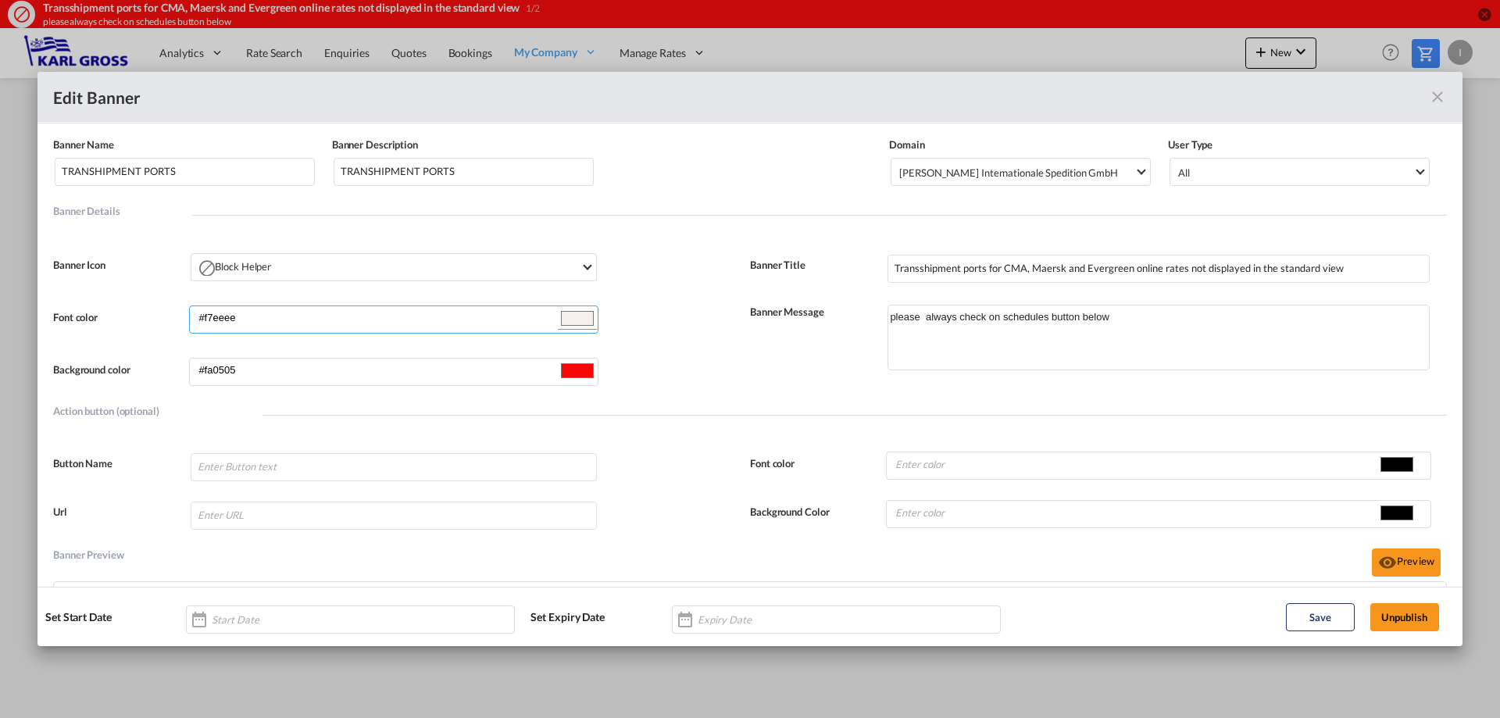
type input "#f6eeee"
type input "#f9f0f0"
type input "#fbf4f4"
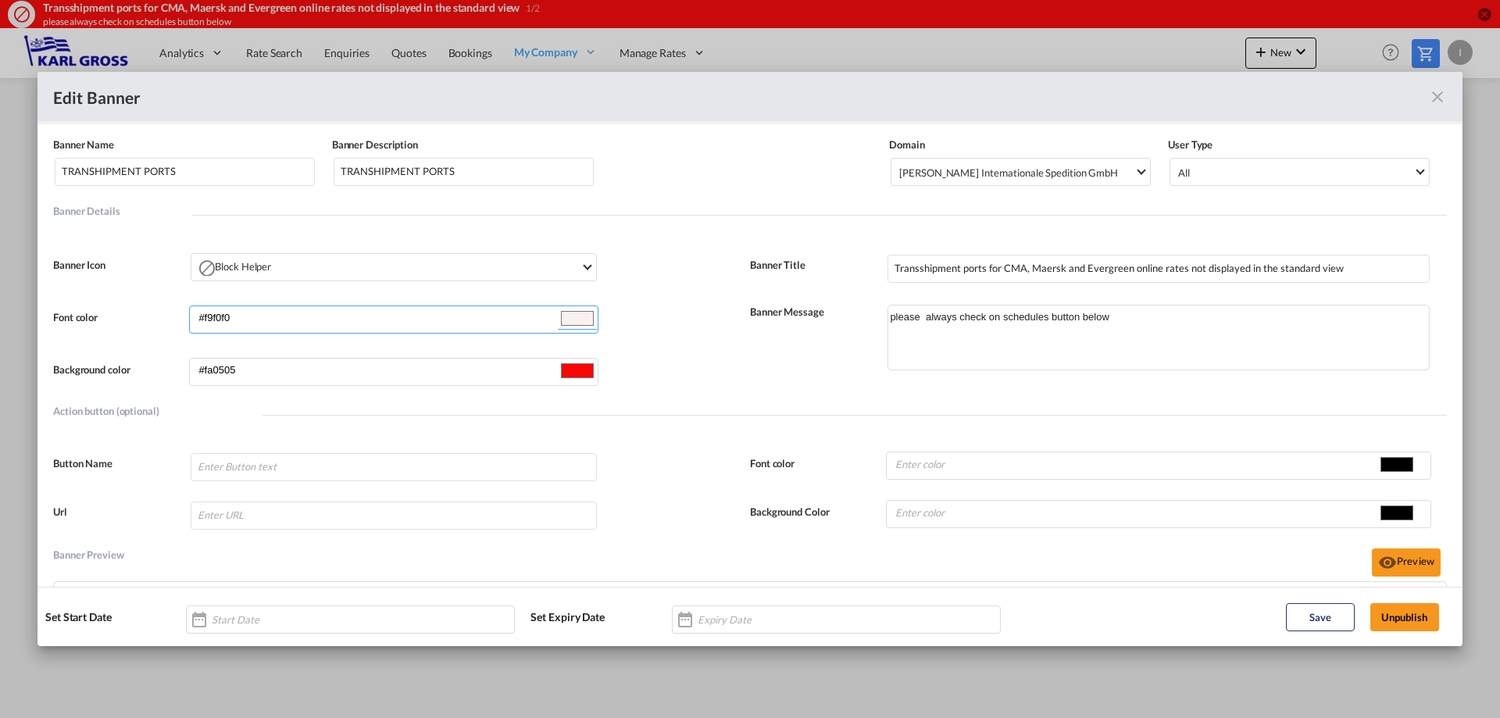
type input "#fbf4f4"
click at [1386, 553] on button "Preview" at bounding box center [1406, 563] width 69 height 28
click at [1403, 564] on button "Preview" at bounding box center [1406, 563] width 69 height 28
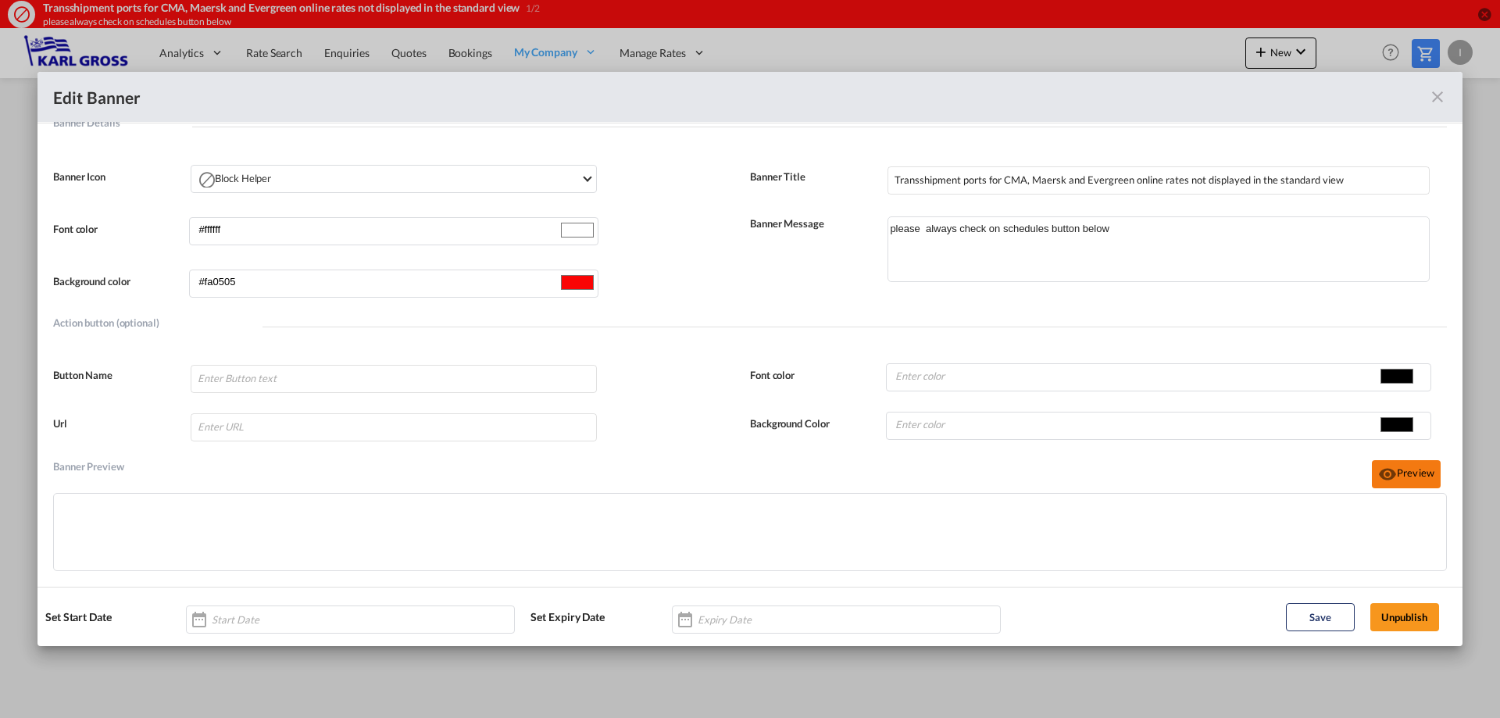
click at [1389, 466] on button "Preview" at bounding box center [1406, 474] width 69 height 28
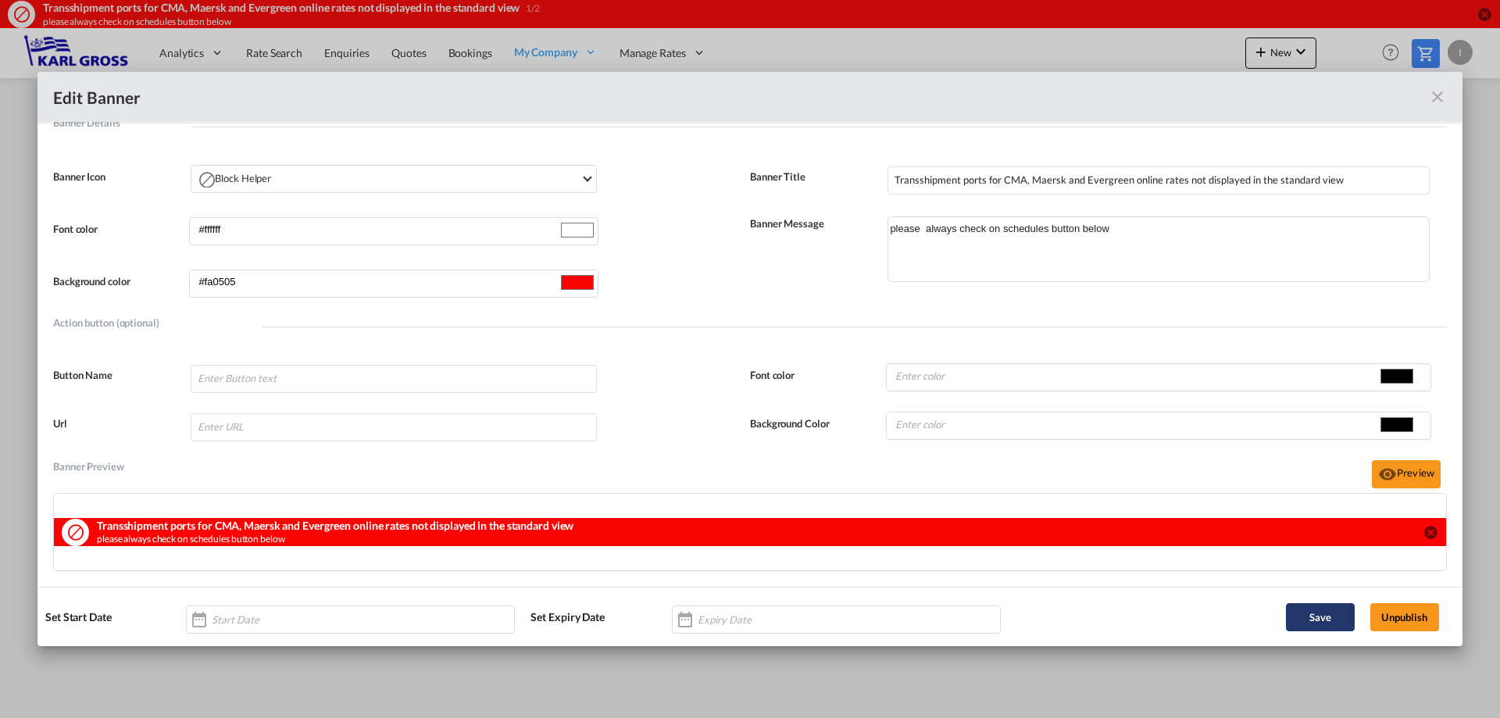
click at [1342, 616] on button "Save" at bounding box center [1320, 617] width 69 height 28
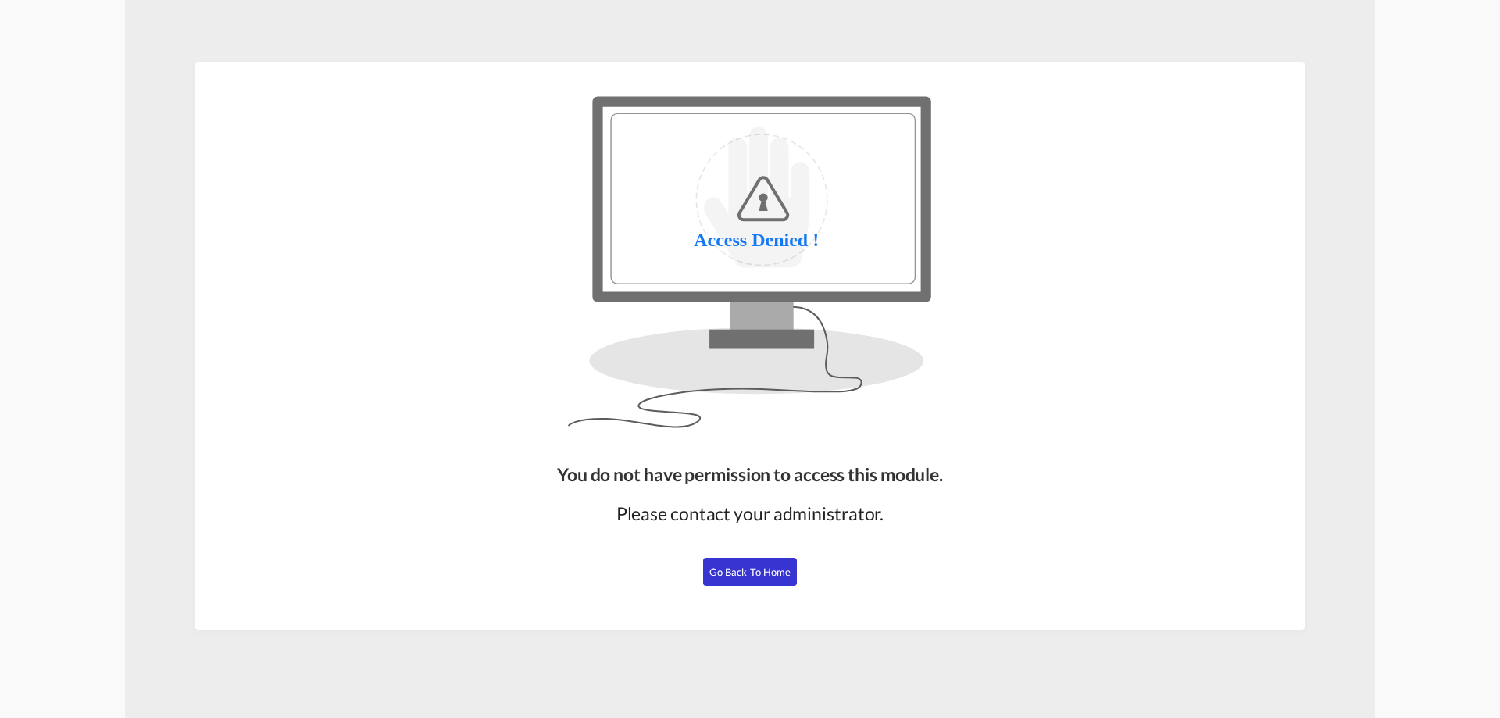
click at [771, 567] on span "Go Back to Home" at bounding box center [751, 572] width 82 height 13
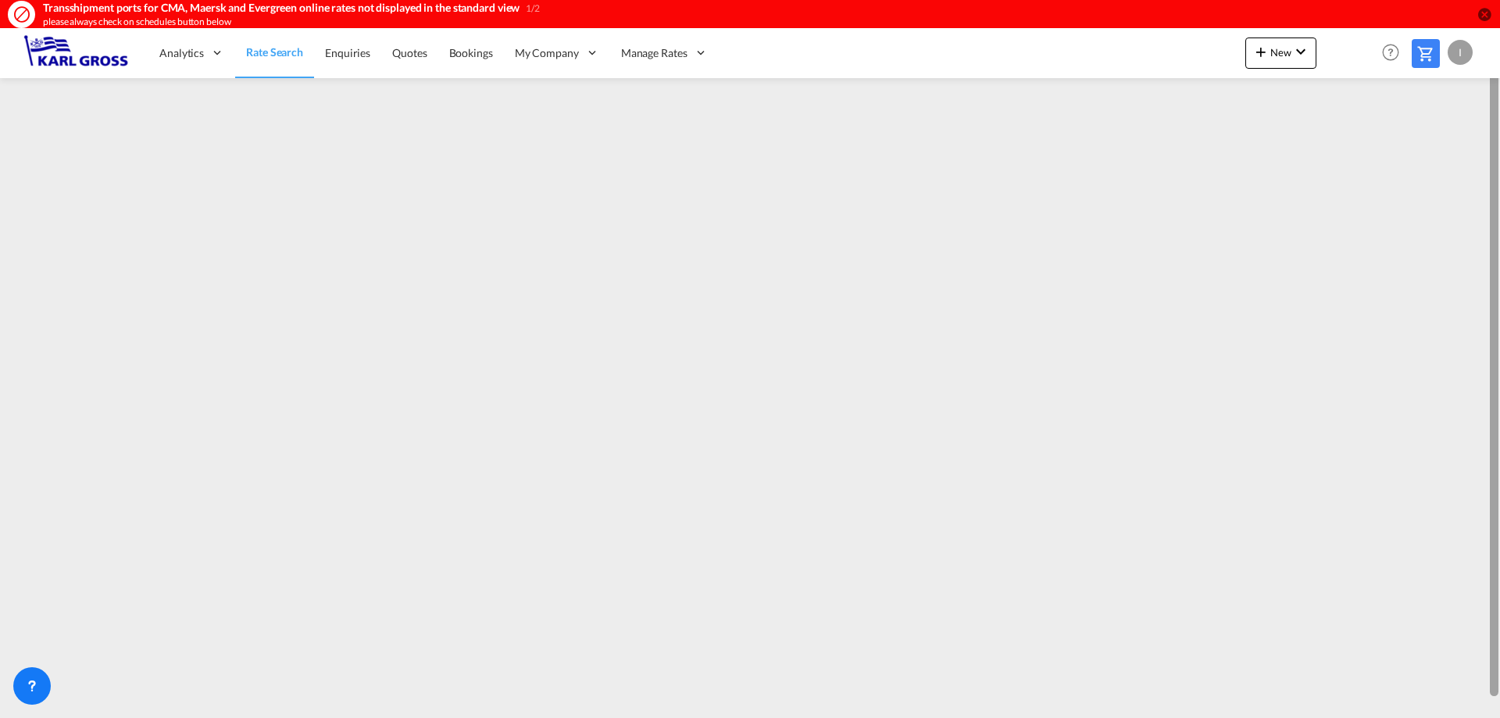
scroll to position [13, 0]
drag, startPoint x: 1496, startPoint y: 209, endPoint x: 1496, endPoint y: 271, distance: 62.5
click at [1496, 271] on div at bounding box center [1494, 380] width 9 height 670
click at [263, 57] on span "Rate Search" at bounding box center [274, 52] width 56 height 13
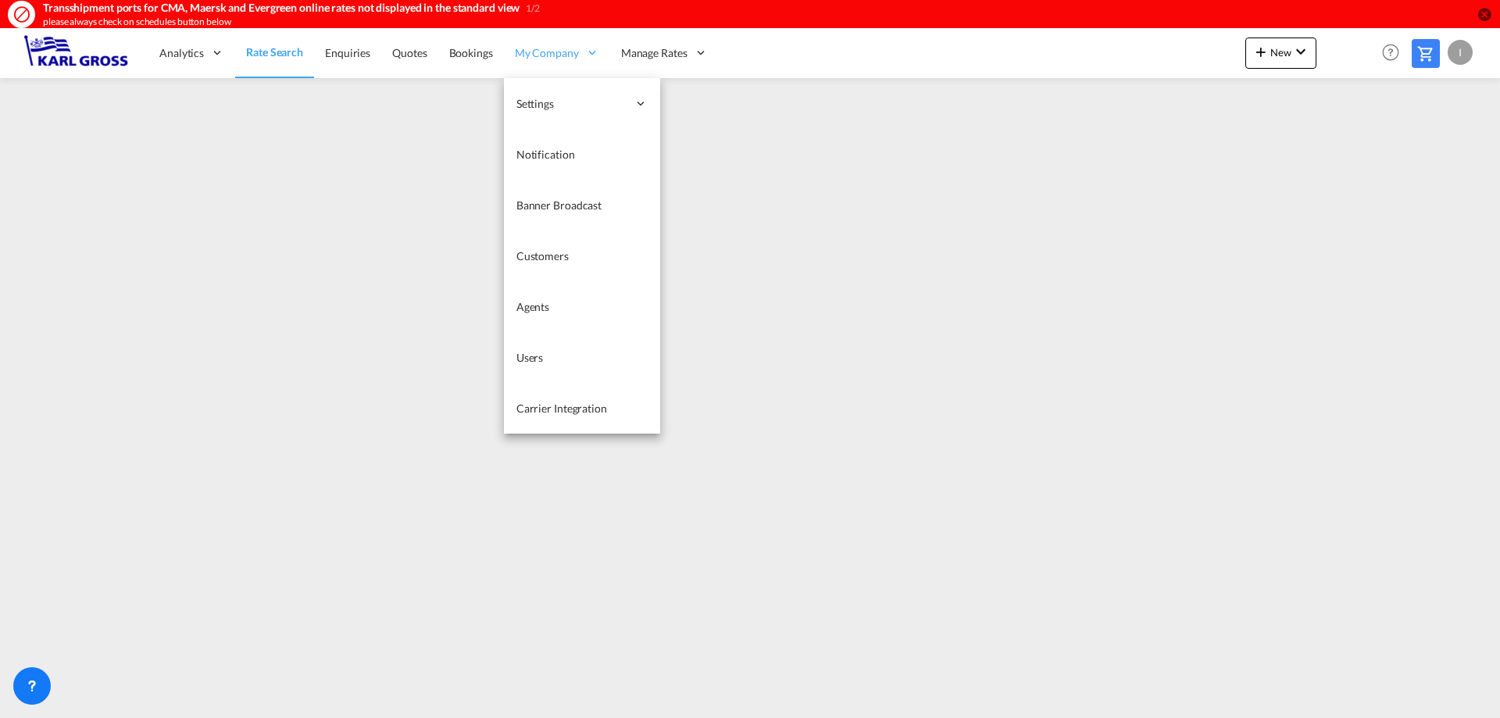
click at [585, 58] on icon at bounding box center [592, 52] width 14 height 14
click at [611, 203] on link "Banner Broadcast" at bounding box center [582, 205] width 156 height 51
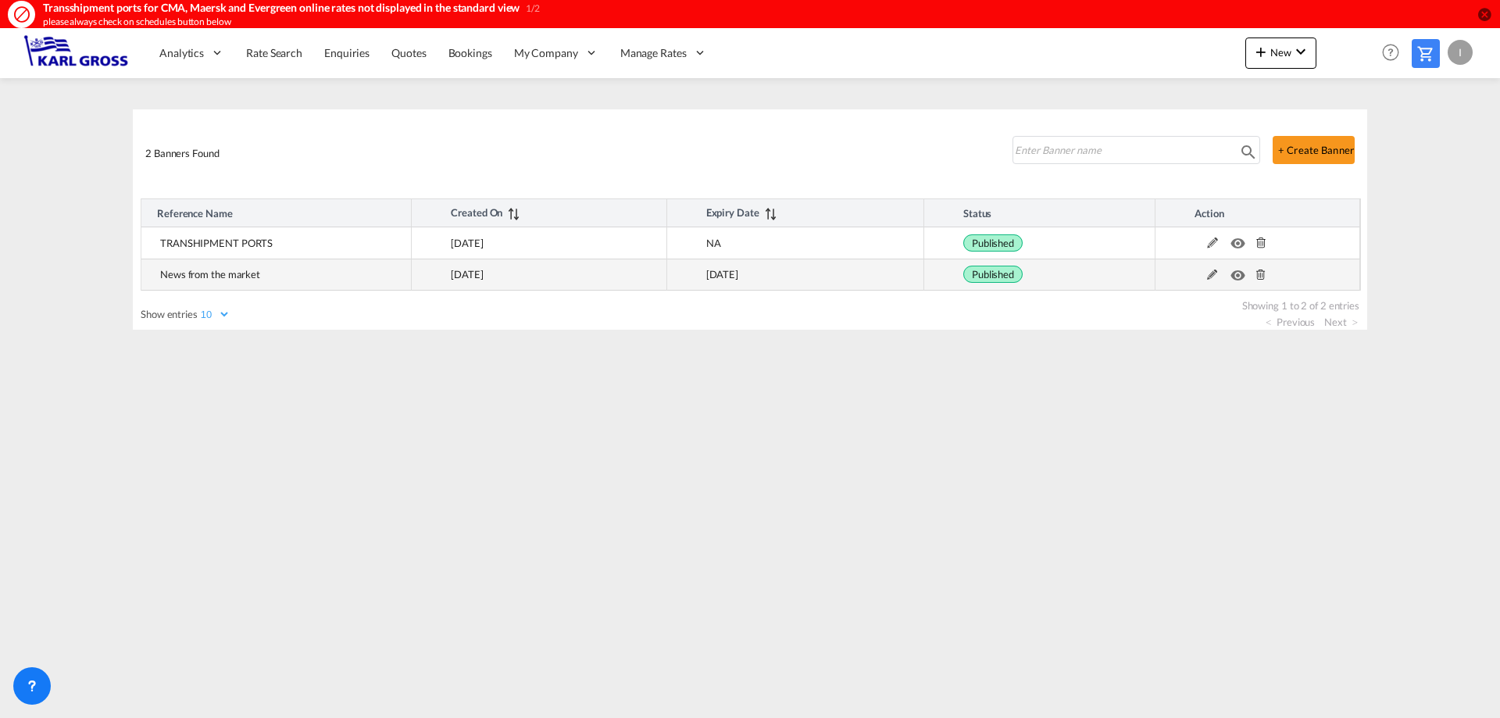
click at [1206, 272] on md-icon at bounding box center [1213, 275] width 20 height 11
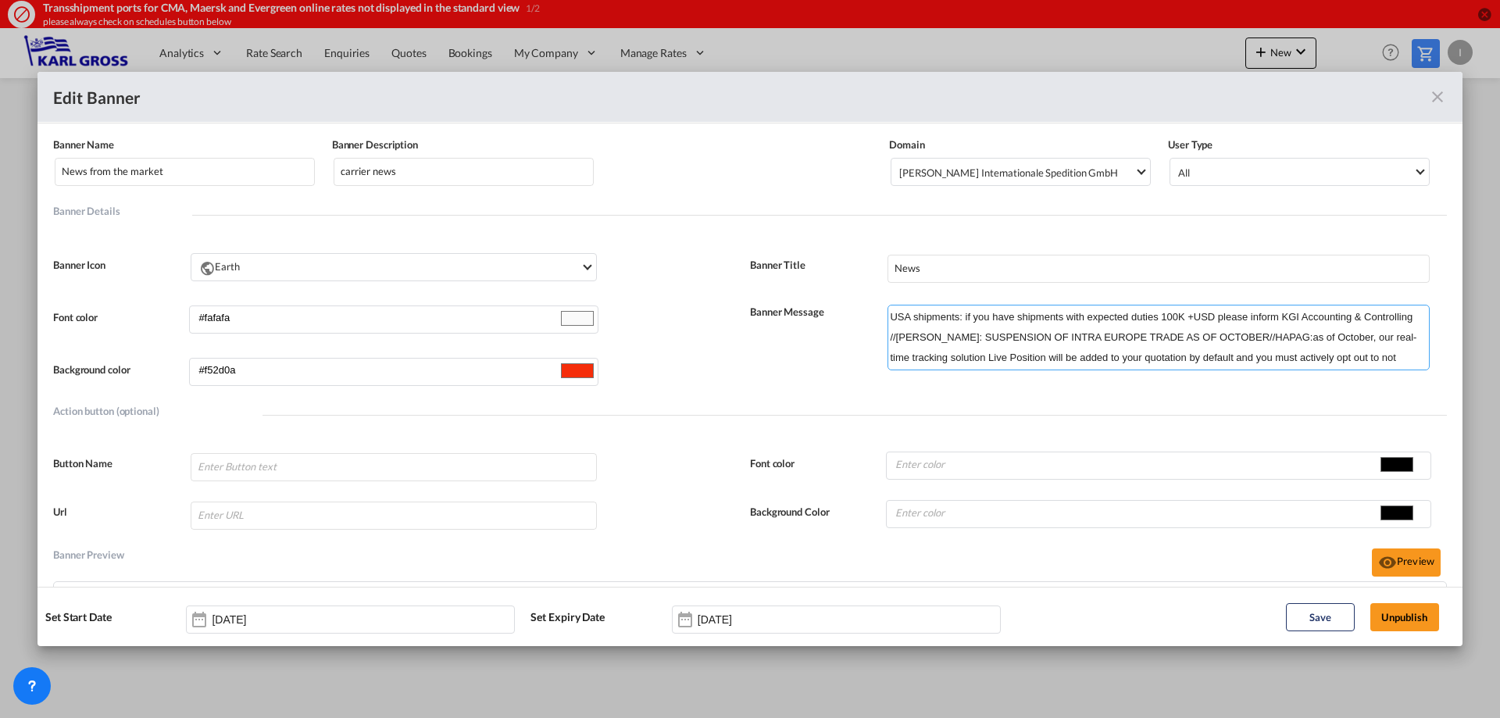
drag, startPoint x: 888, startPoint y: 336, endPoint x: 888, endPoint y: 323, distance: 12.5
click at [888, 323] on textarea "USA shipments: if you have shipments with expected duties 100K +USD please info…" at bounding box center [1159, 338] width 542 height 66
drag, startPoint x: 883, startPoint y: 316, endPoint x: 1409, endPoint y: 315, distance: 525.9
click at [1409, 315] on textarea "USA shipments: if you have shipments with expected duties 100K +USD please info…" at bounding box center [1159, 338] width 542 height 66
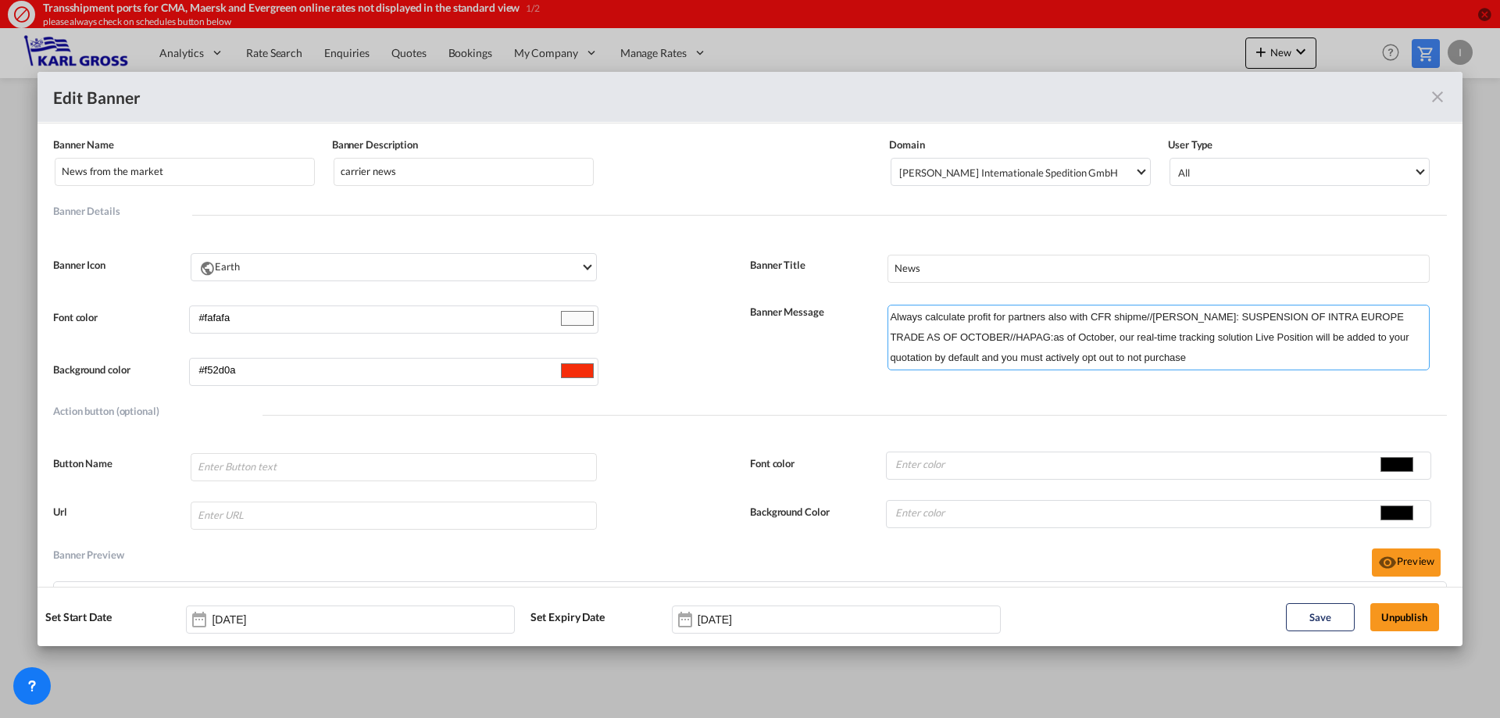
click at [1160, 323] on textarea "Always calculate profit for partners also with CFR shipme//YANG MING: SUSPENSIO…" at bounding box center [1159, 338] width 542 height 66
click at [1139, 315] on textarea "Always calculate profit for partners also with CFR shipme//YANG MING: SUSPENSIO…" at bounding box center [1159, 338] width 542 height 66
click at [1010, 336] on textarea "Always calculate profit for partners also with CFR shipments//YANG MING: SUSPEN…" at bounding box center [1159, 338] width 542 height 66
drag, startPoint x: 1128, startPoint y: 335, endPoint x: 1114, endPoint y: 337, distance: 13.4
click at [1114, 337] on textarea "Always calculate profit for partners also with CFR shipments//YANG MING: SUSPEN…" at bounding box center [1159, 338] width 542 height 66
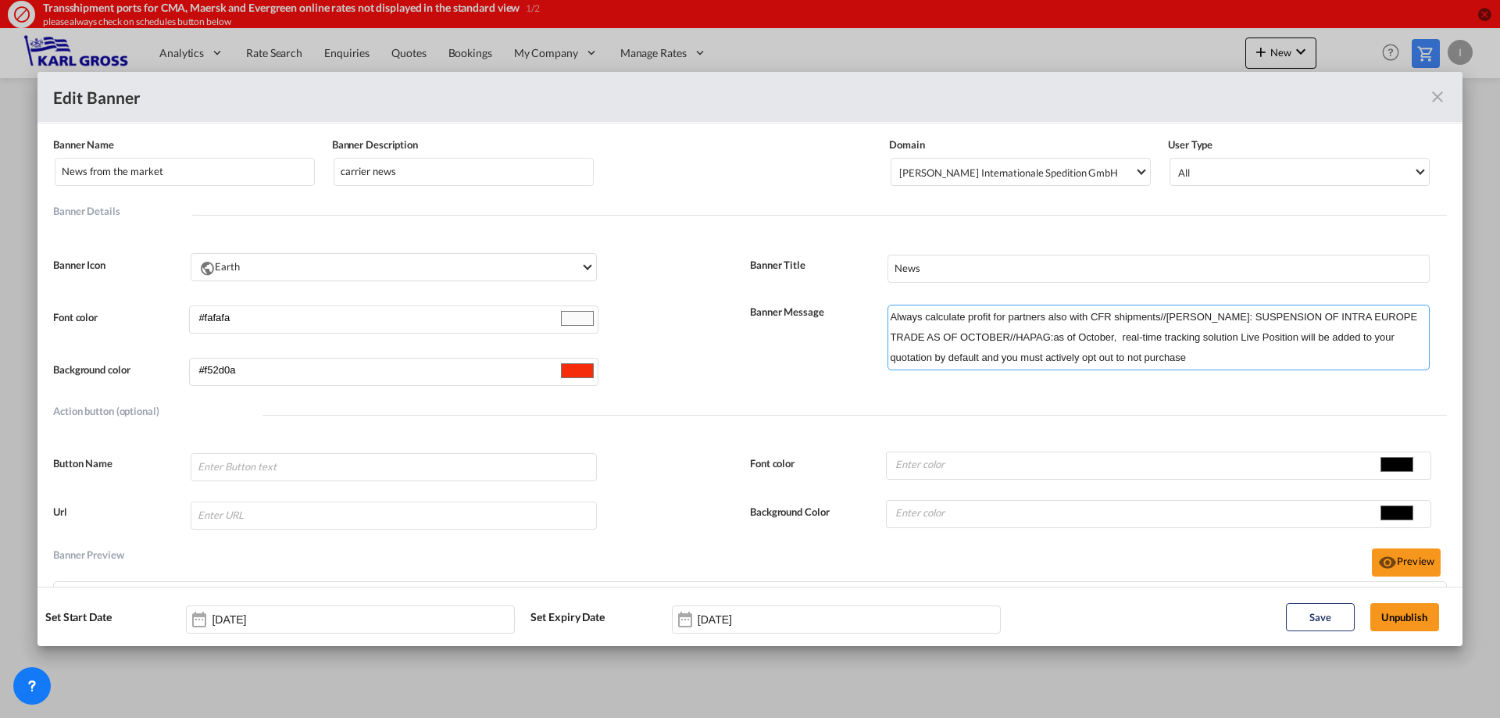
click at [1205, 360] on textarea "Always calculate profit for partners also with CFR shipments//YANG MING: SUSPEN…" at bounding box center [1159, 338] width 542 height 66
drag, startPoint x: 1117, startPoint y: 339, endPoint x: 1049, endPoint y: 334, distance: 68.1
click at [1049, 334] on textarea "Always calculate profit for partners also with CFR shipments//YANG MING: SUSPEN…" at bounding box center [1159, 338] width 542 height 66
click at [1121, 350] on textarea "Always calculate profit for partners also with CFR shipments//YANG MING: SUSPEN…" at bounding box center [1159, 338] width 542 height 66
click at [1060, 360] on textarea "Always calculate profit for partners also with CFR shipments//YANG MING: SUSPEN…" at bounding box center [1159, 338] width 542 height 66
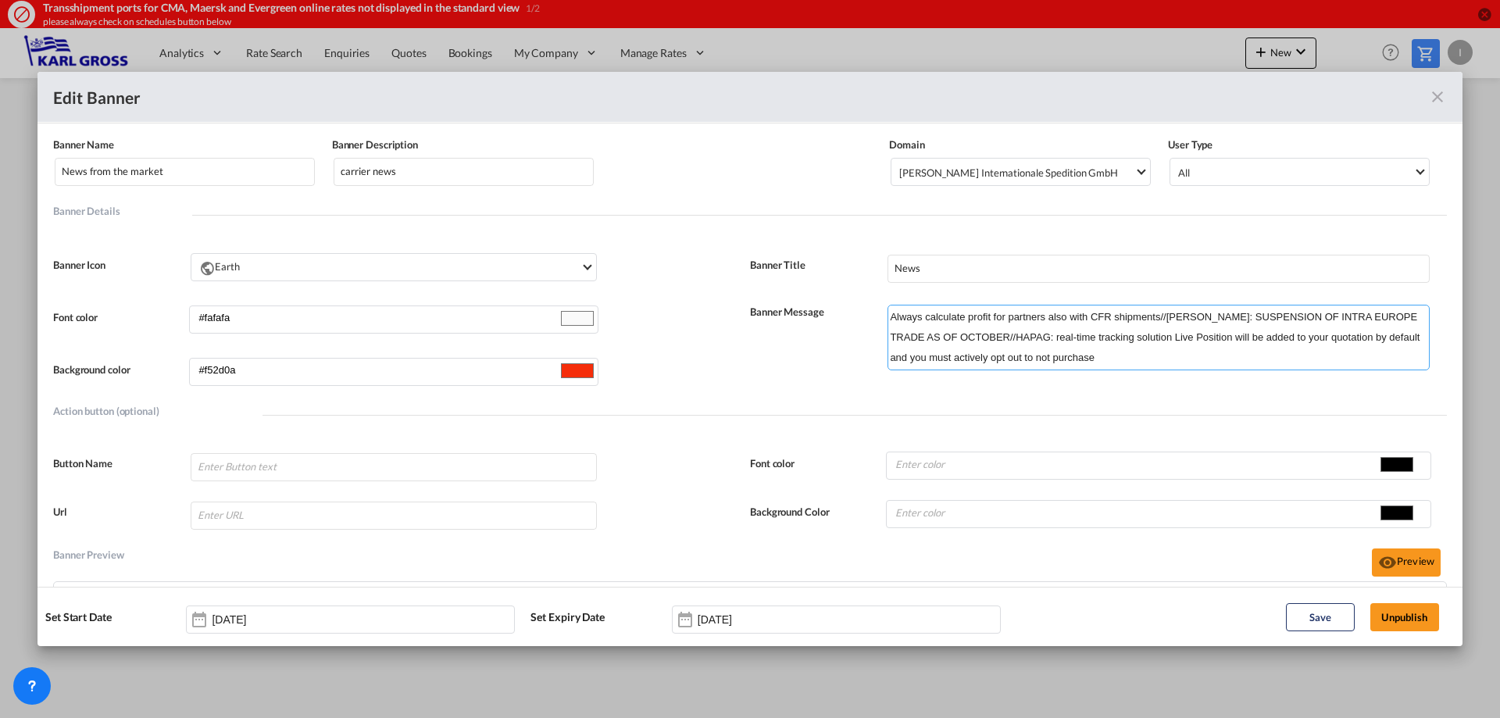
click at [1146, 356] on textarea "Always calculate profit for partners also with CFR shipments//YANG MING: SUSPEN…" at bounding box center [1159, 338] width 542 height 66
click at [1385, 356] on textarea "Always calculate profit for partners also with CFR shipments//YANG MING: SUSPEN…" at bounding box center [1159, 338] width 542 height 66
type textarea "Always calculate profit for partners also with CFR shipments//YANG MING: SUSPEN…"
click at [751, 622] on input "30 Sep 2025" at bounding box center [747, 619] width 98 height 13
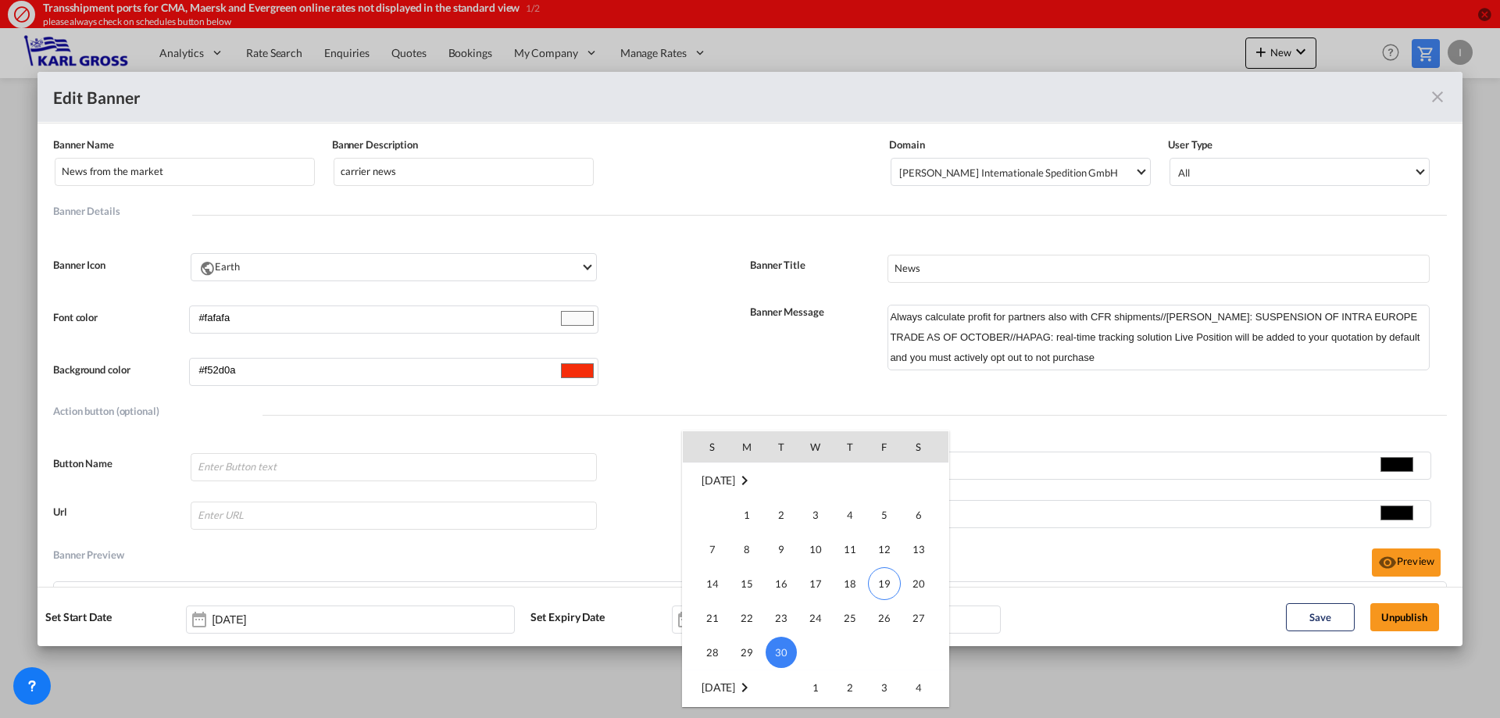
scroll to position [285, 0]
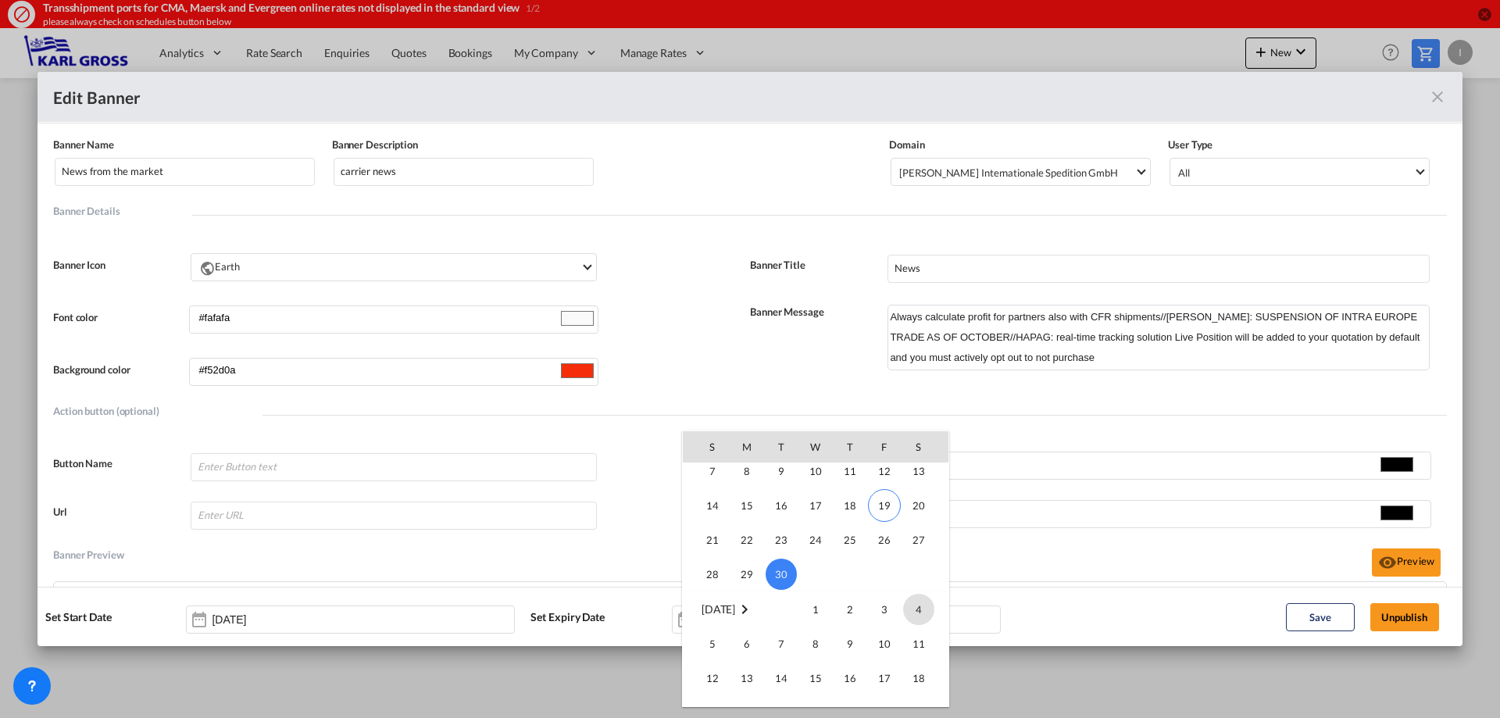
click at [914, 618] on span "4" at bounding box center [918, 609] width 31 height 31
type input "04 Oct 2025"
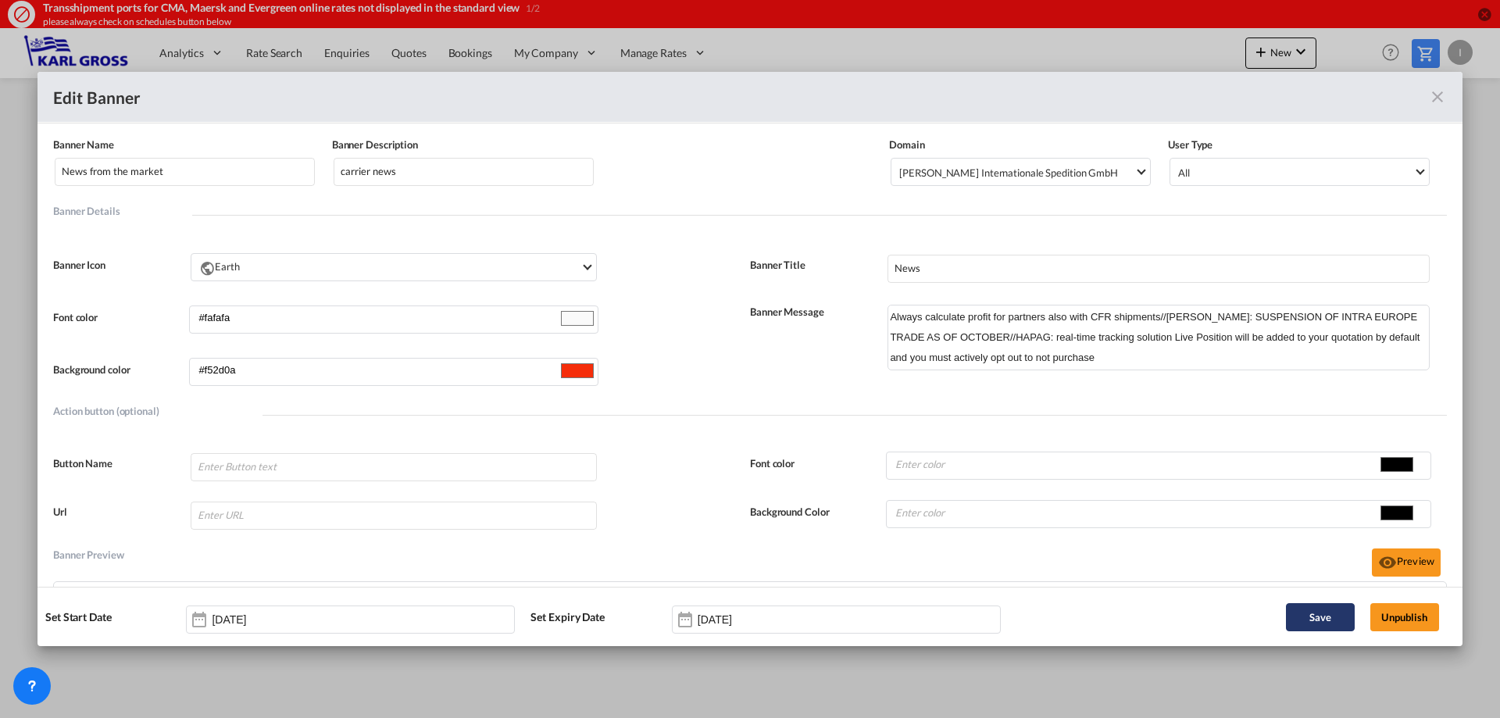
click at [1341, 618] on button "Save" at bounding box center [1320, 617] width 69 height 28
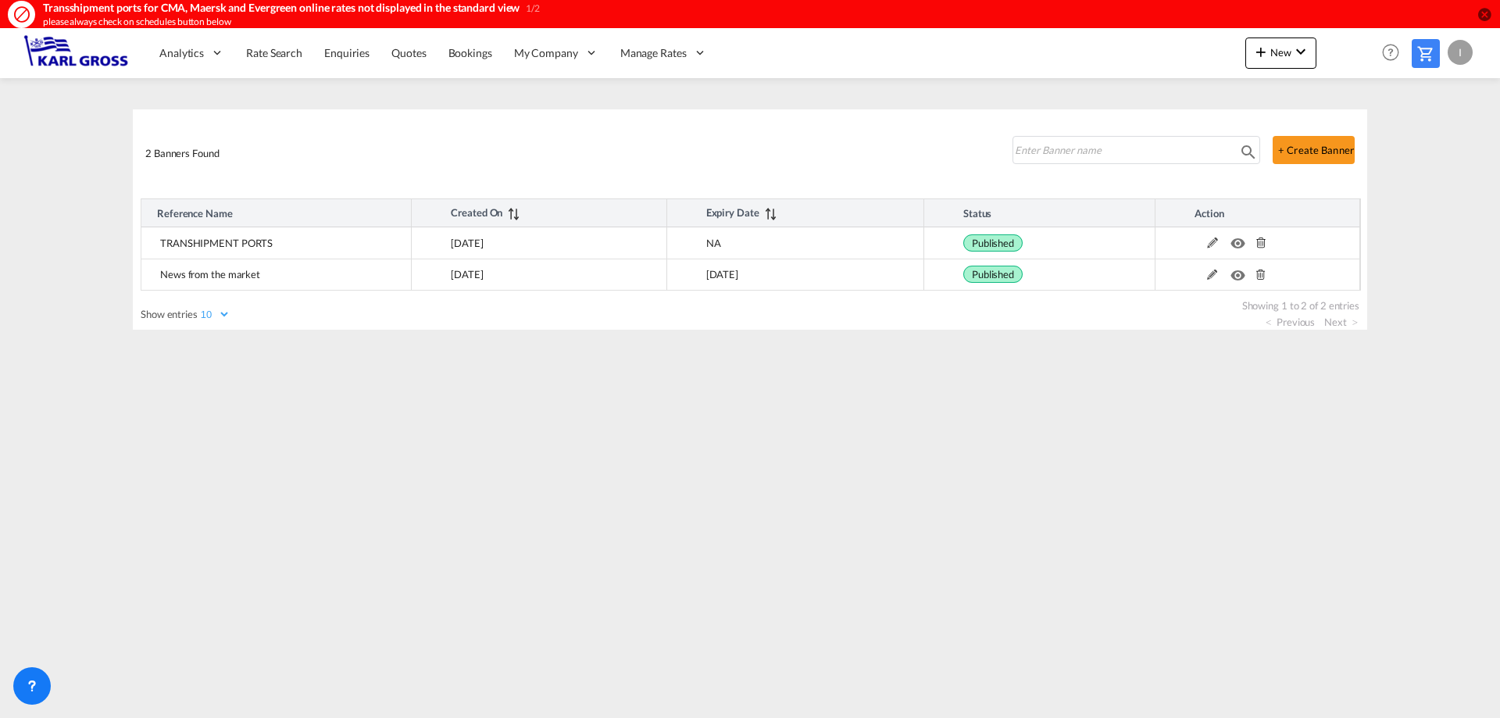
click at [700, 422] on md-content "Analytics Dashboard Rate Search Enquiries Quotes Bookings" at bounding box center [750, 373] width 1500 height 690
click at [281, 59] on span "Rate Search" at bounding box center [274, 53] width 56 height 16
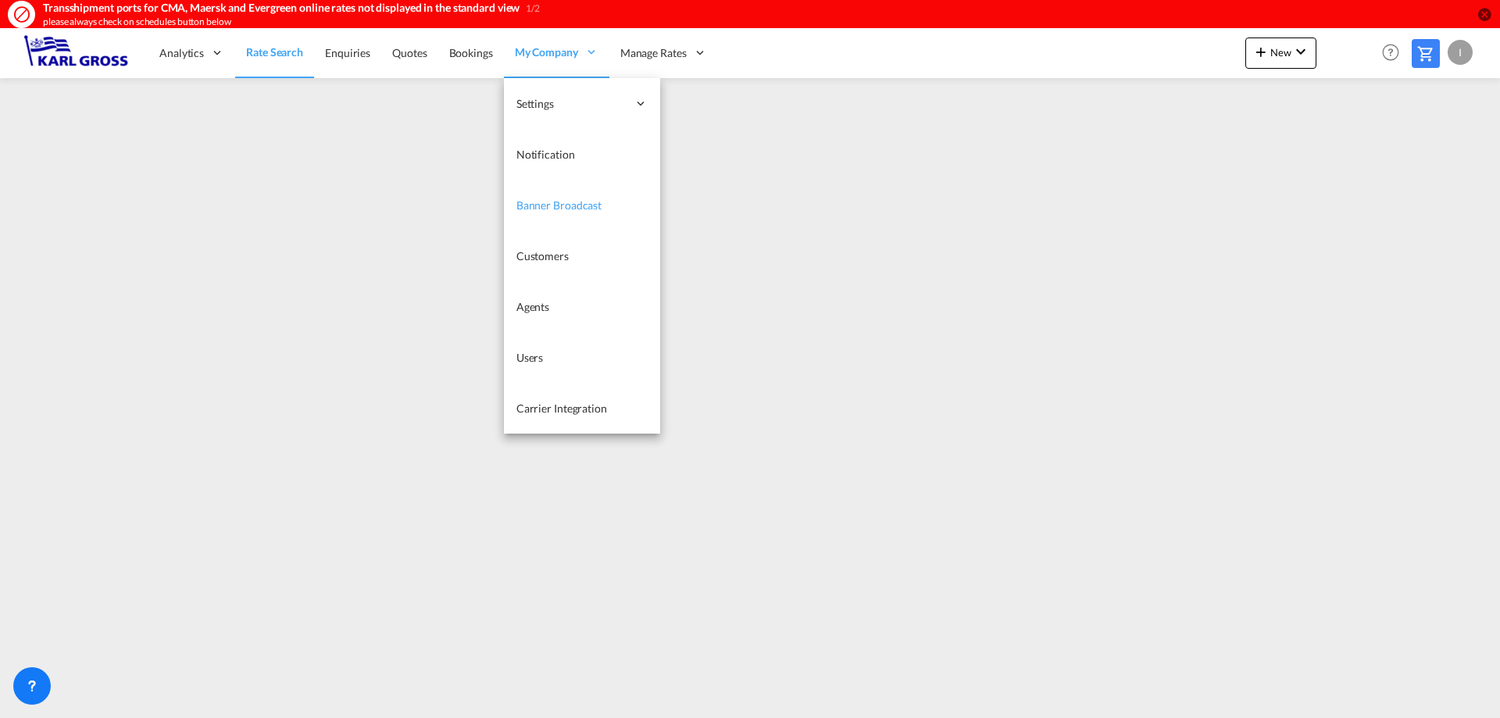
click at [562, 207] on span "Banner Broadcast" at bounding box center [559, 204] width 85 height 13
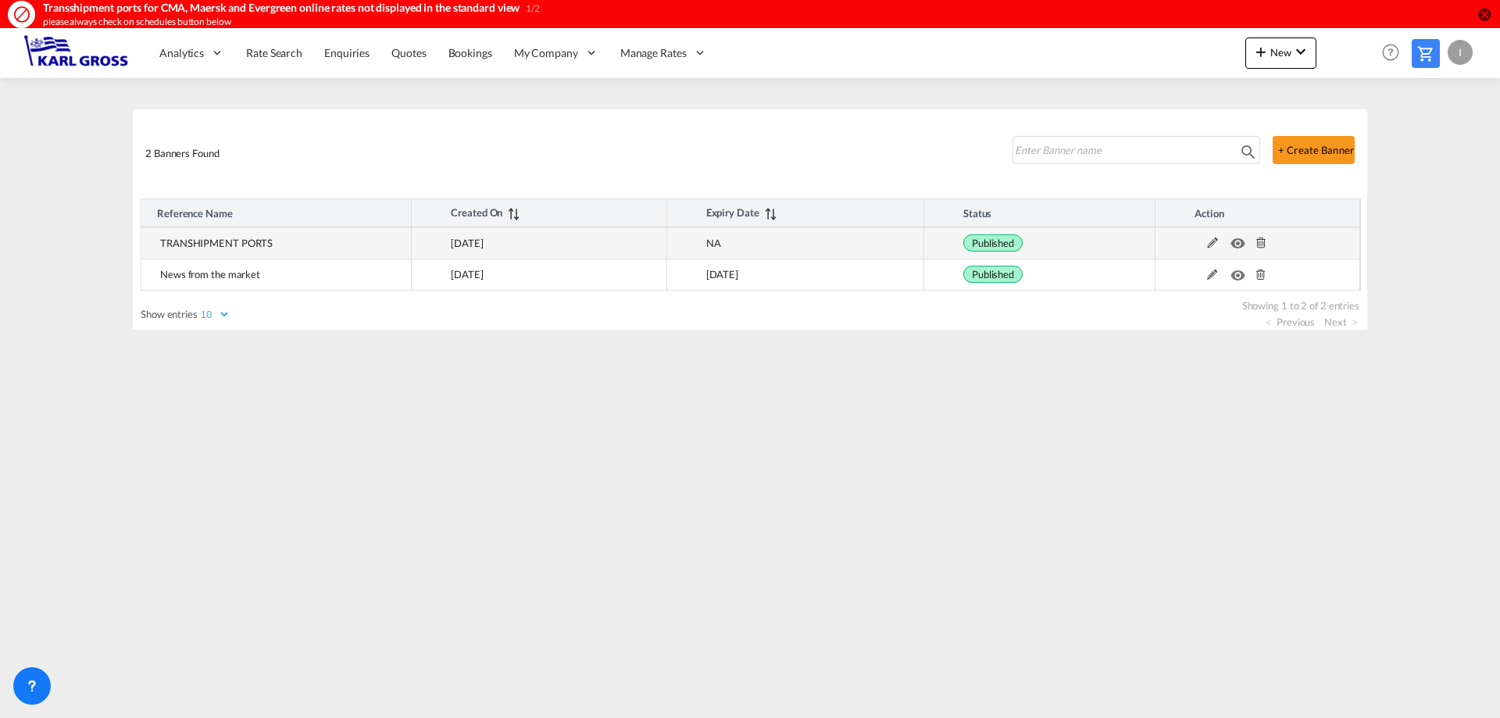
click at [1210, 246] on md-icon at bounding box center [1213, 243] width 20 height 11
